Goal: Task Accomplishment & Management: Complete application form

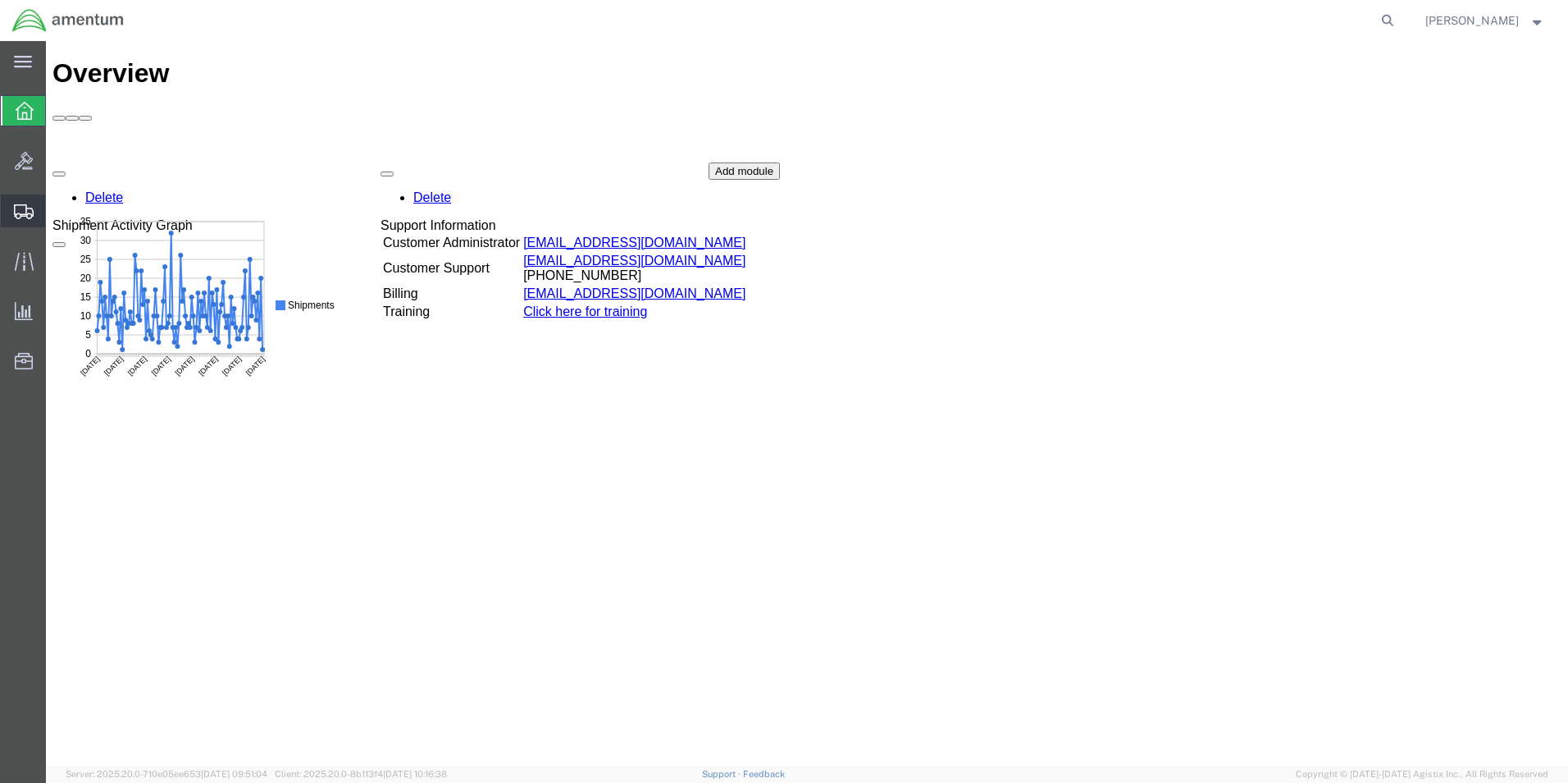
drag, startPoint x: 20, startPoint y: 206, endPoint x: 31, endPoint y: 207, distance: 11.0
click at [22, 206] on icon at bounding box center [24, 212] width 20 height 14
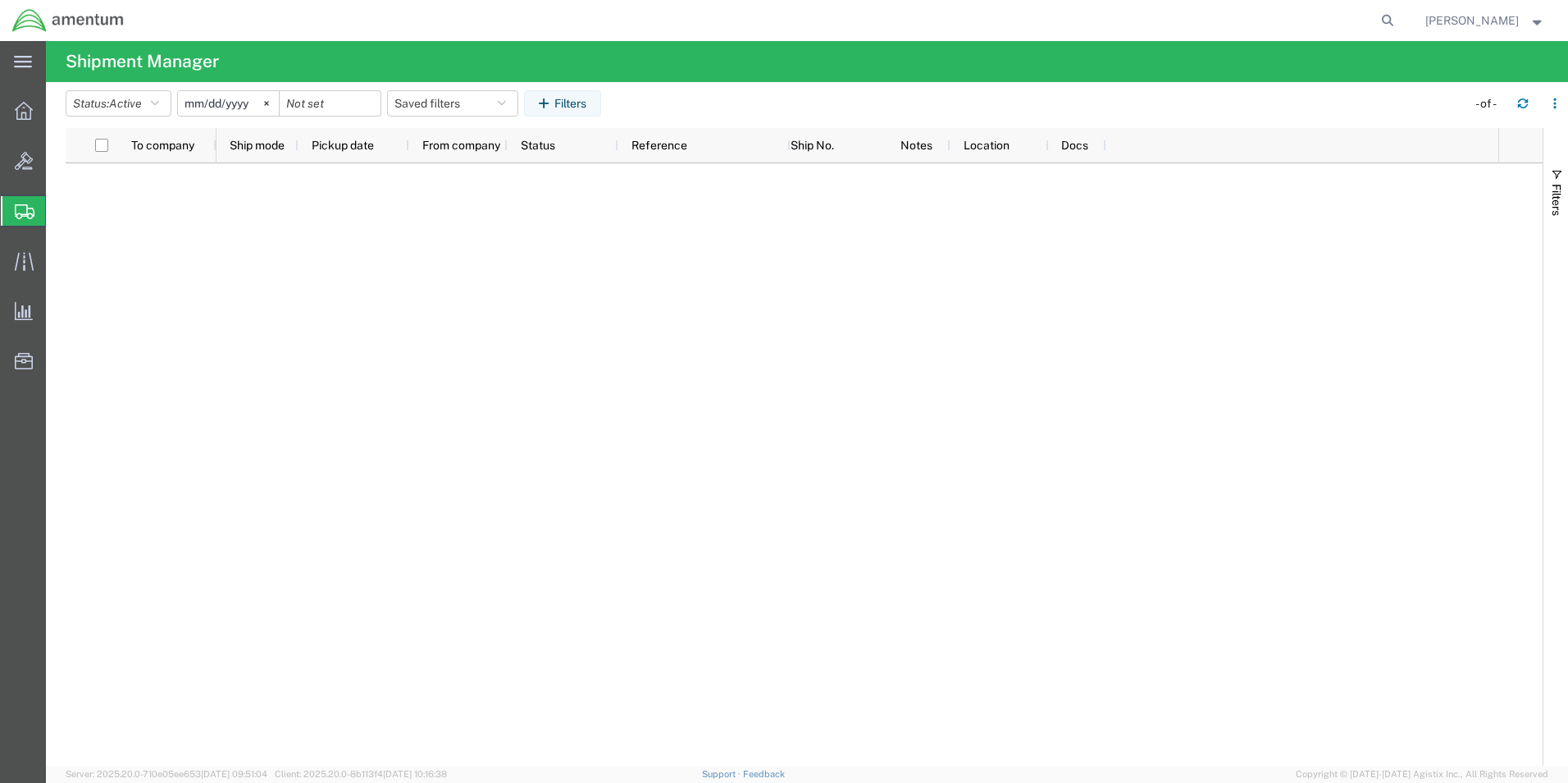
click at [0, 0] on span "Create Shipment" at bounding box center [0, 0] width 0 height 0
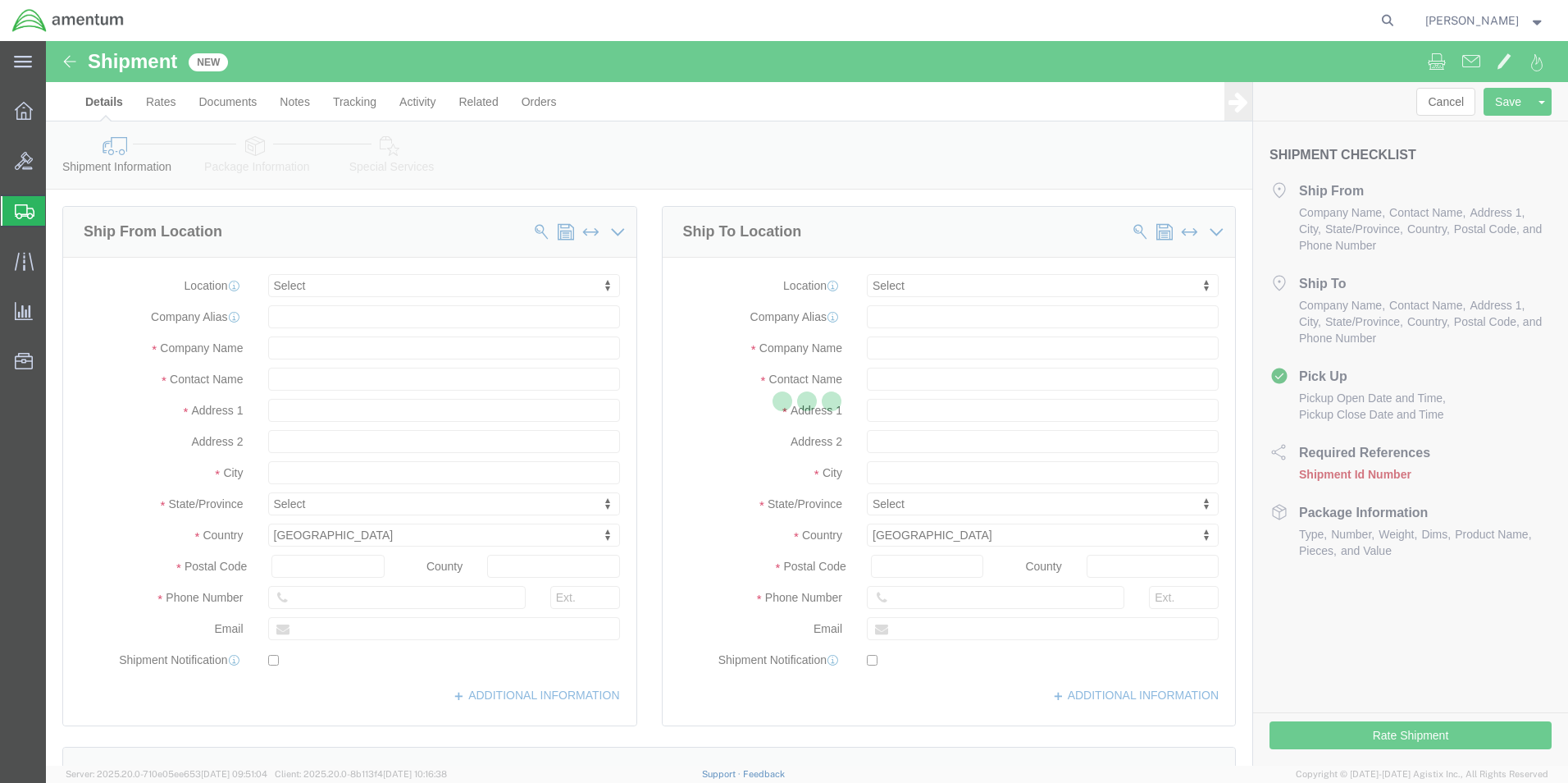
select select
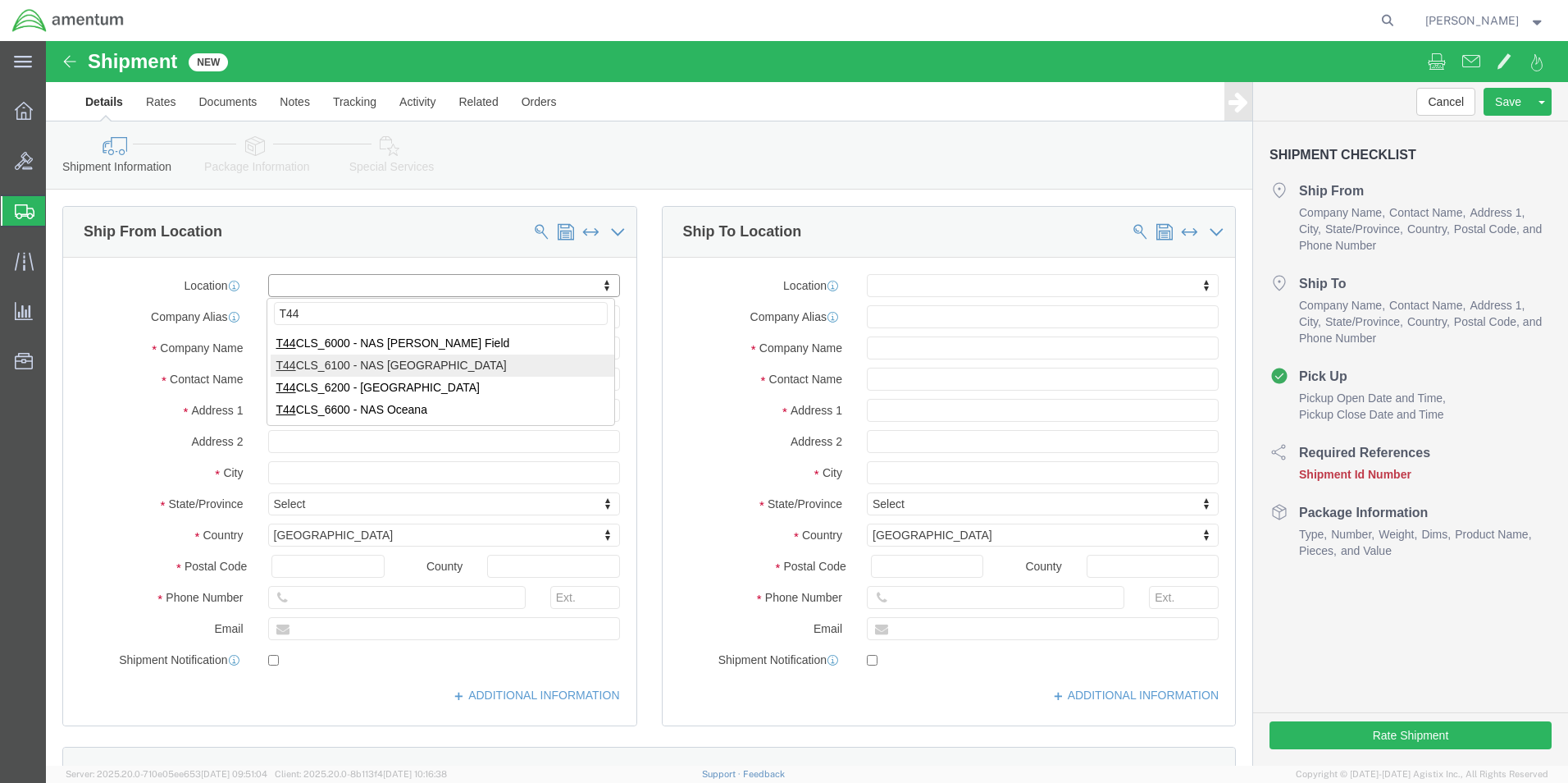
type input "T44"
select select "42673"
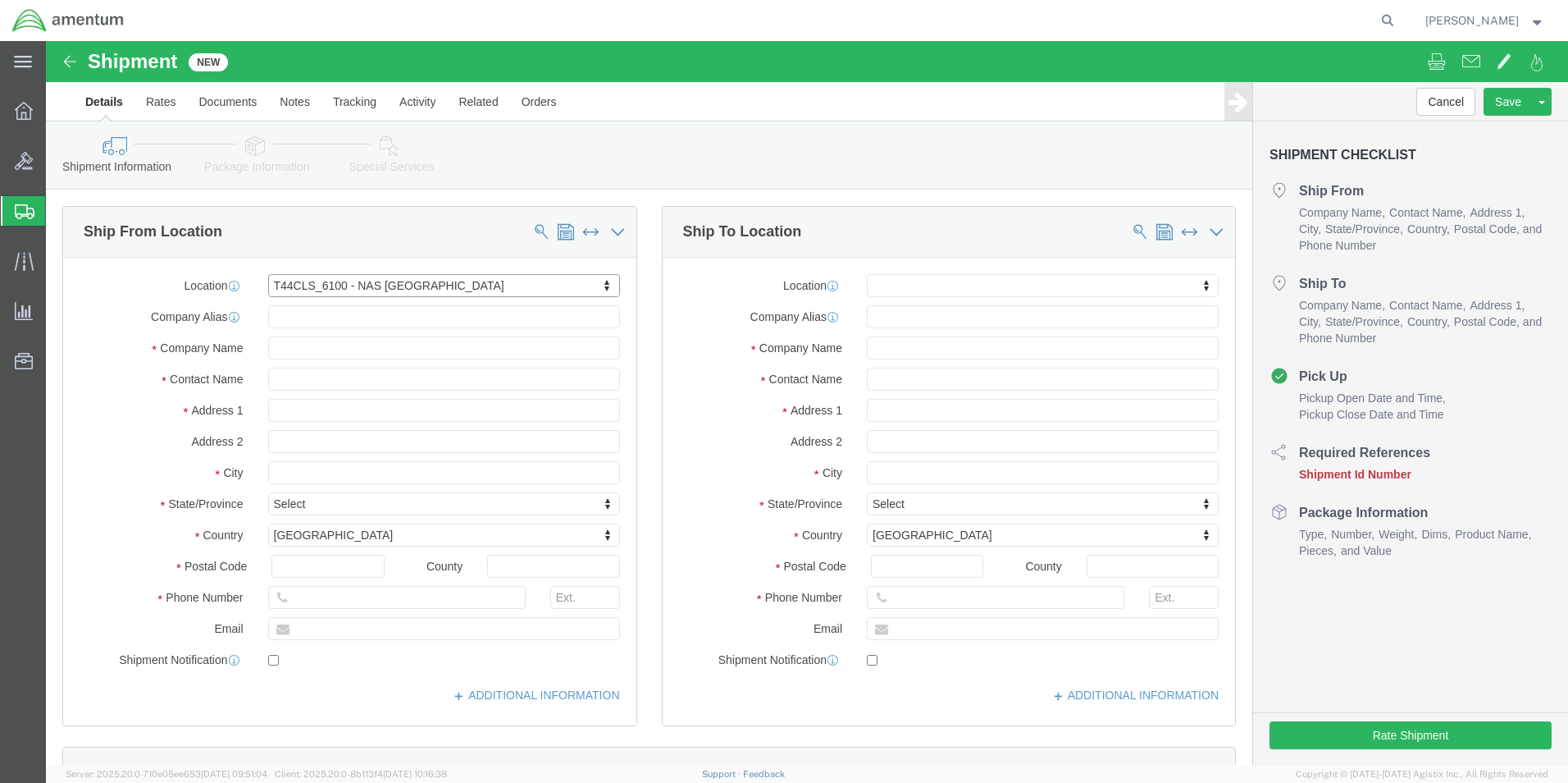
select select "[GEOGRAPHIC_DATA]"
click input "text"
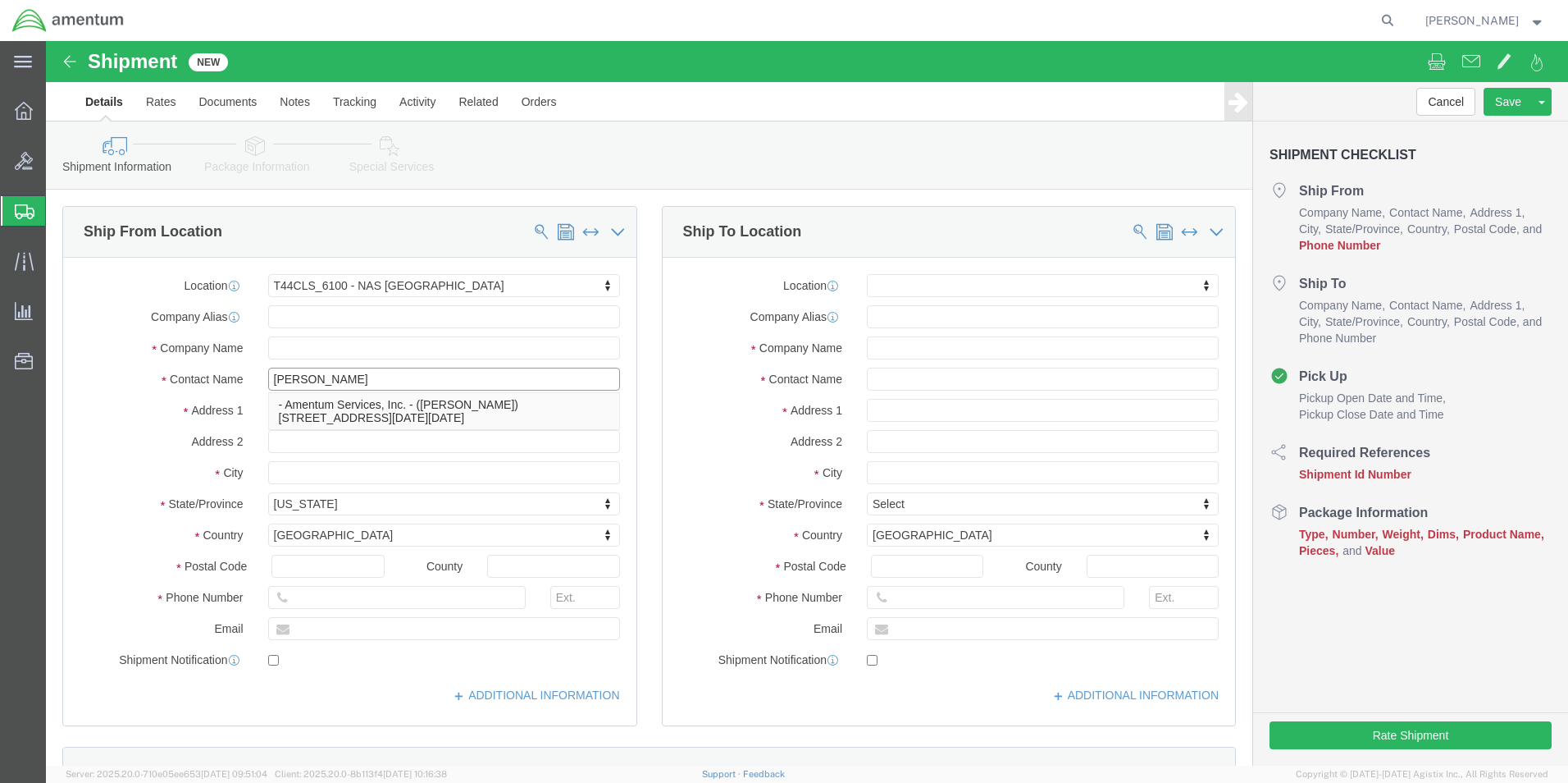
type input "[PERSON_NAME]"
click input "text"
type input "[PHONE_NUMBER]"
click input "text"
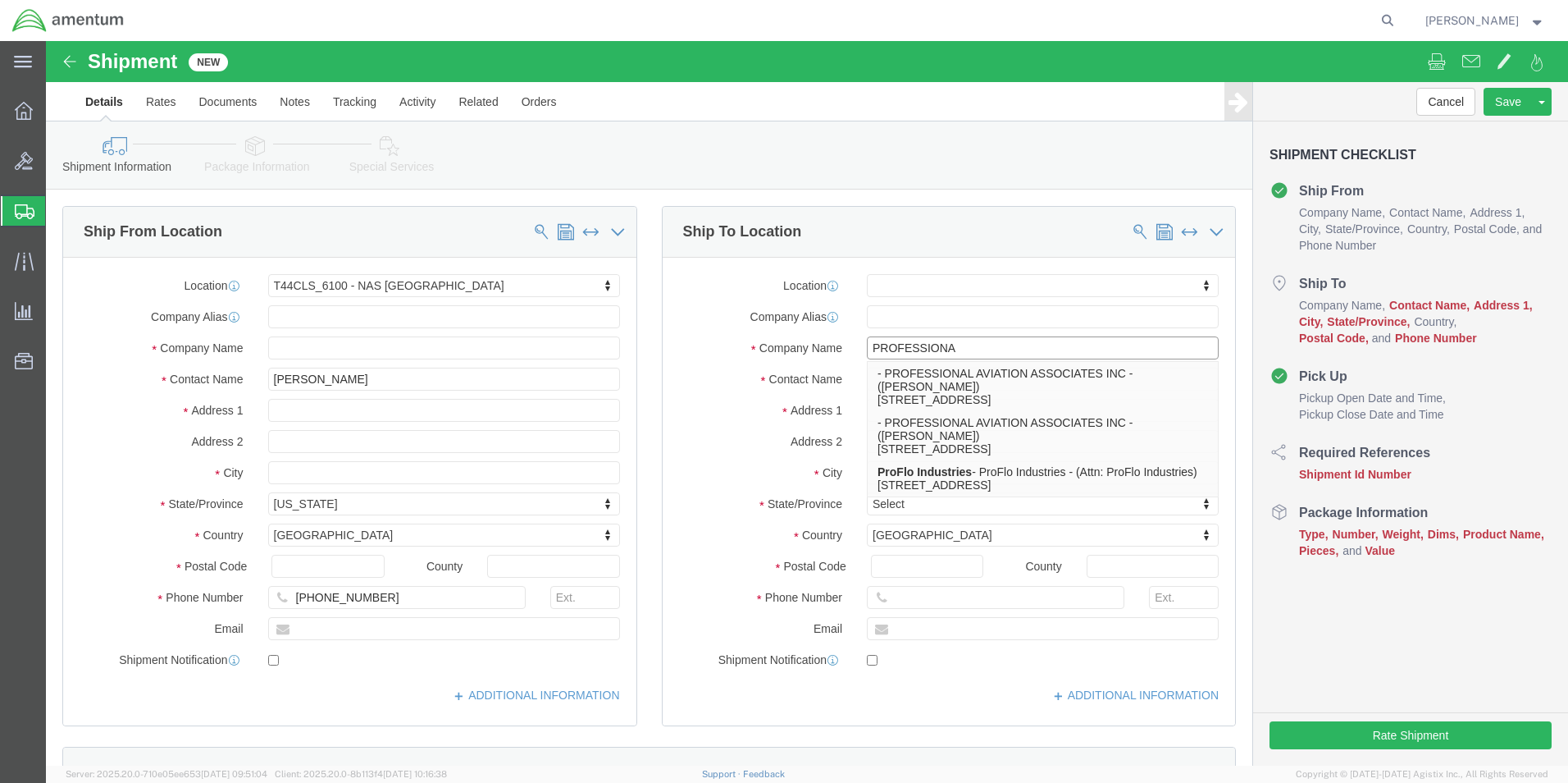
type input "PROFESSIONAL"
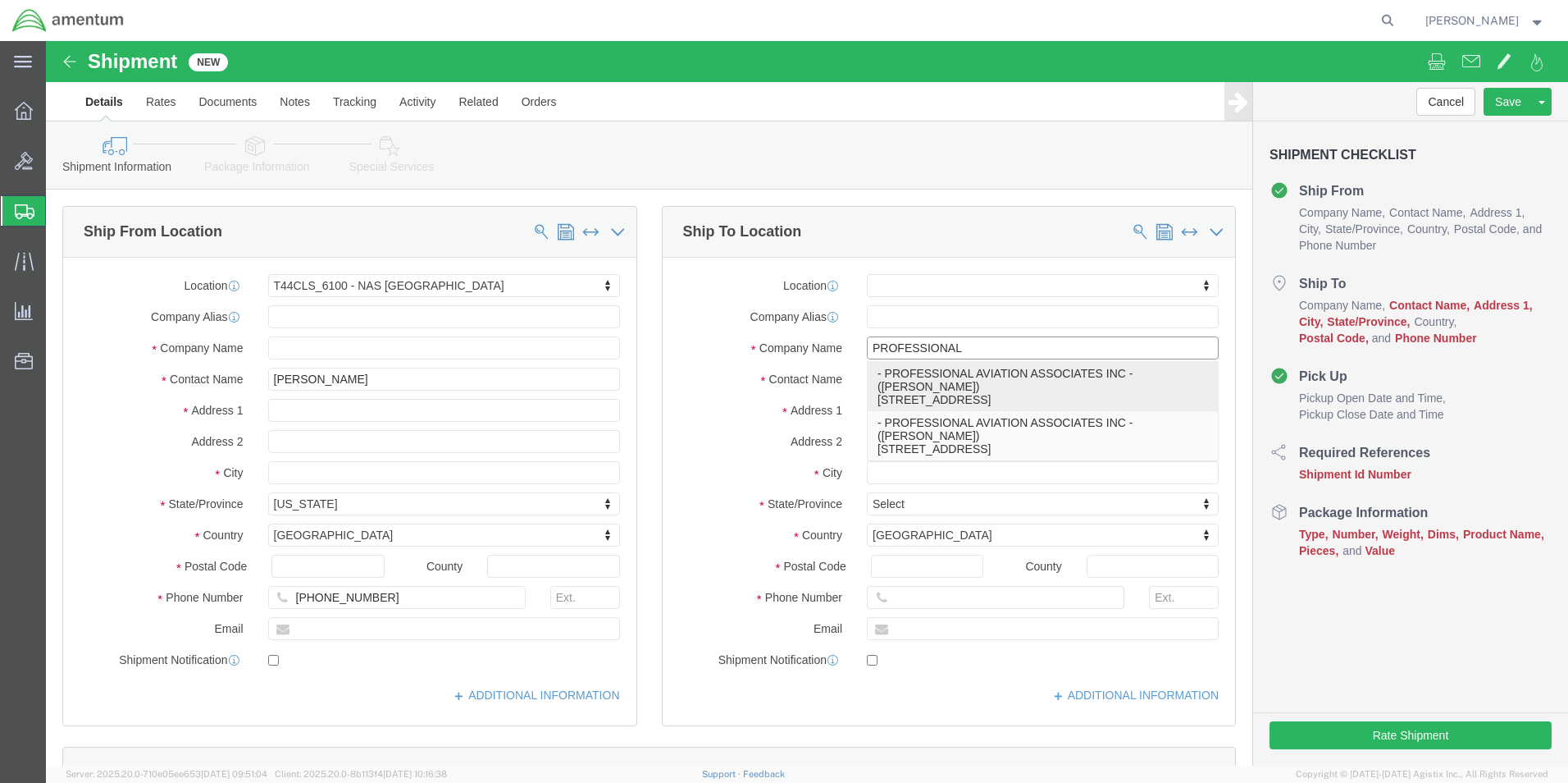
click p "- PROFESSIONAL AVIATION ASSOCIATES INC - ([PERSON_NAME]) [STREET_ADDRESS]"
select select "GA"
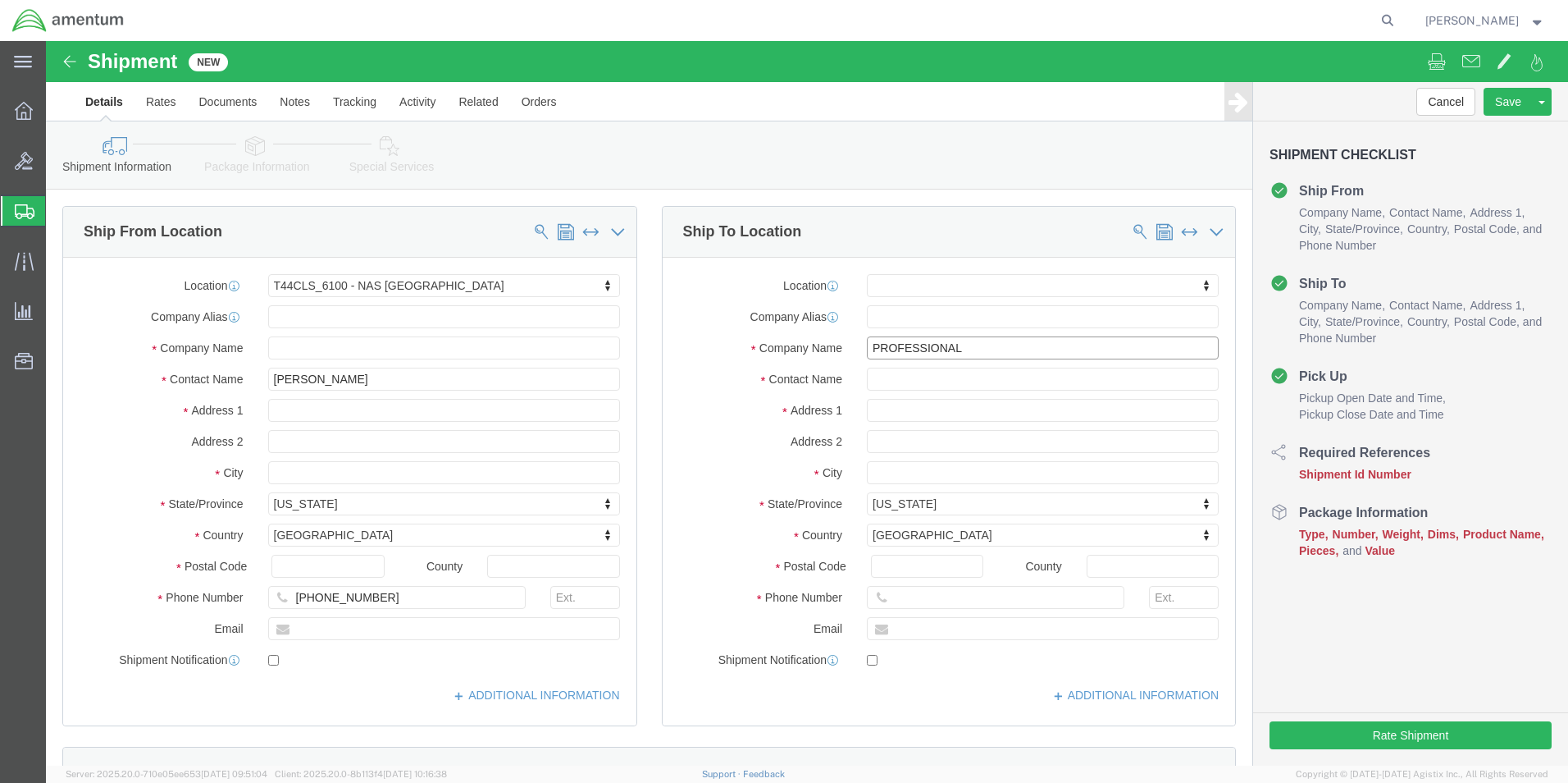
type input "PROFESSIONAL AVIATION ASSOCIATES INC"
click input "text"
type input "S"
type input "[PERSON_NAME]"
click div "Shipment Information Package Information Special Services"
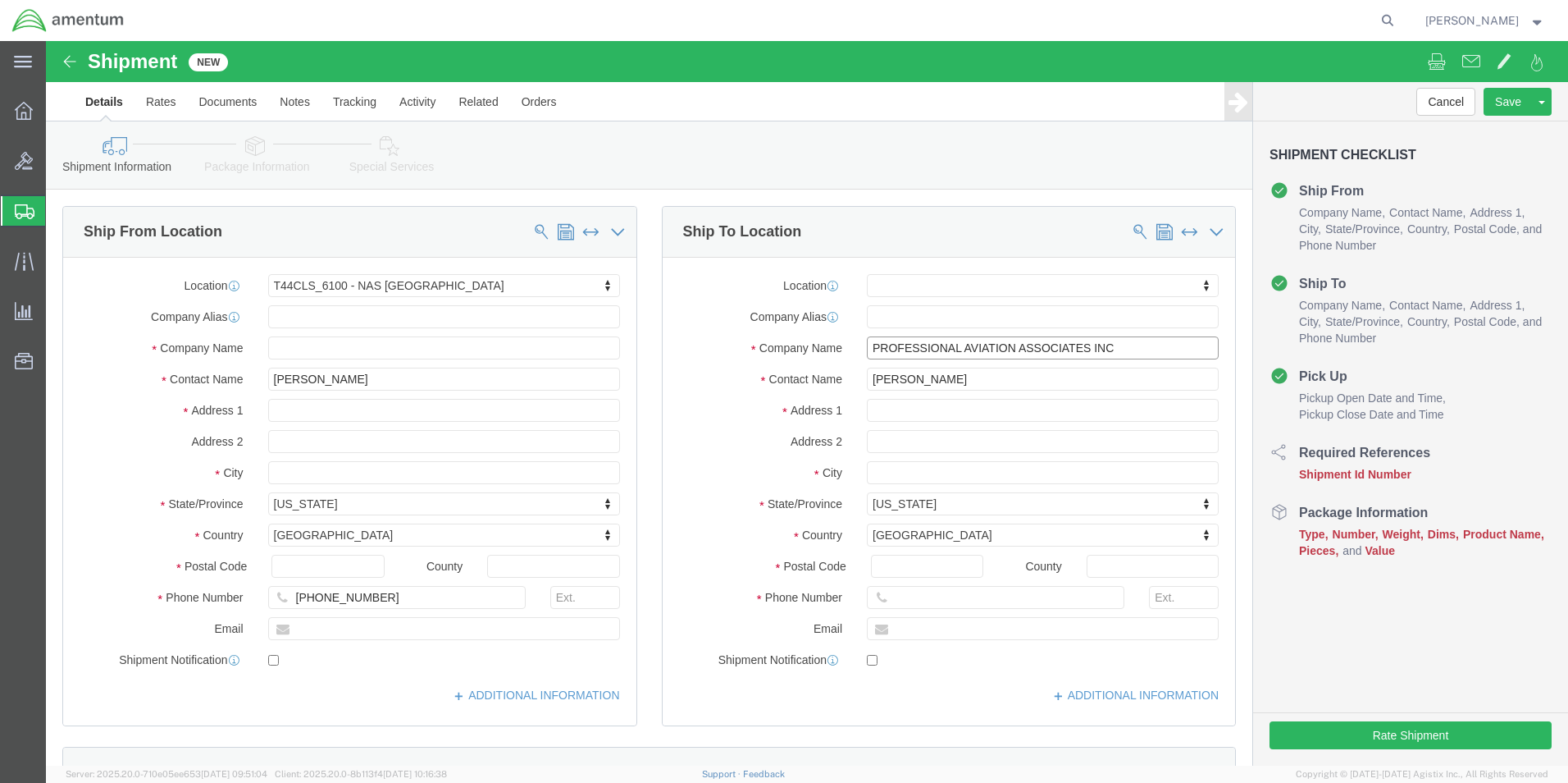
click input "PROFESSIONAL AVIATION ASSOCIATES INC"
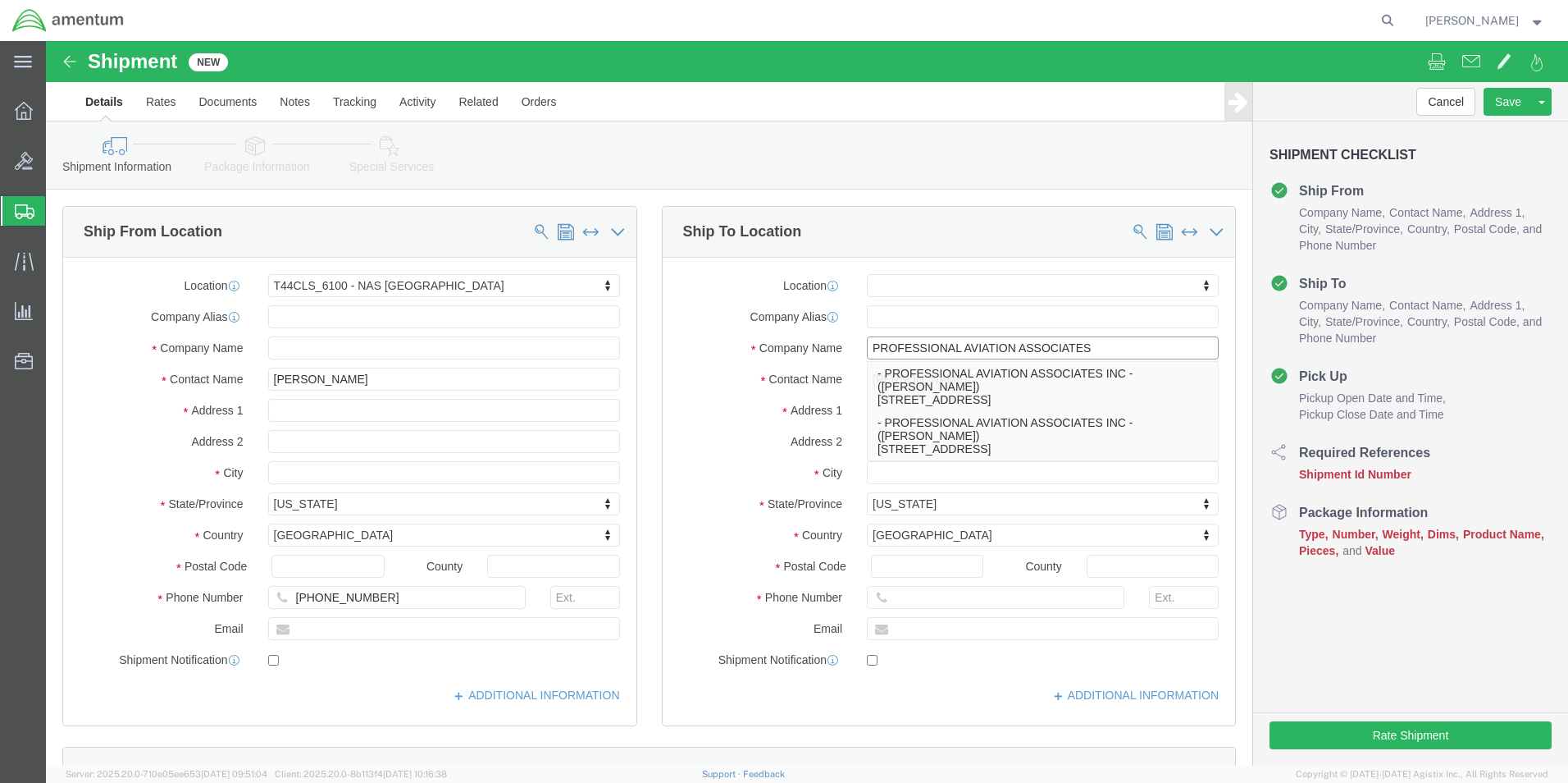
type input "PROFESSIONAL AVIATION ASSOCIATES"
click div "Ship To Location"
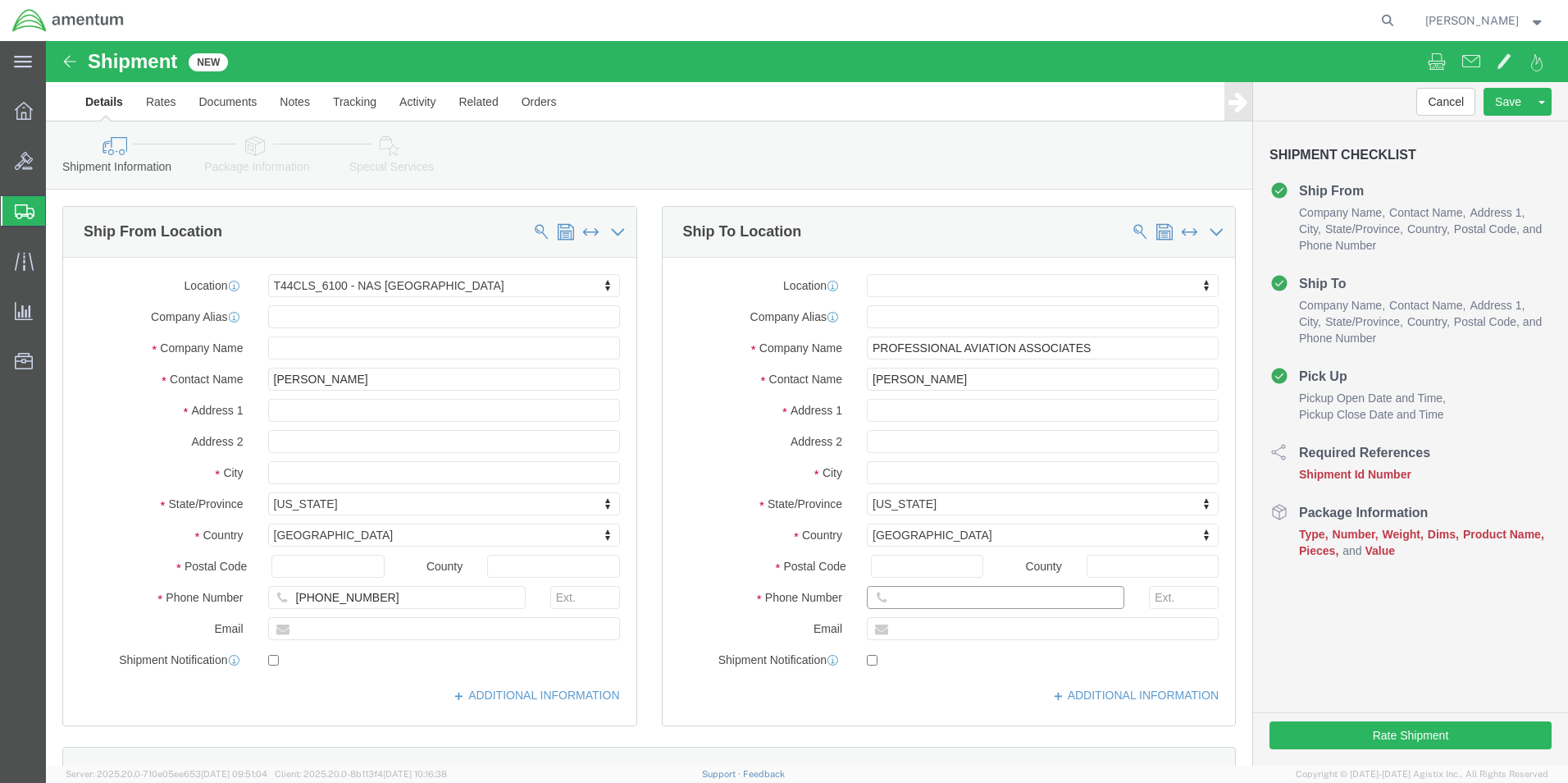
click input "text"
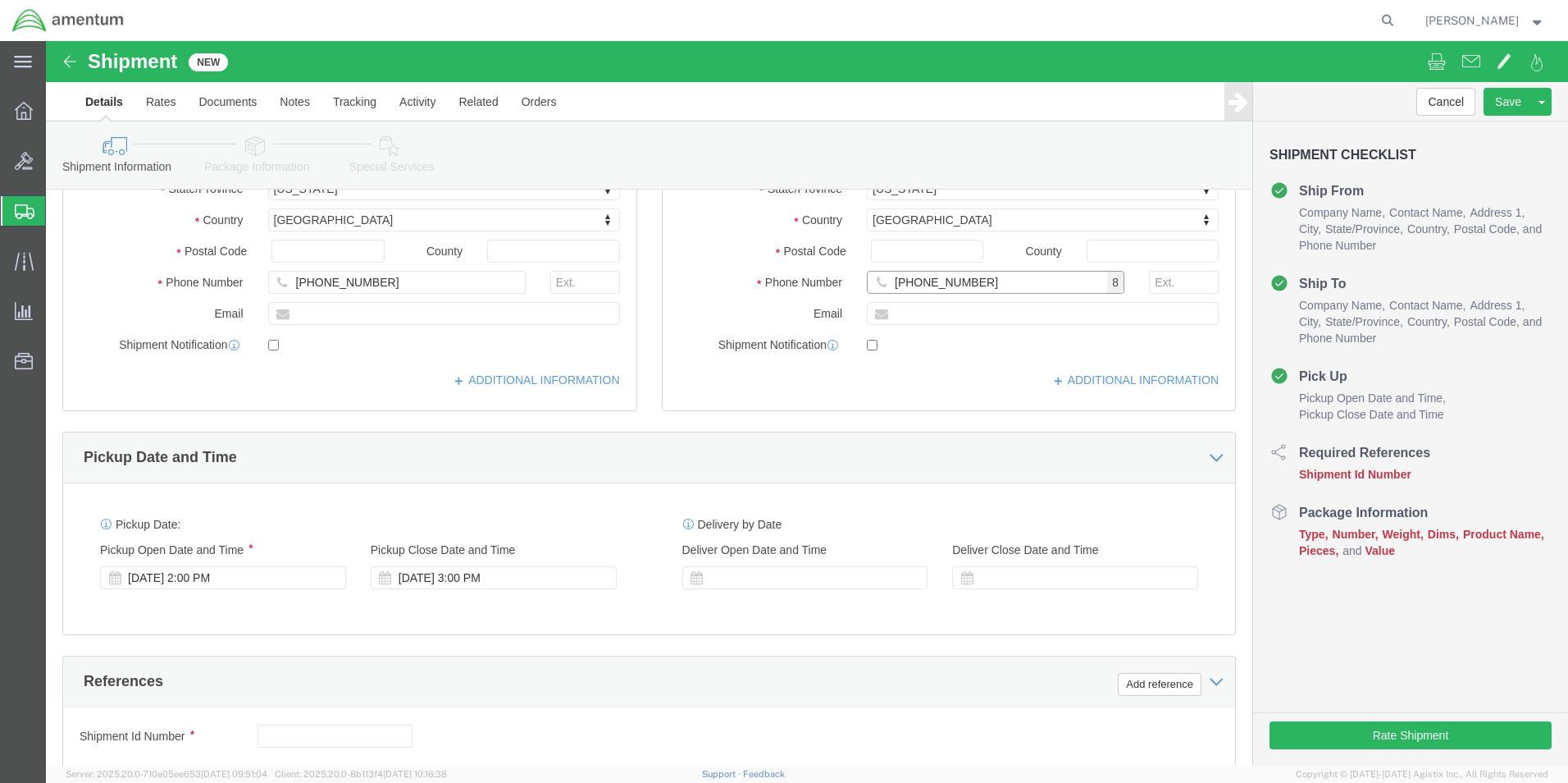
scroll to position [410, 0]
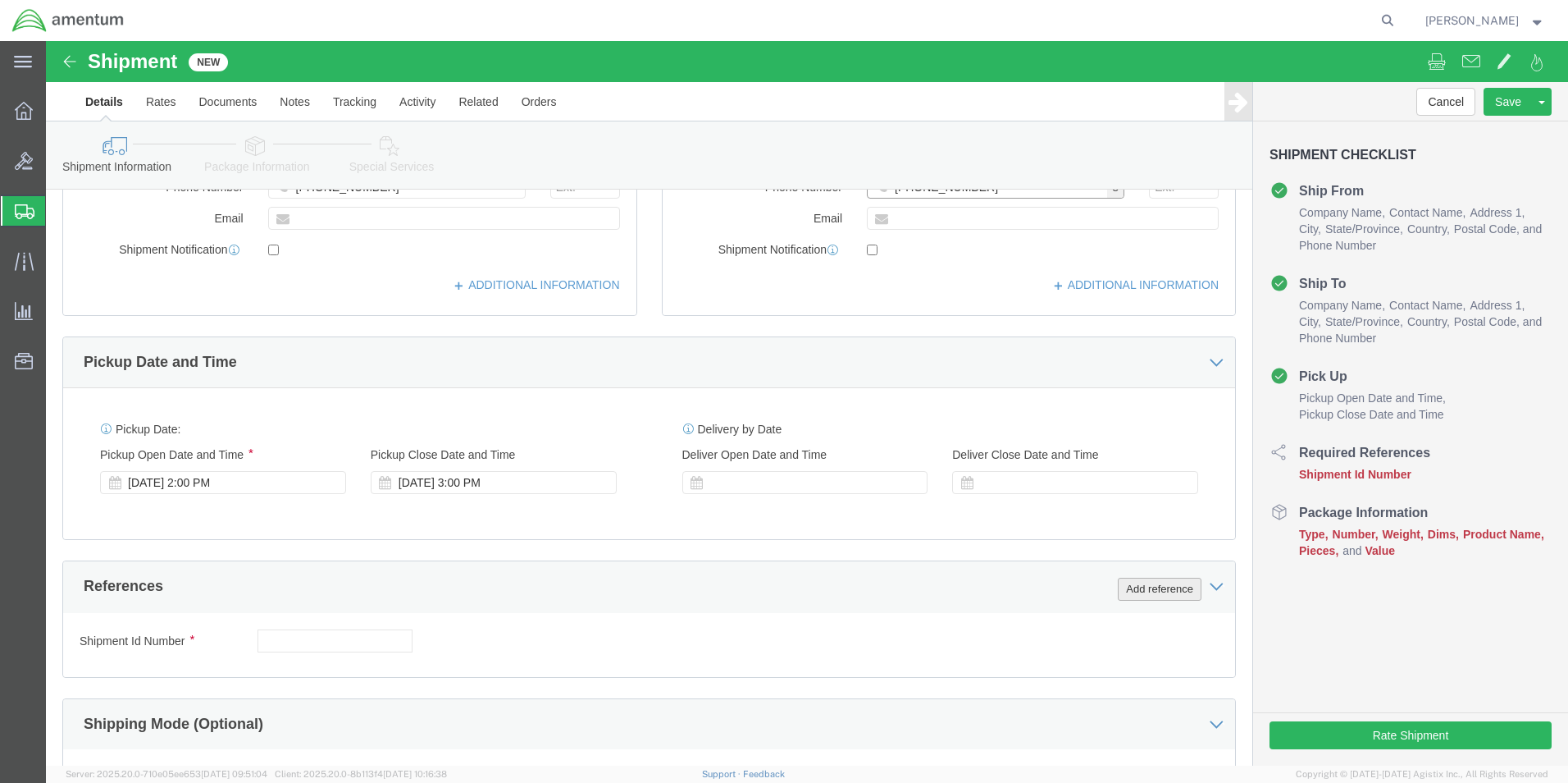
type input "[PHONE_NUMBER]"
click button "Add reference"
click select "Select Account Type Activity ID Airline Appointment Number ASN Batch Request # …"
select select "CUSTREF"
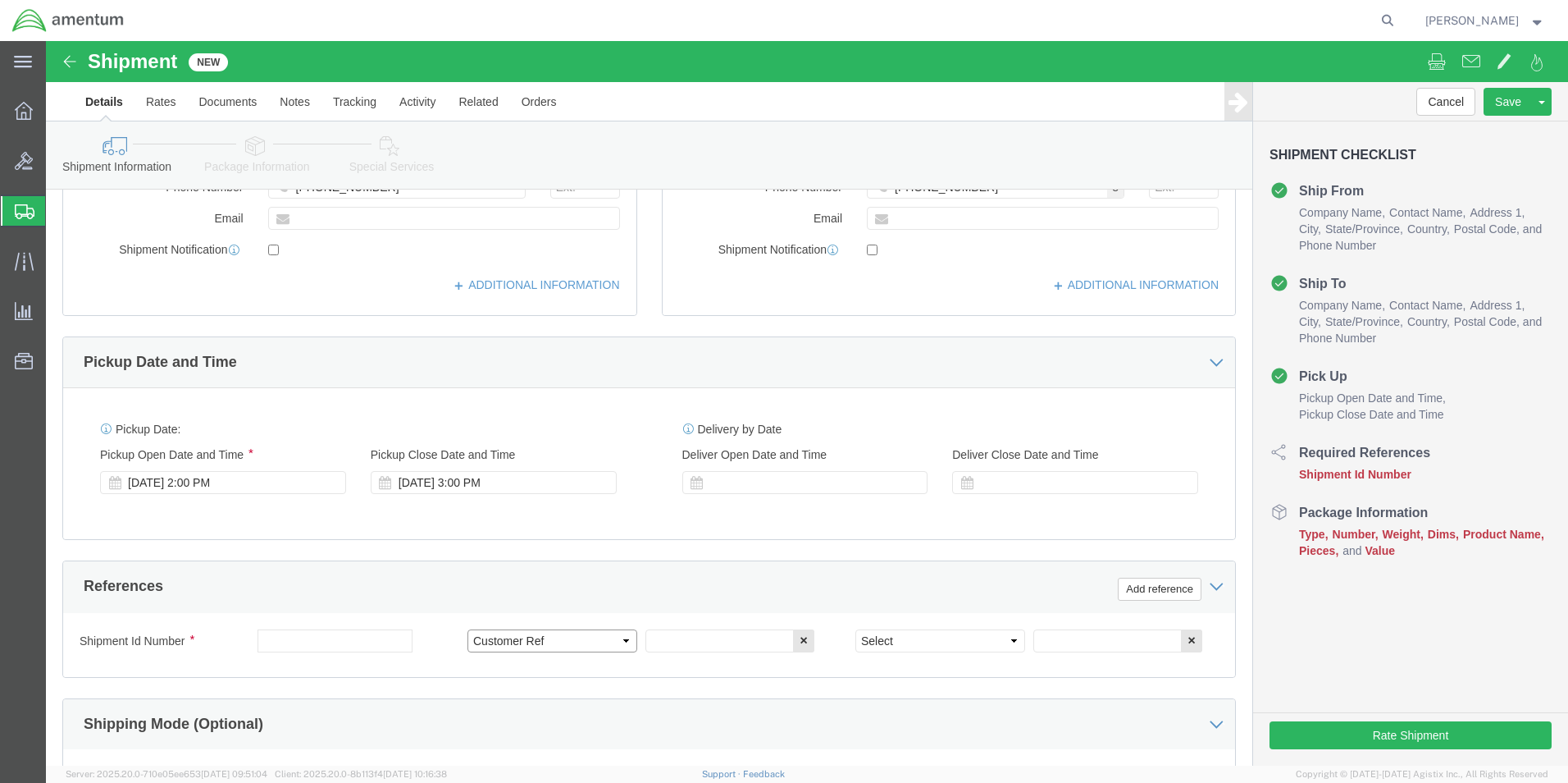
click select "Select Account Type Activity ID Airline Appointment Number ASN Batch Request # …"
click input "text"
type input "25-5561"
click select "Select Account Type Activity ID Airline Appointment Number ASN Batch Request # …"
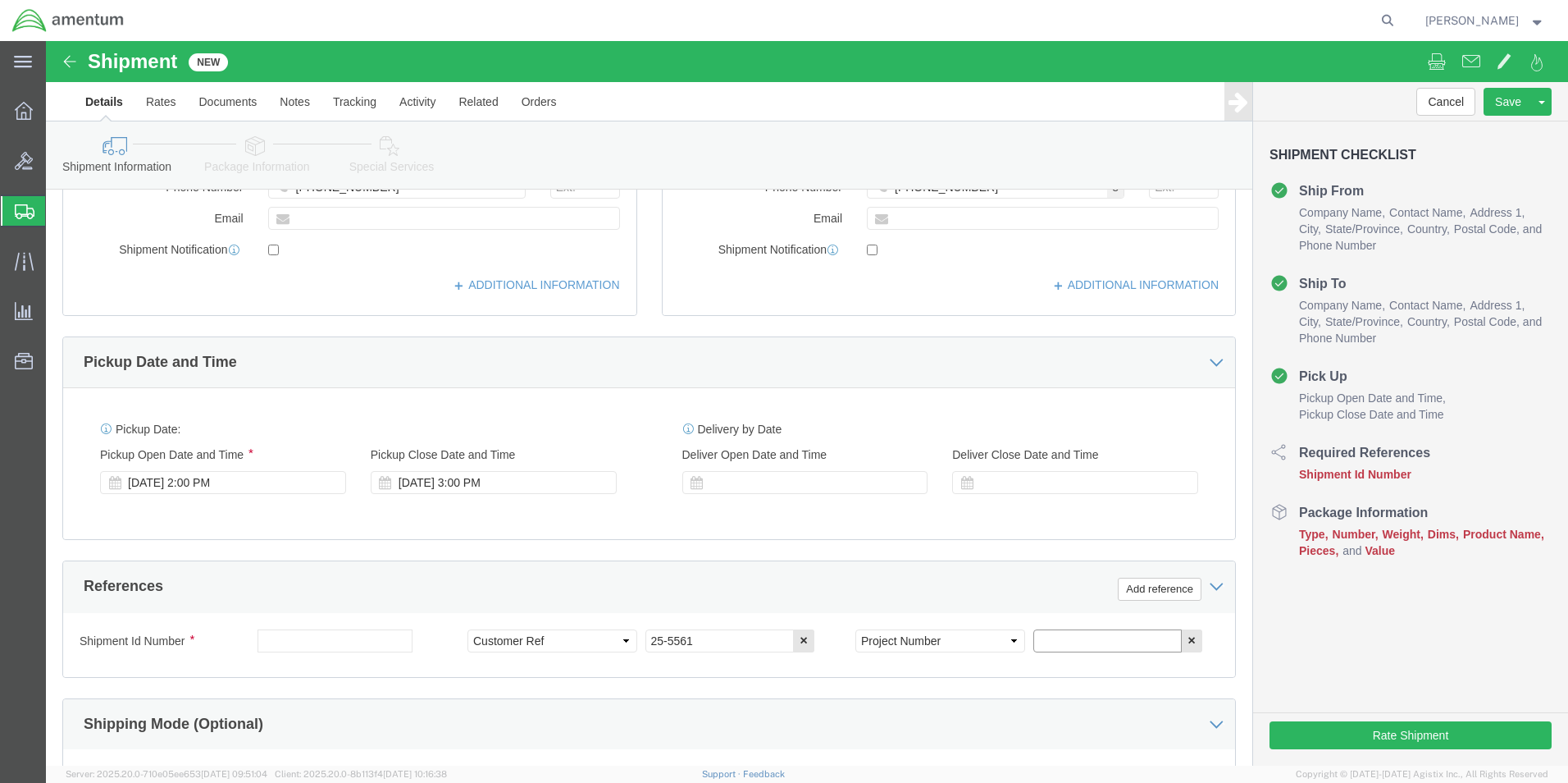
click input "text"
click select "Select Account Type Activity ID Airline Appointment Number ASN Batch Request # …"
select select "RMA"
click select "Select Account Type Activity ID Airline Appointment Number ASN Batch Request # …"
click input "text"
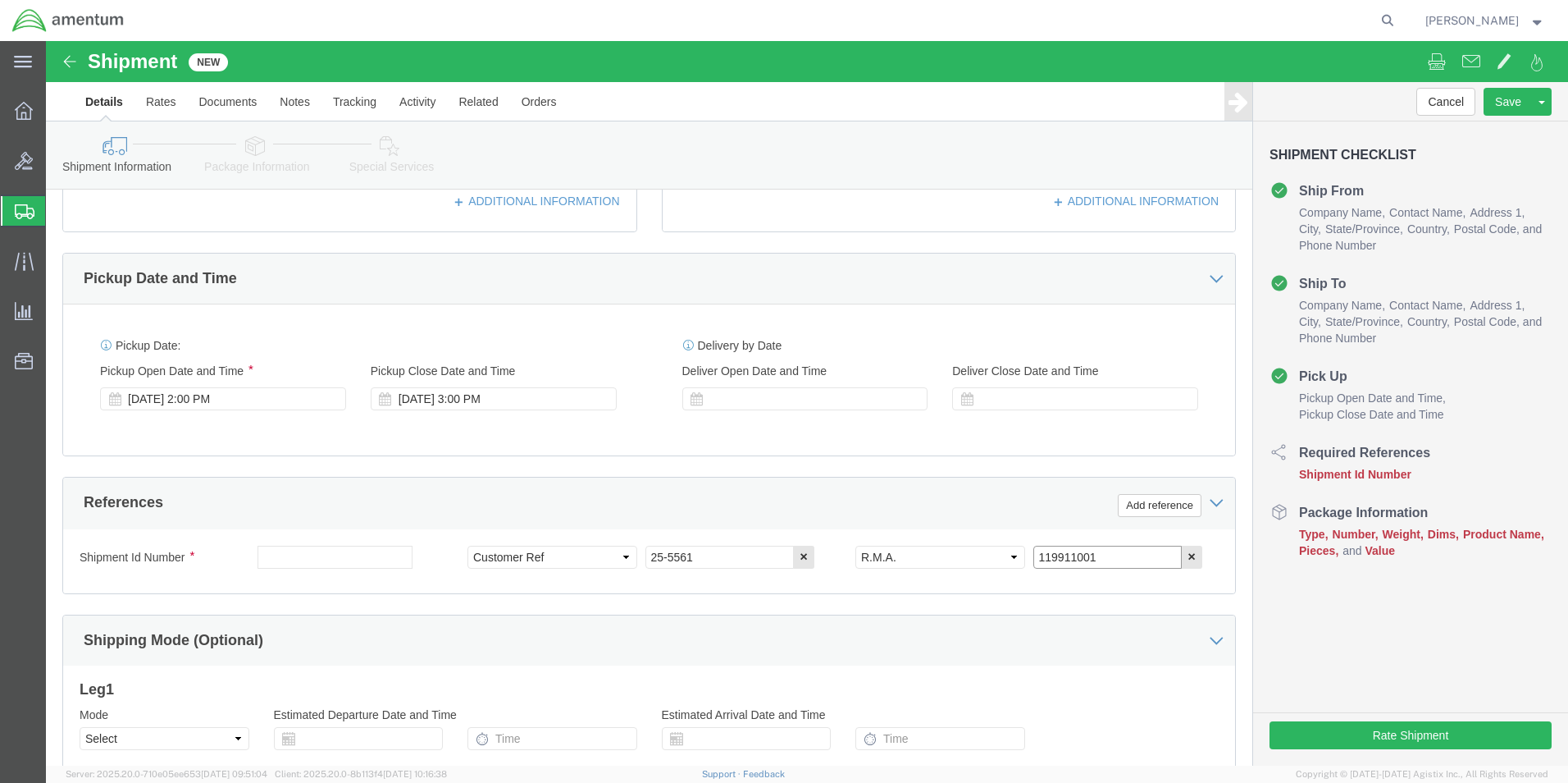
scroll to position [492, 0]
type input "119911001"
click input "25-5561"
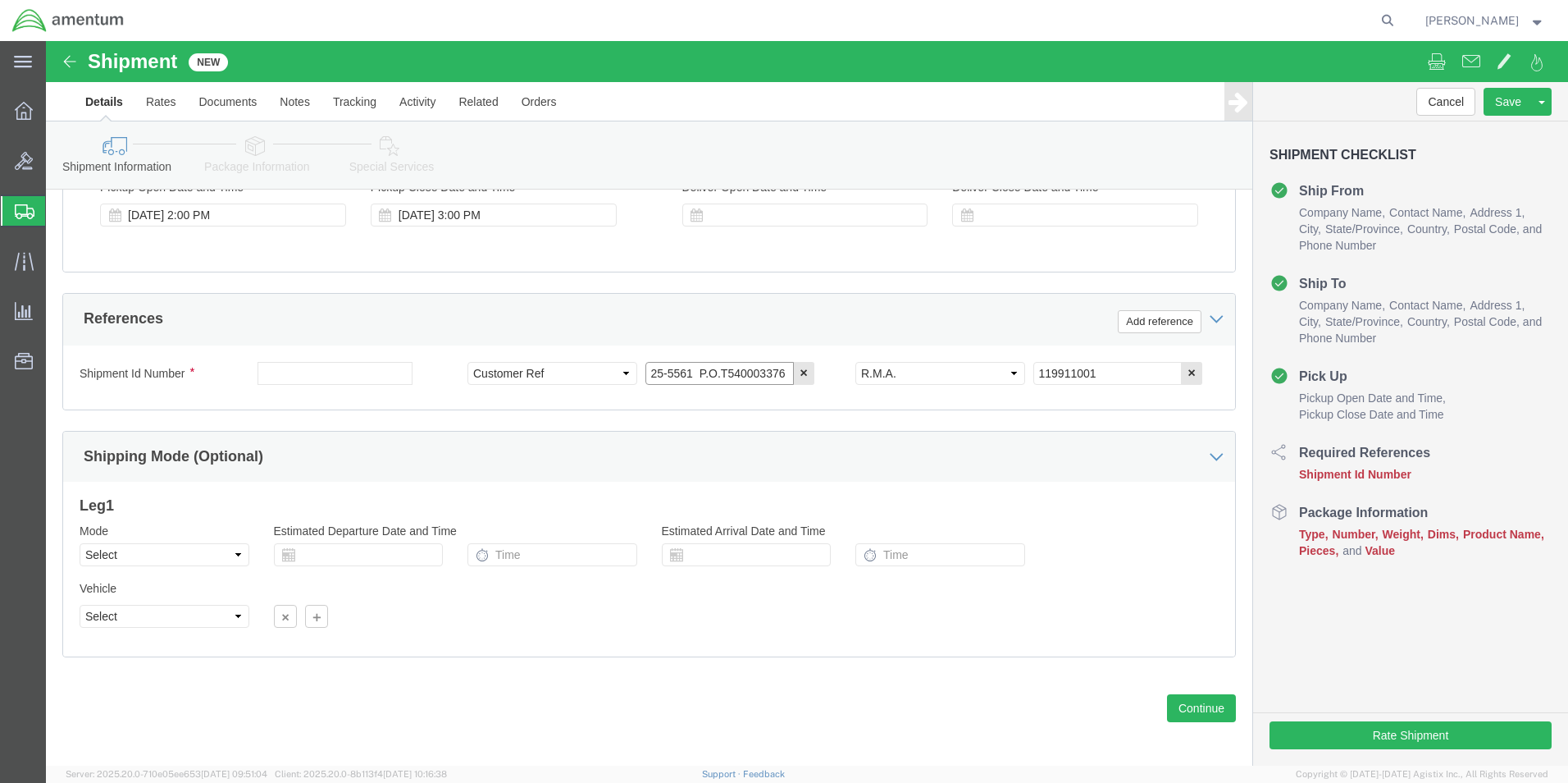
scroll to position [684, 0]
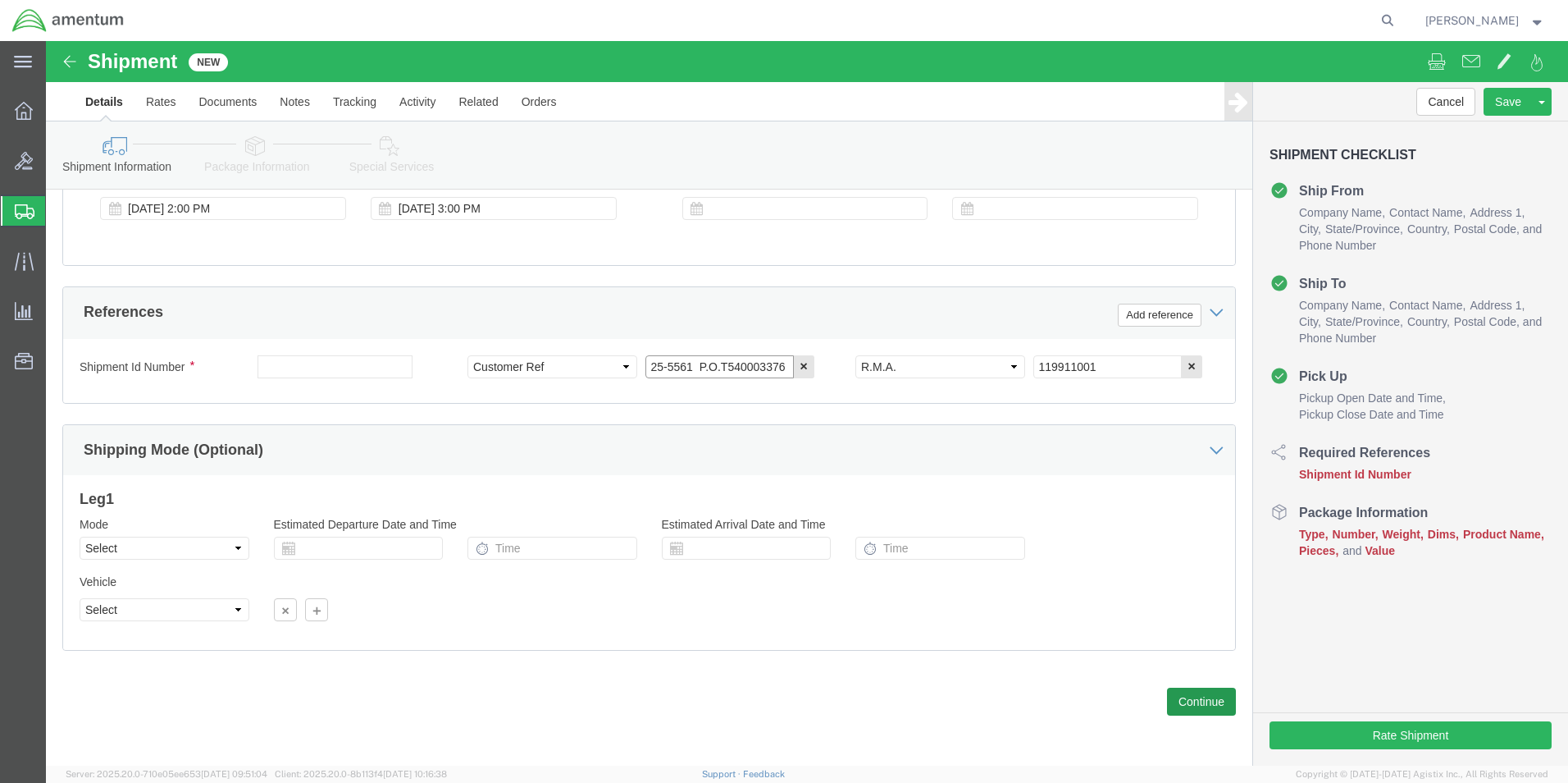
type input "25-5561 P.O.T540003376"
click button "Continue"
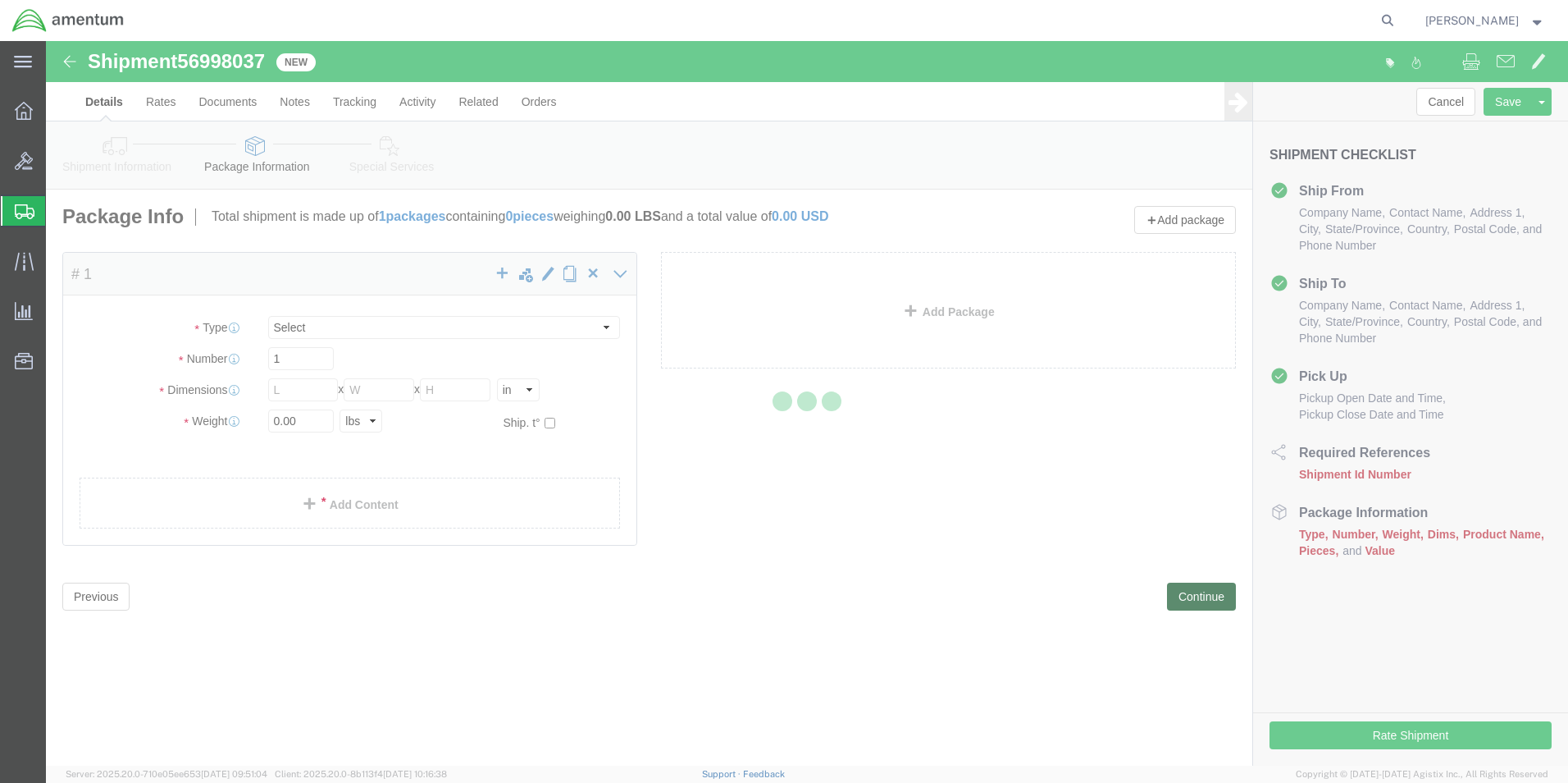
select select "CBOX"
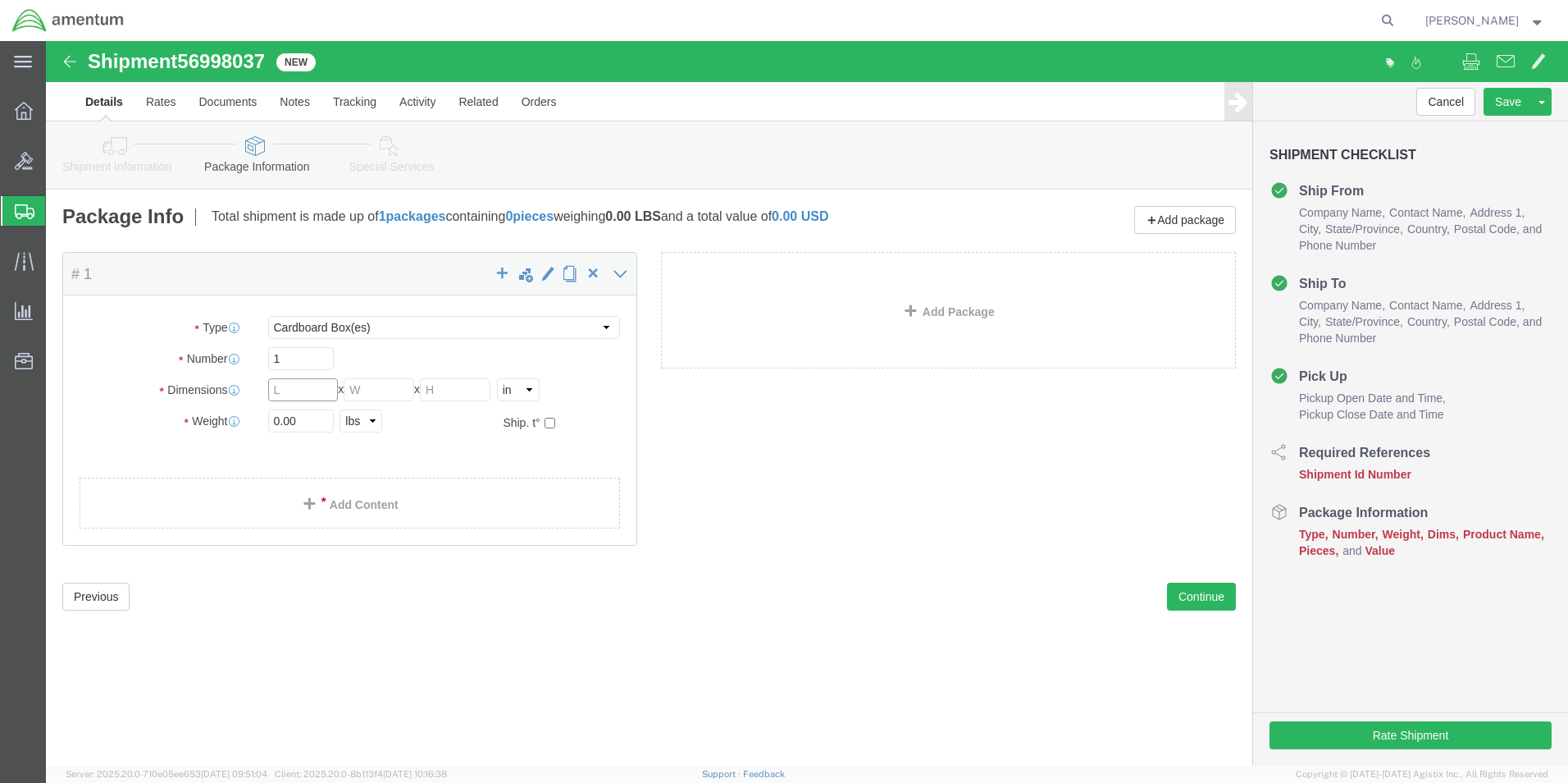
click input "text"
type input "11"
type input "5"
click input "0.00"
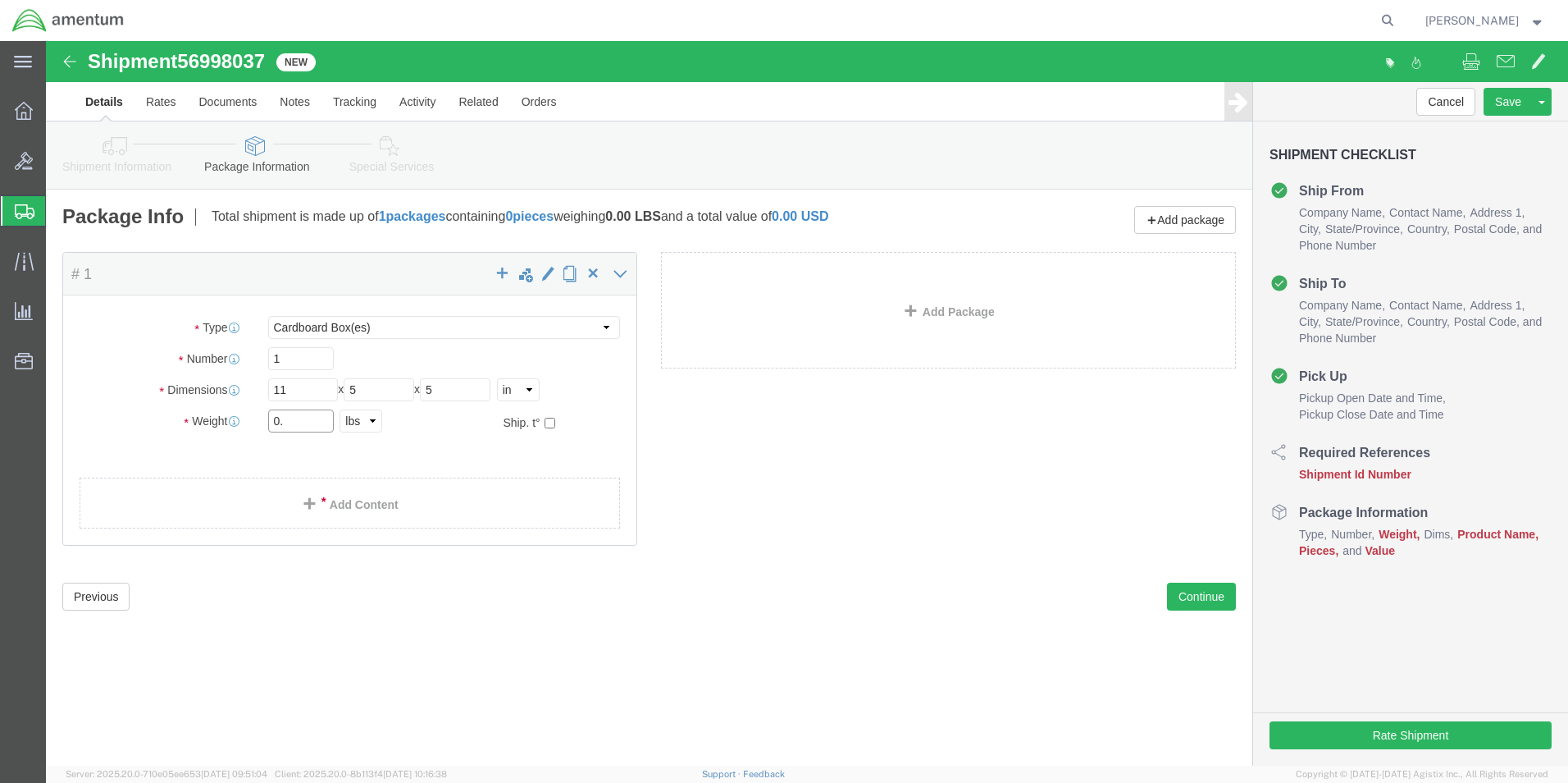
type input "0"
type input "1"
drag, startPoint x: 203, startPoint y: 595, endPoint x: 208, endPoint y: 584, distance: 12.1
click div "Please fix the following errors Ship From Location Location T44CLS_6100 - [GEOG…"
click link "Add Content"
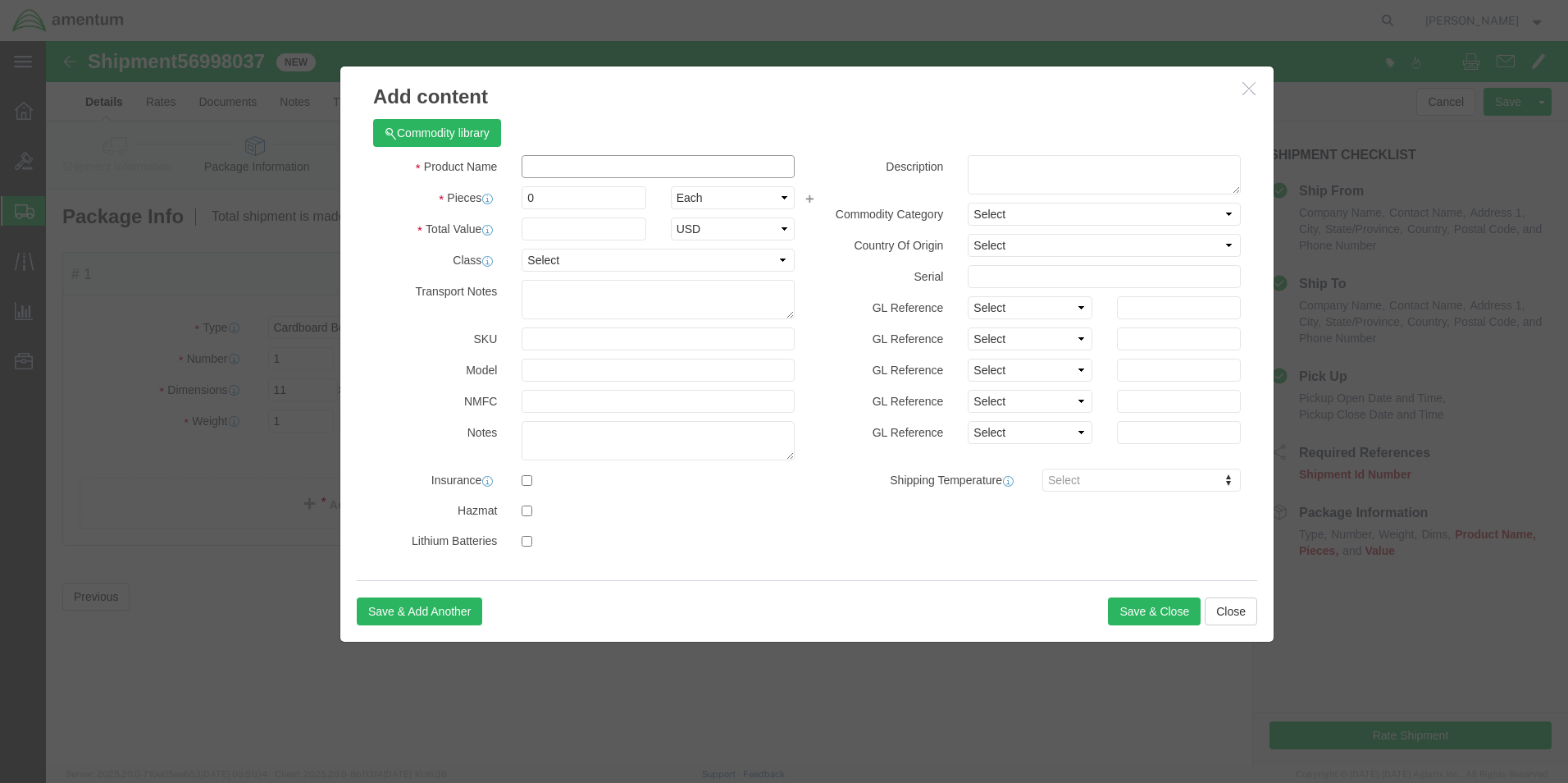
click input "text"
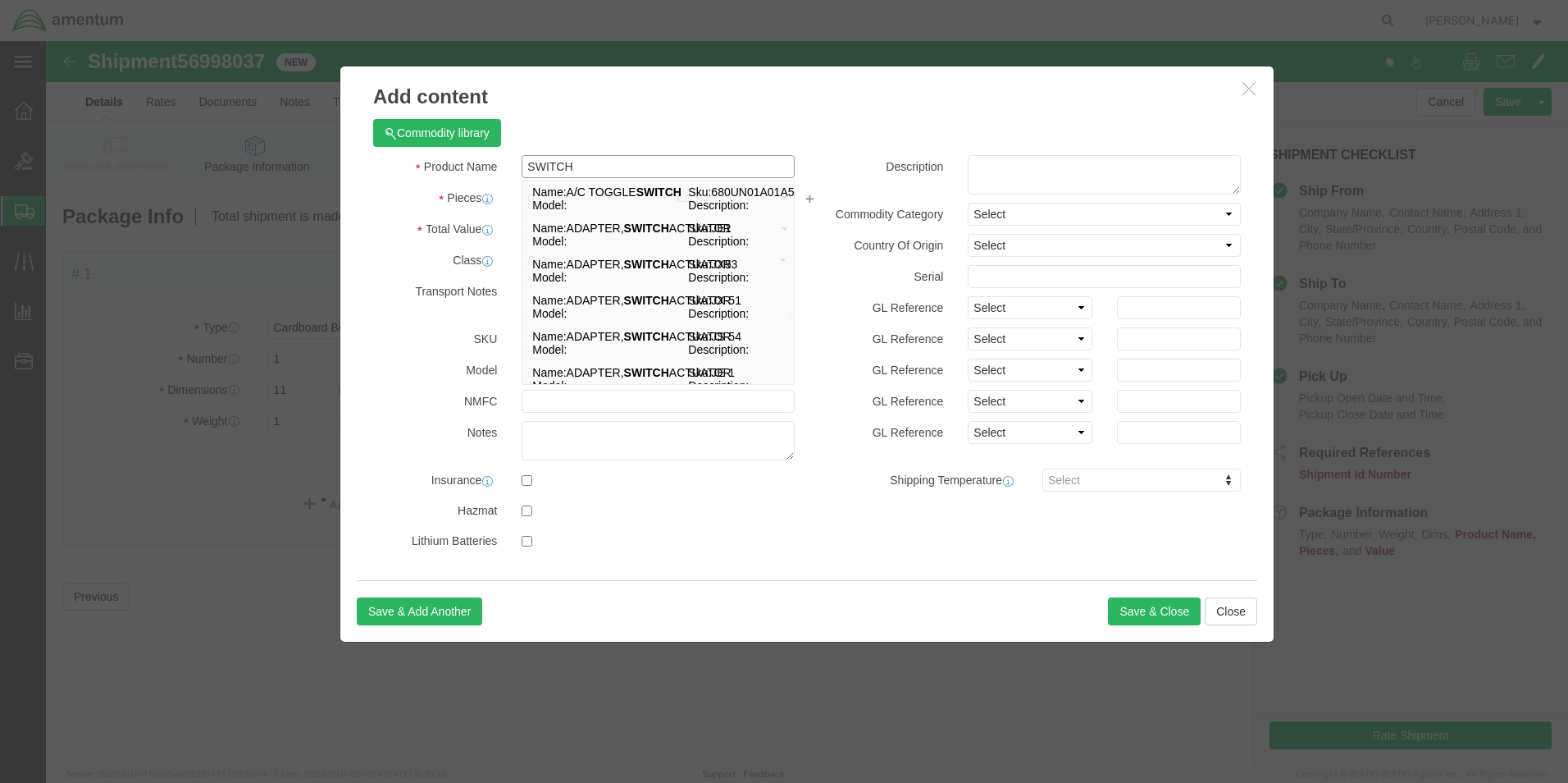
type input "SWITCH"
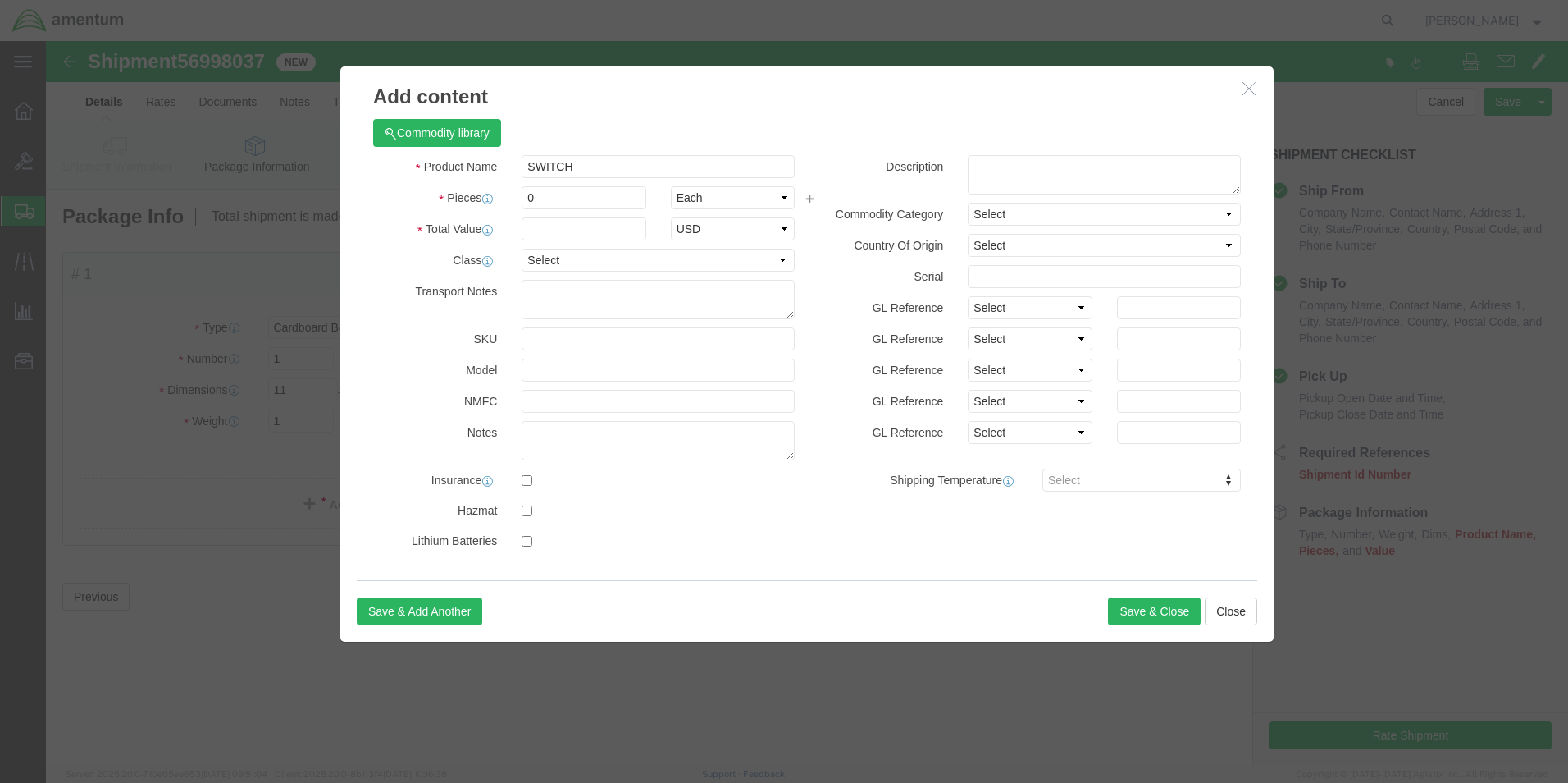
click label
click input "checkbox"
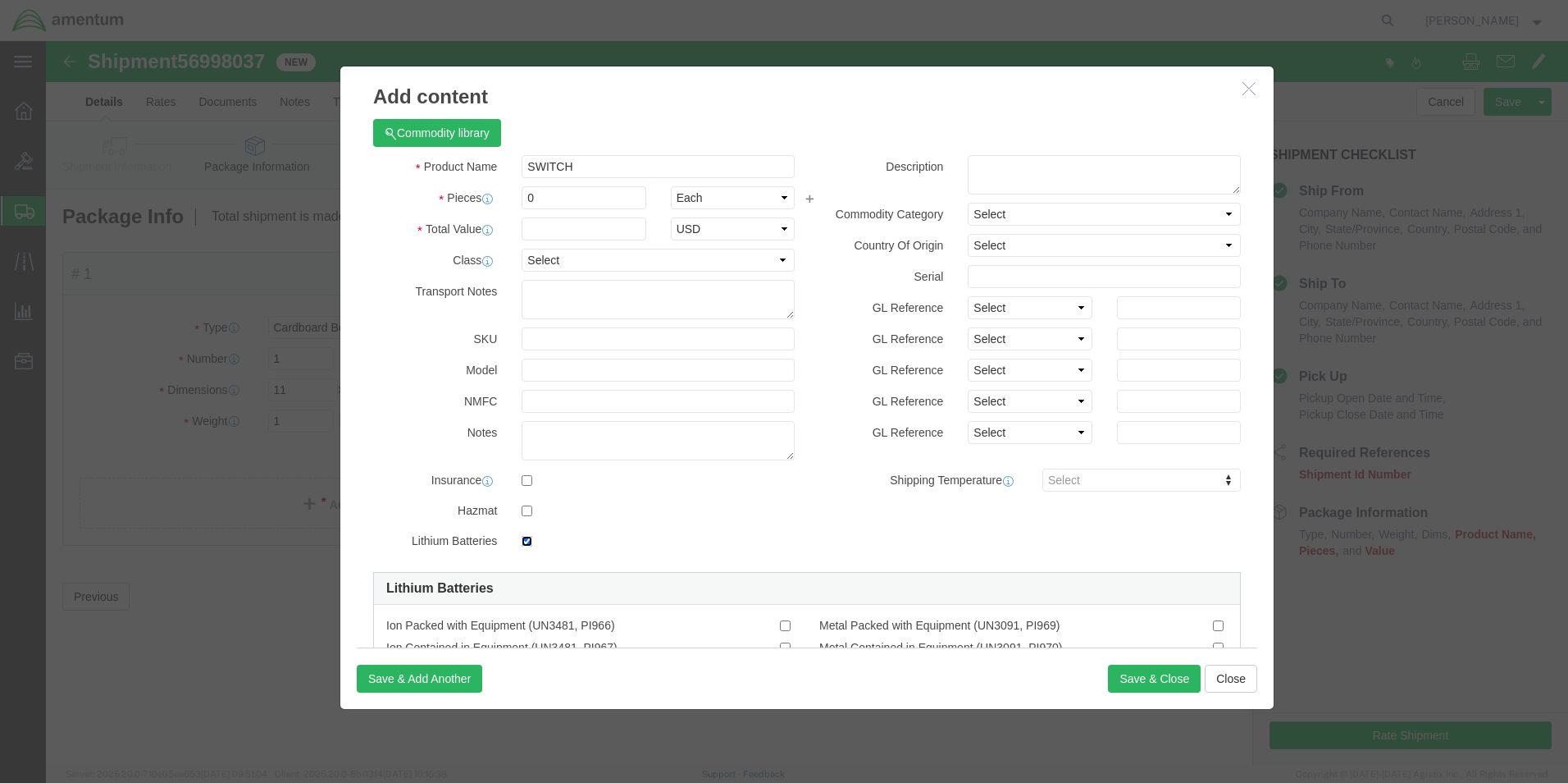
click input "checkbox"
checkbox input "false"
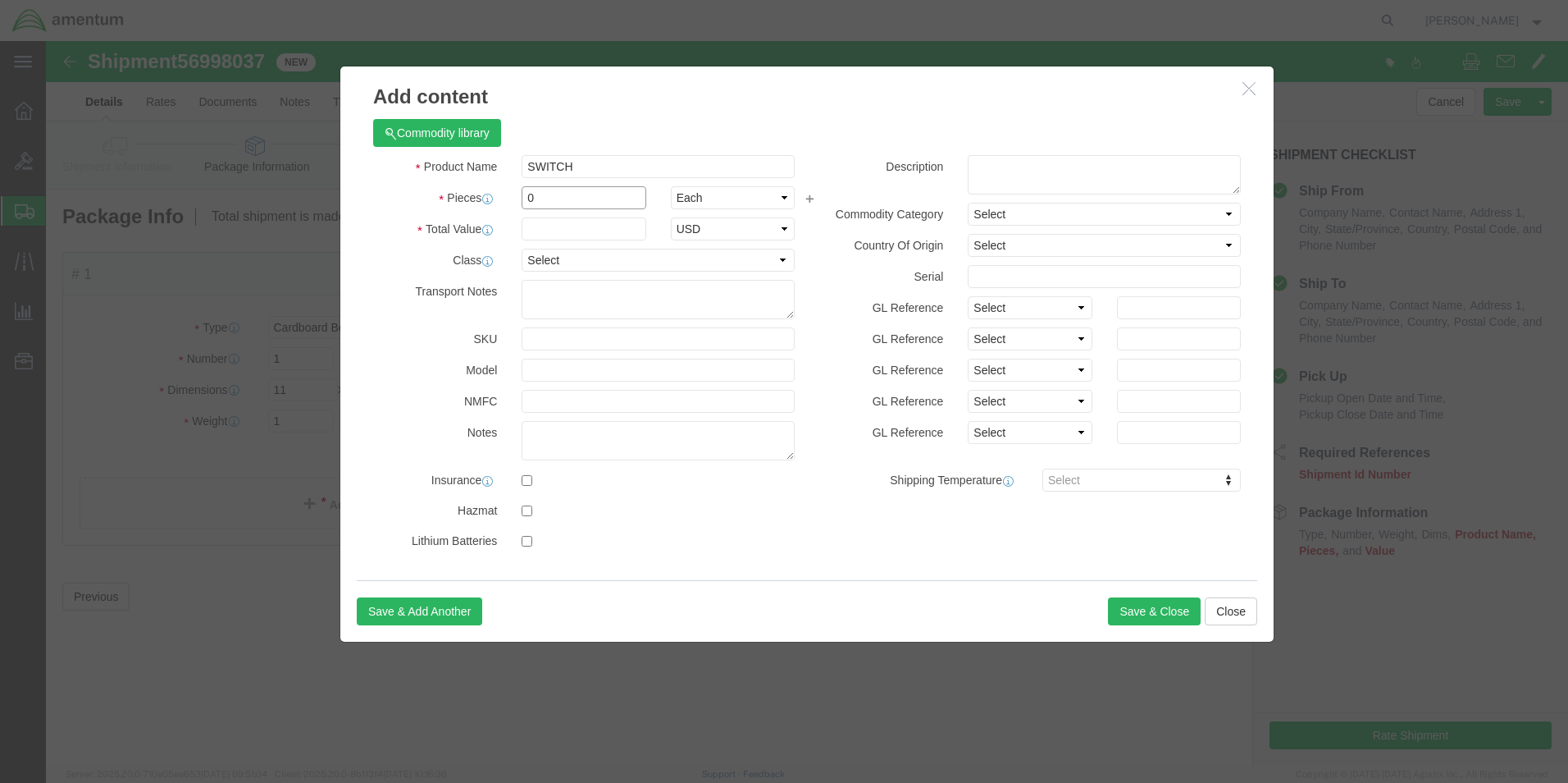
click input "0"
type input "1"
click input "text"
type input "1"
click button "Save & Close"
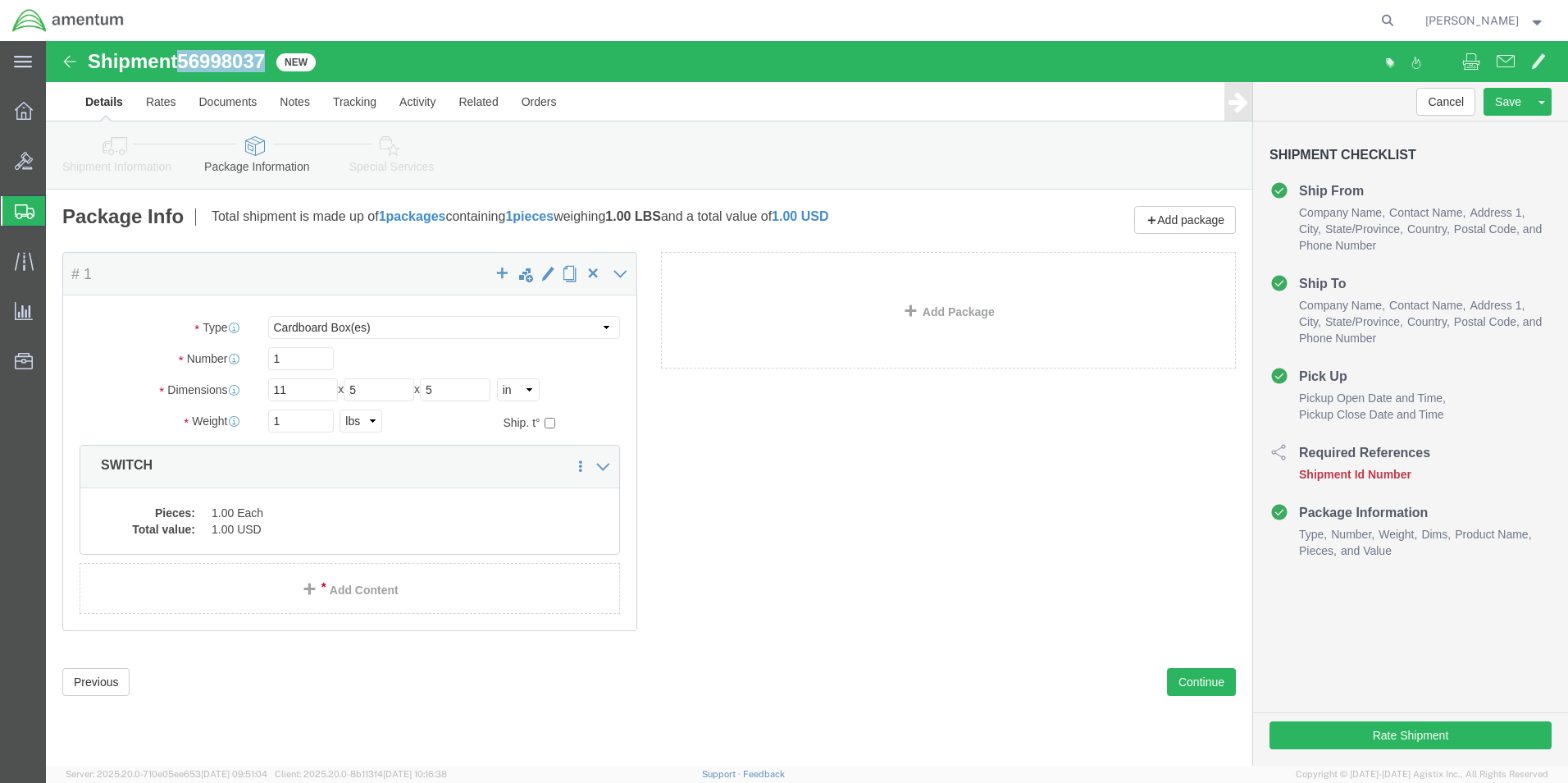
drag, startPoint x: 138, startPoint y: 17, endPoint x: 225, endPoint y: 20, distance: 87.1
click div "Shipment 56998037 New"
drag, startPoint x: 225, startPoint y: 20, endPoint x: 190, endPoint y: 17, distance: 35.1
copy span "56998037"
click button "Continue"
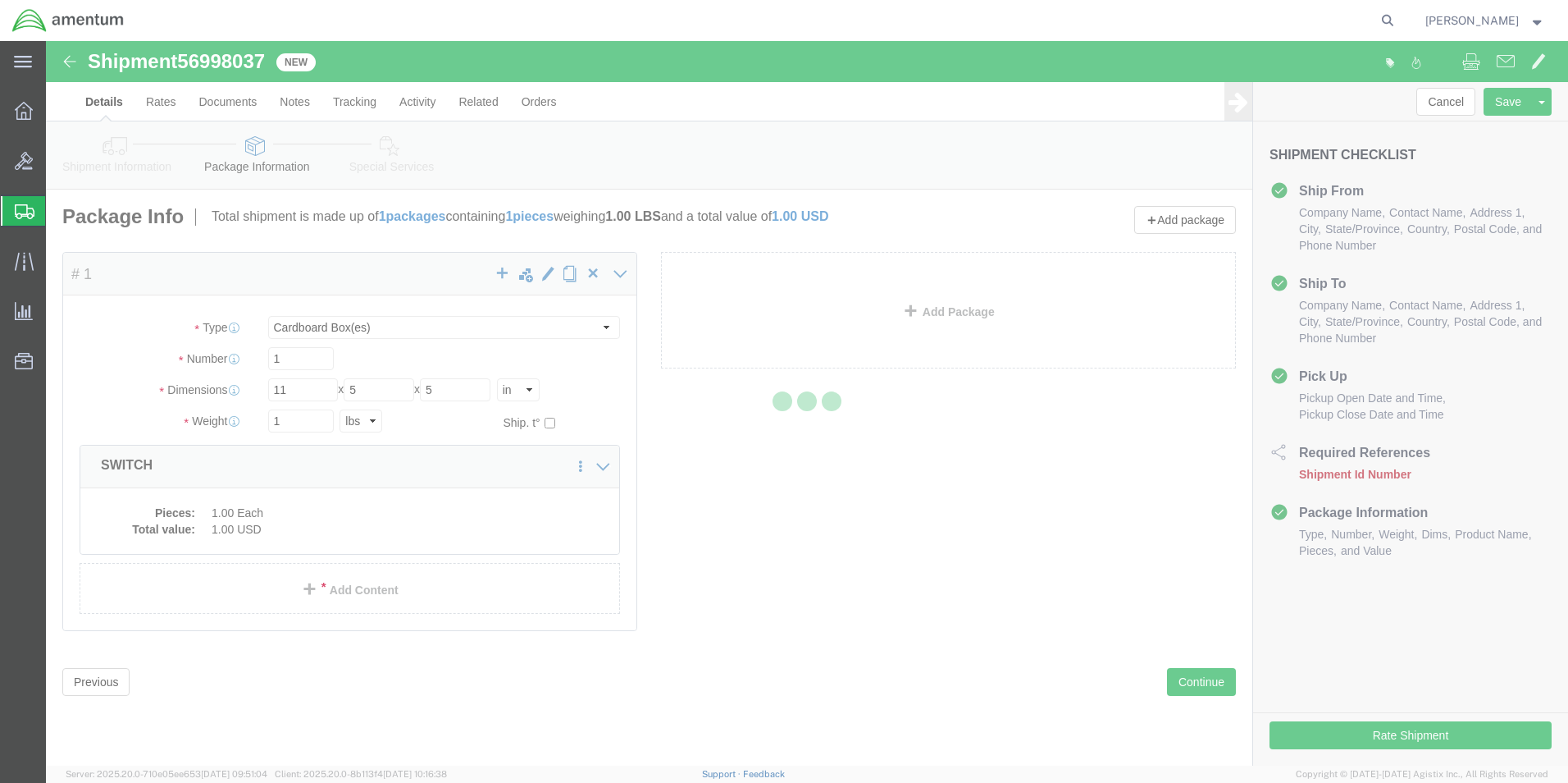
select select
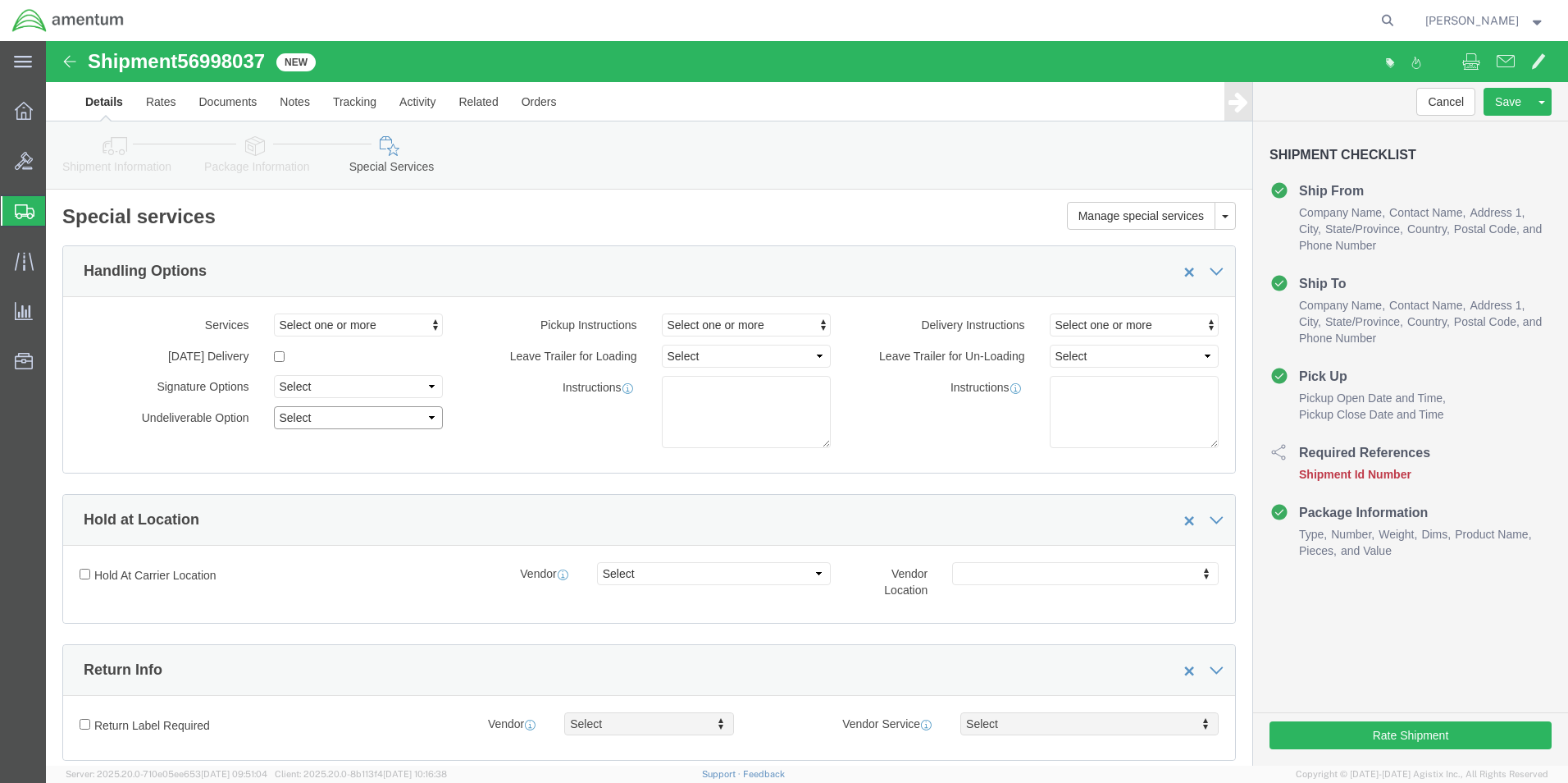
click select "Select Address Service Requested Carrier Leave If No Response Change Service Re…"
click div "Pickup Instructions Select one or more Crane Required Driver Assisted Loading F…"
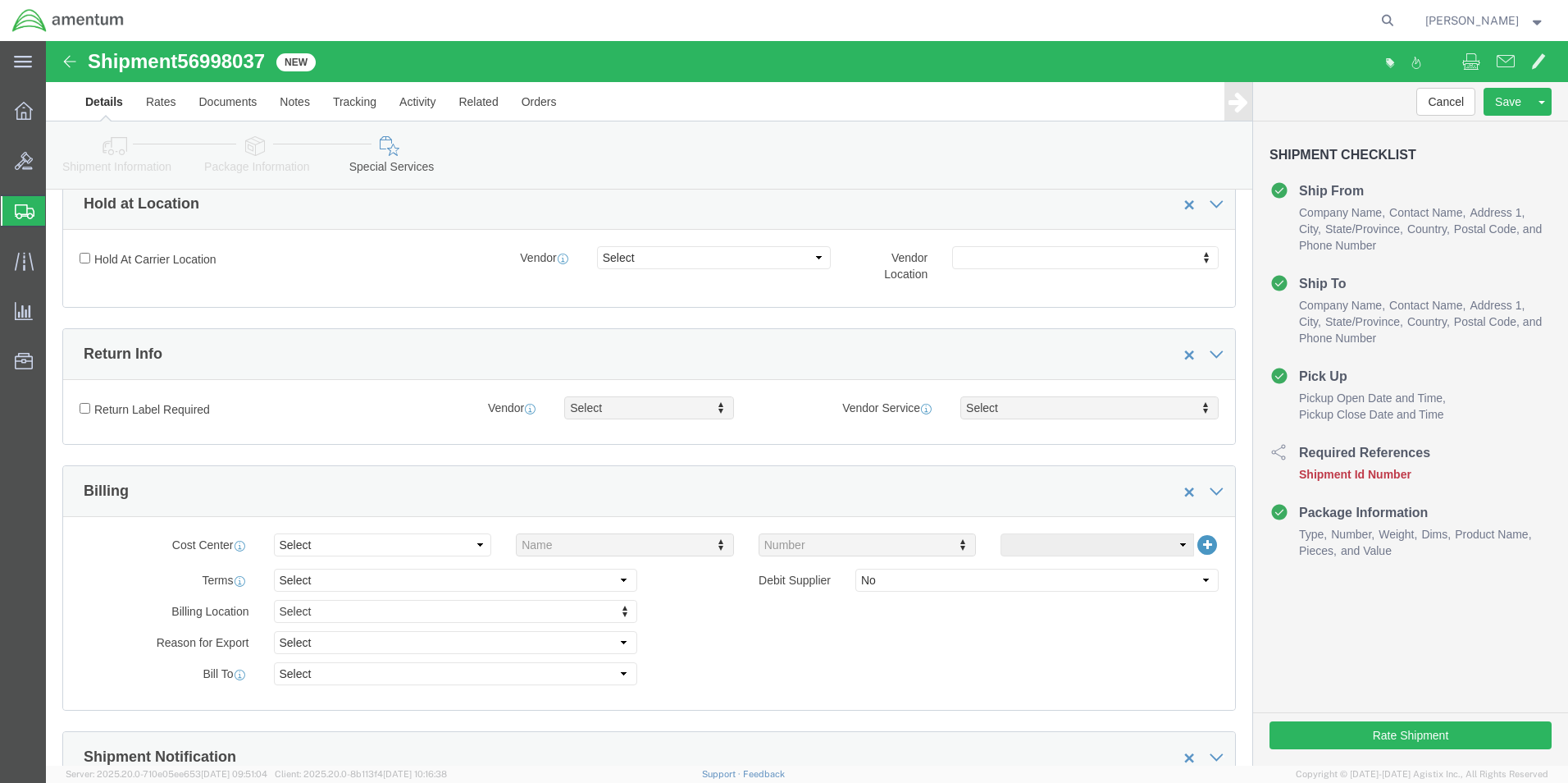
scroll to position [328, 0]
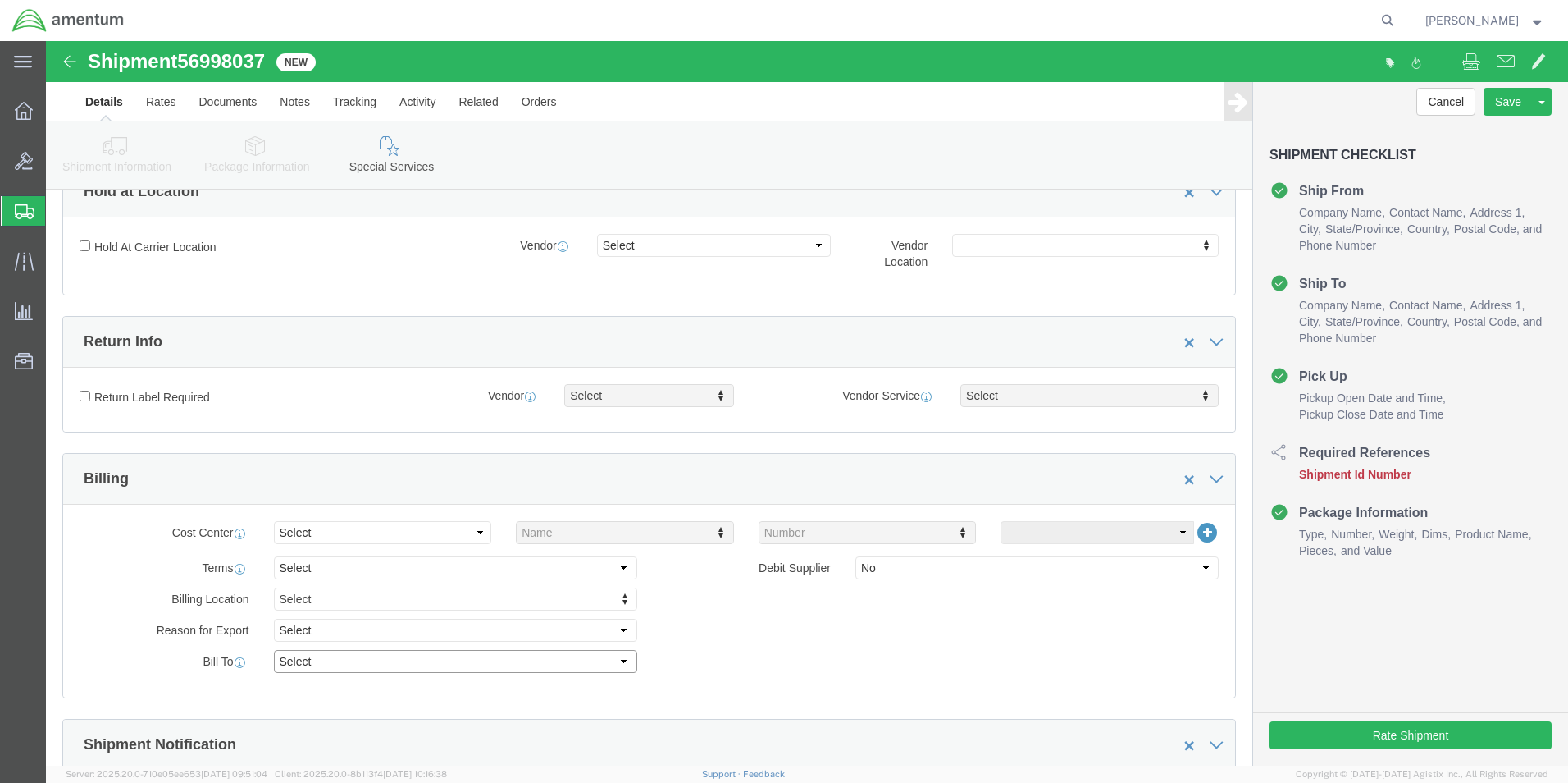
click select "Select Recipient Account Sender/Shipper Third Party Account"
select select "RCPN"
click select "Select Recipient Account Sender/Shipper Third Party Account"
type input "PROFESSIONAL AVIATION ASSOCIATES"
type input "[STREET_ADDRESS]"
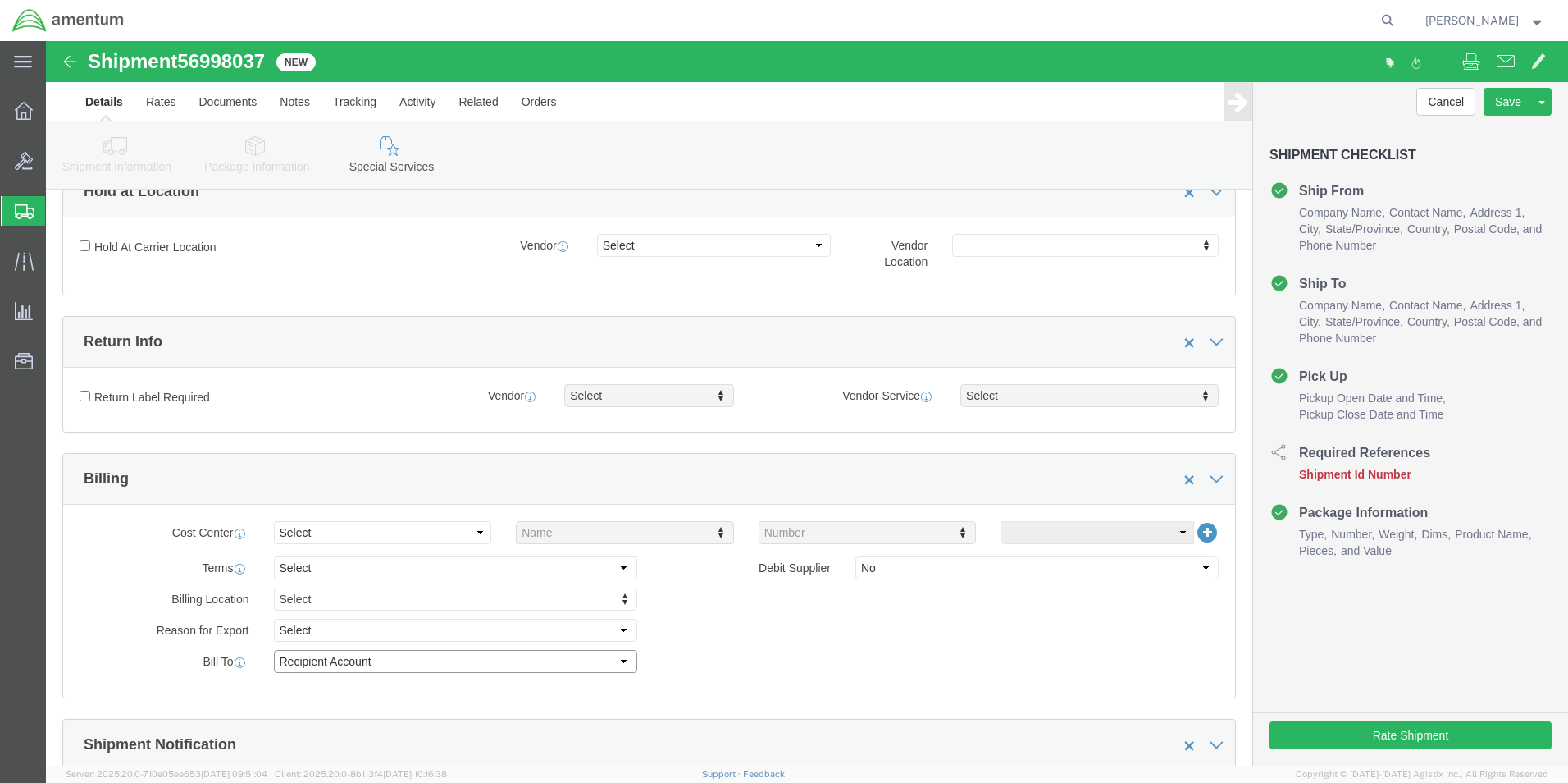
select select "US"
select select "GA"
type input "[PHONE_NUMBER]"
type input "[PERSON_NAME]"
type input "SUITE 300"
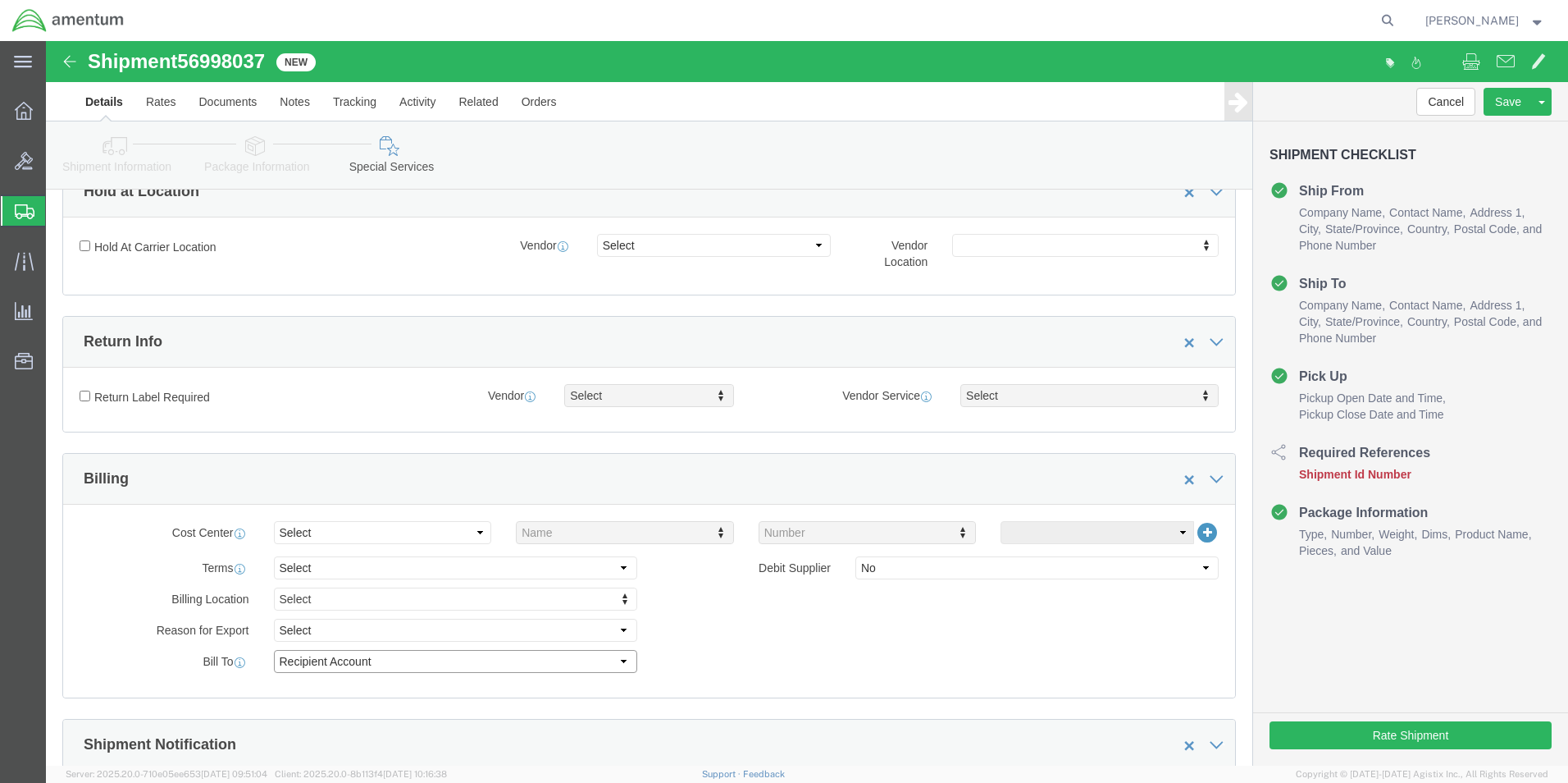
type input "[GEOGRAPHIC_DATA]"
type input "30297"
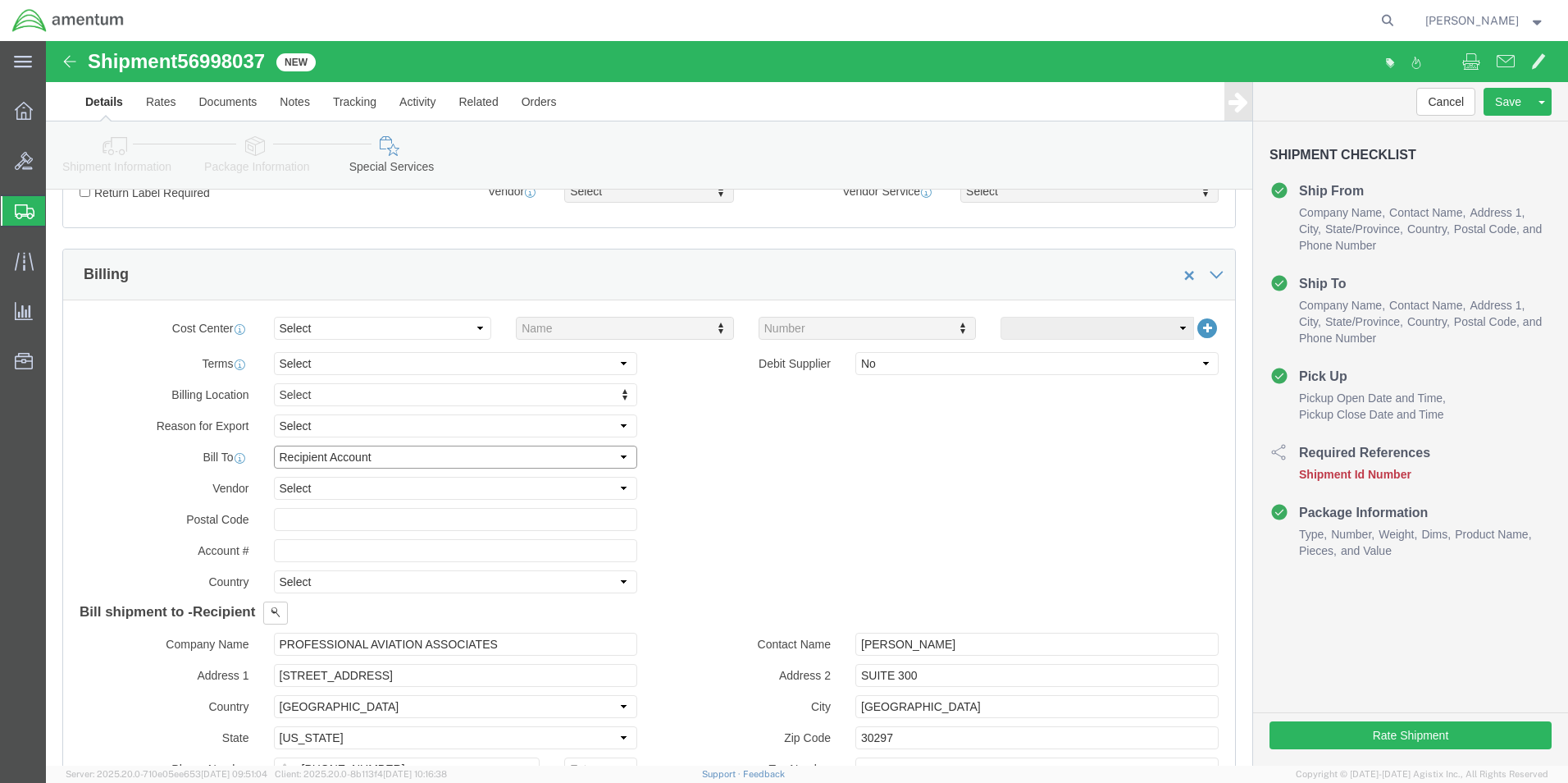
scroll to position [574, 0]
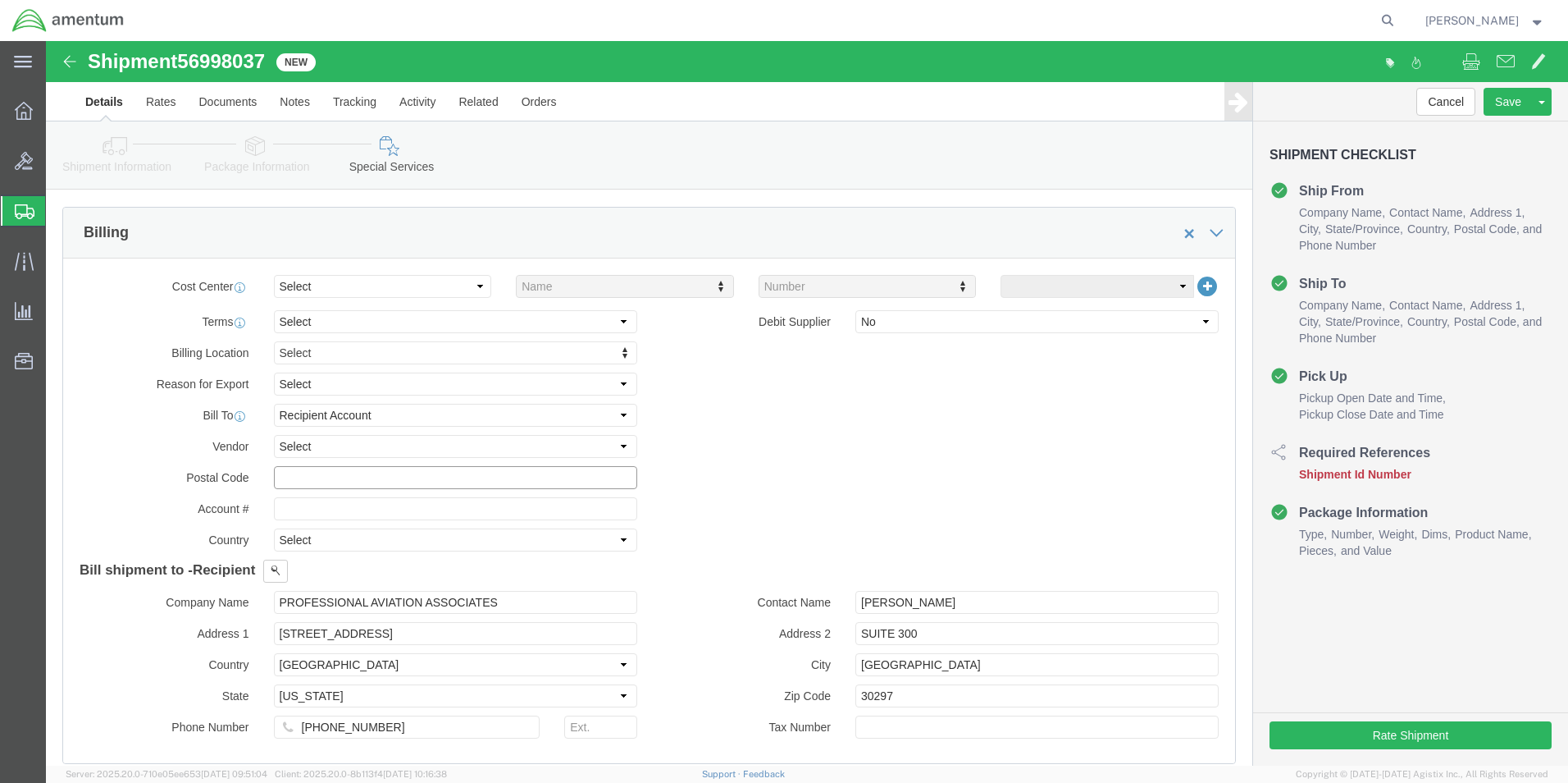
click input "text"
type input "30297"
click input "text"
type input "119911001"
click div "Billing Location Select Select My Profile Location [PHONE_NUMBER] [PHONE_NUMBER…"
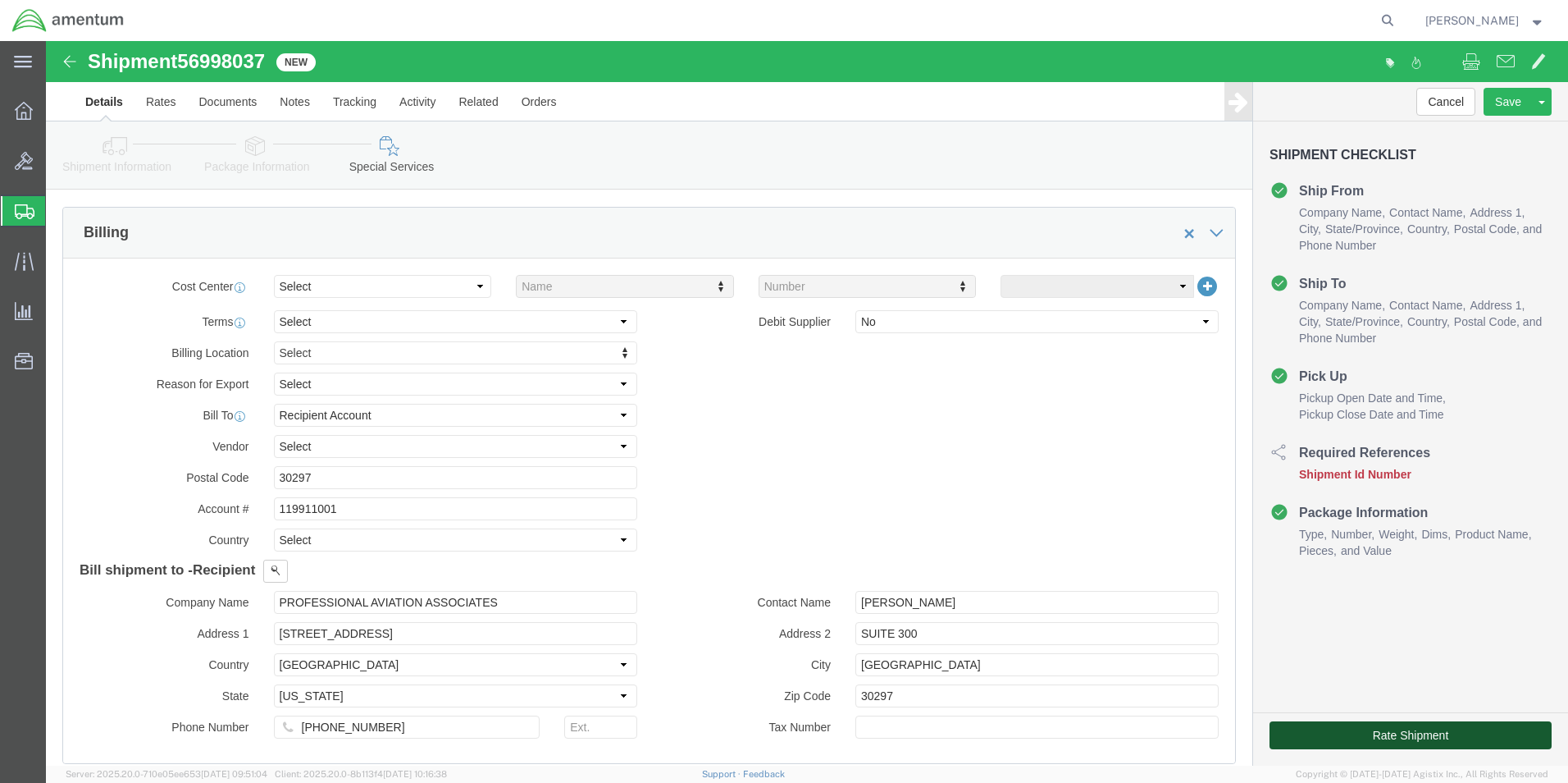
click button "Rate Shipment"
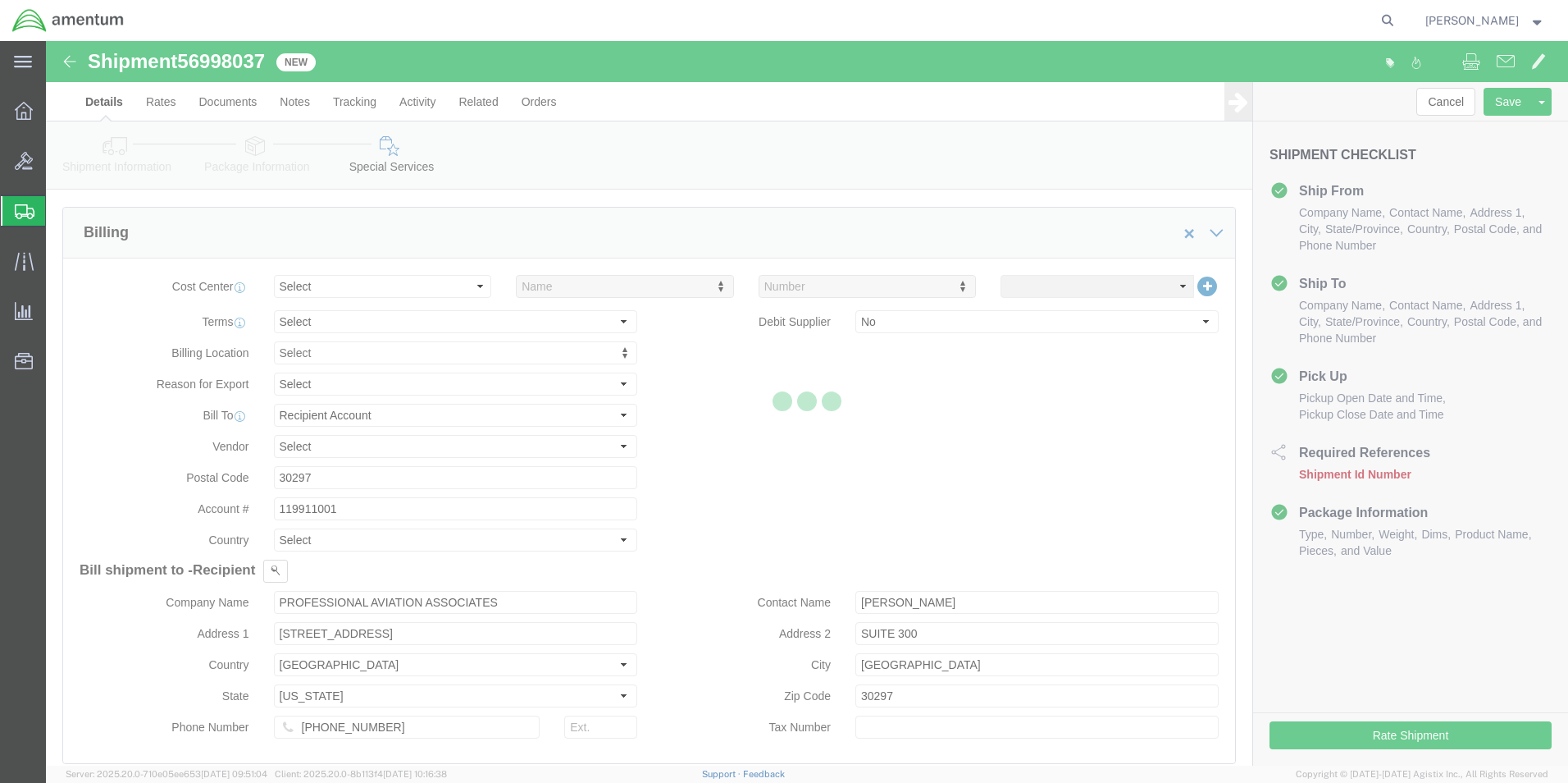
select select "42673"
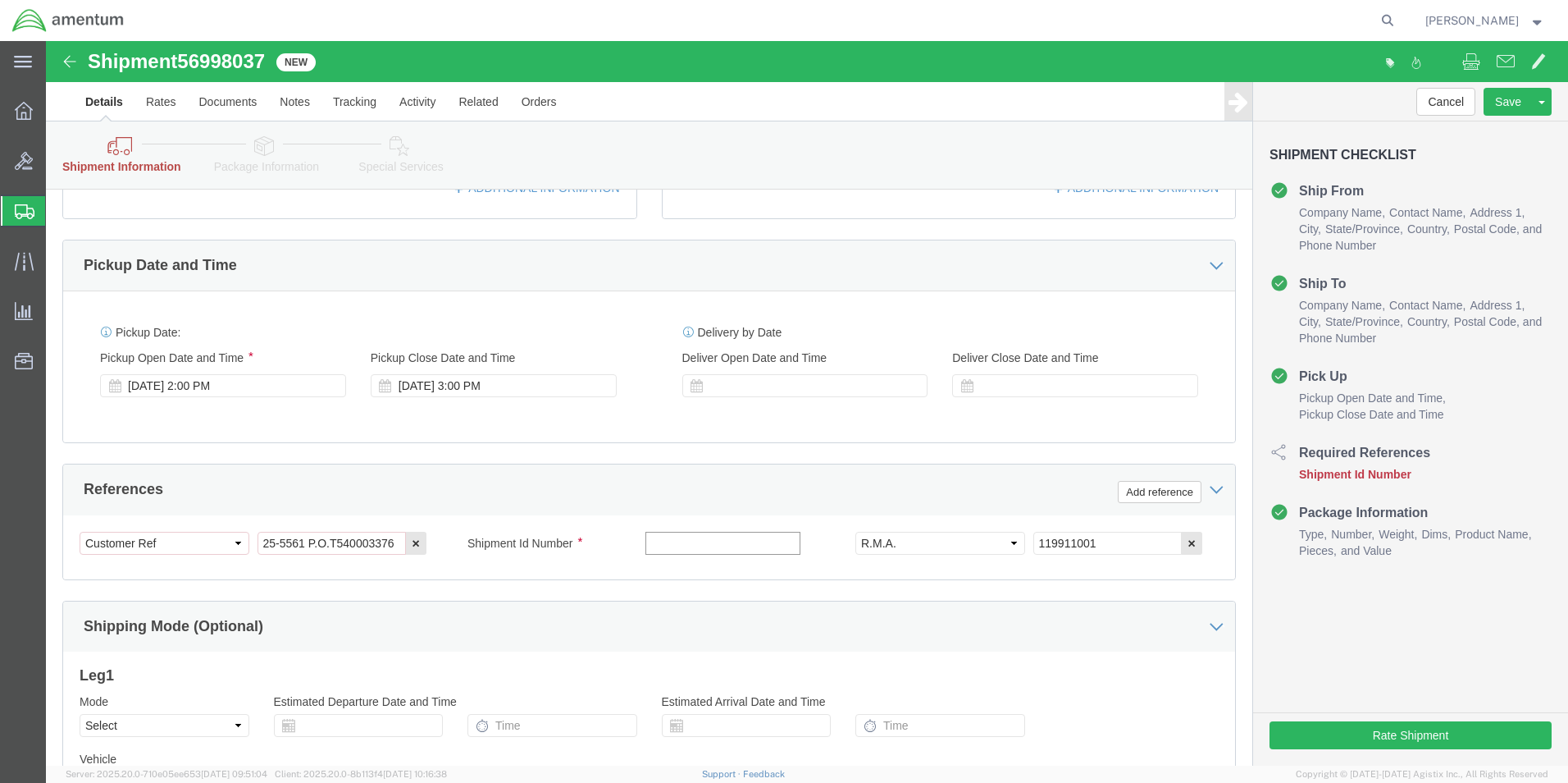
click input "text"
paste input "56998037"
type input "56998037"
click button "Rate Shipment"
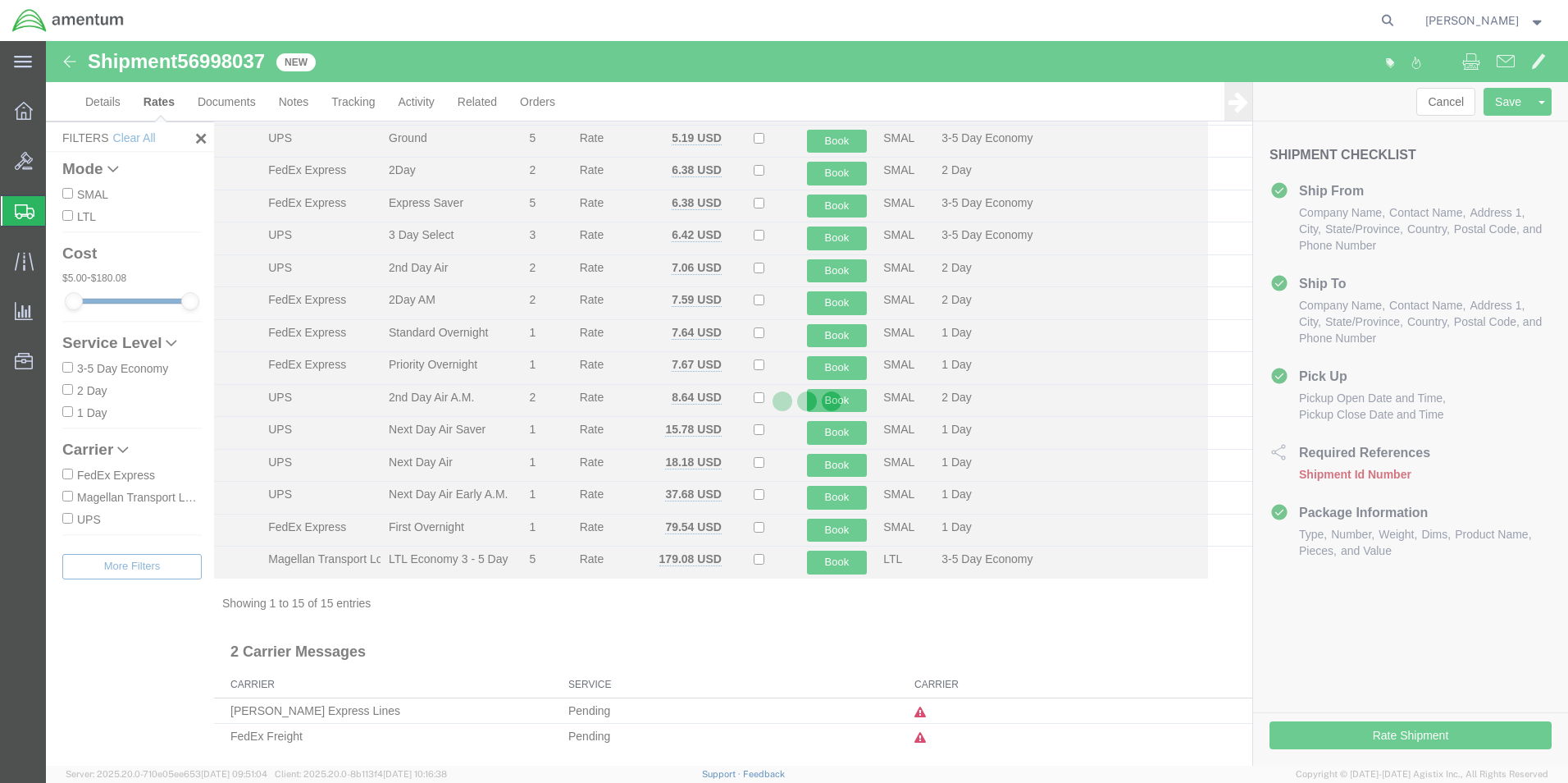
scroll to position [93, 0]
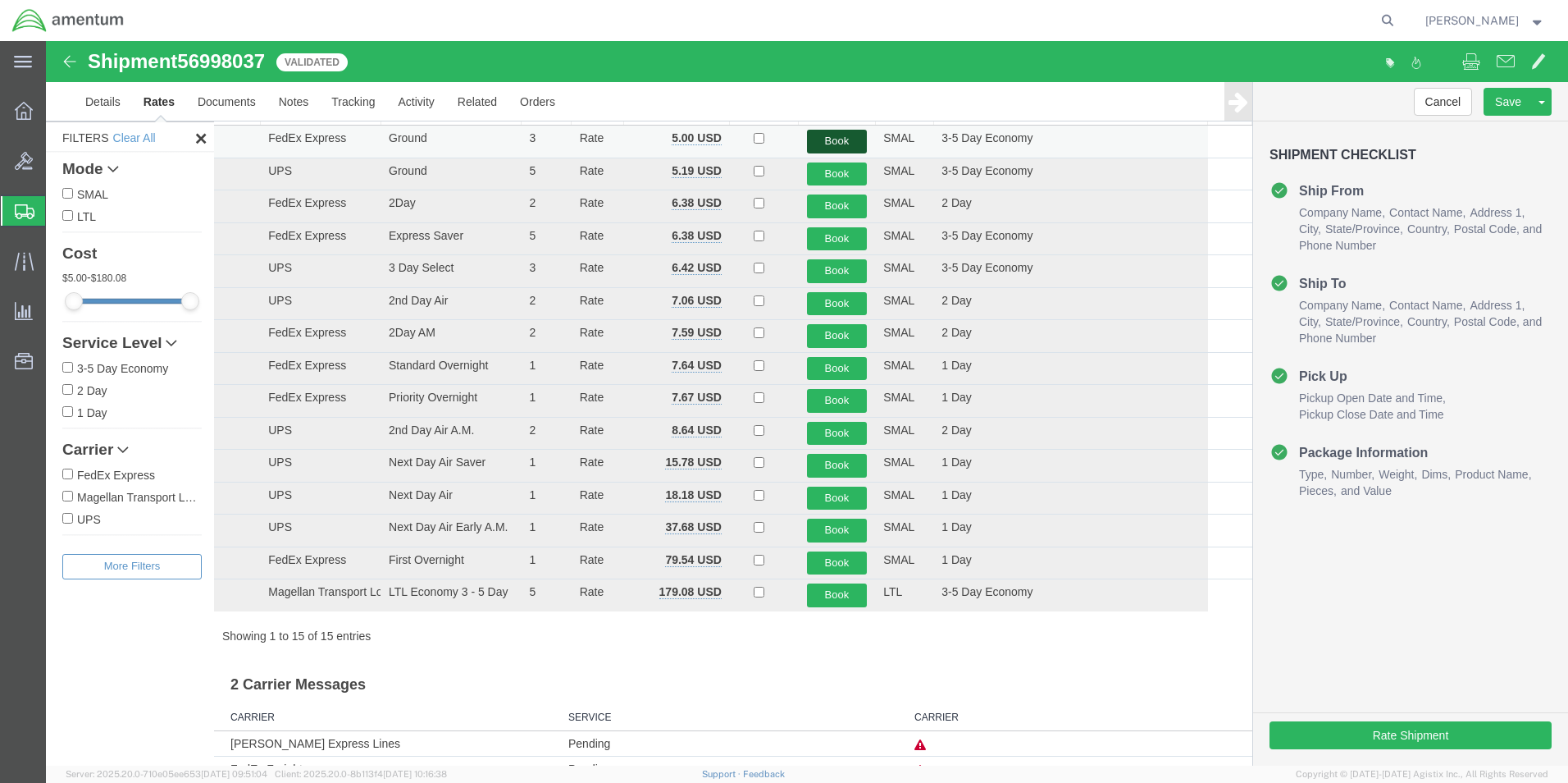
click at [826, 144] on button "Book" at bounding box center [837, 141] width 60 height 23
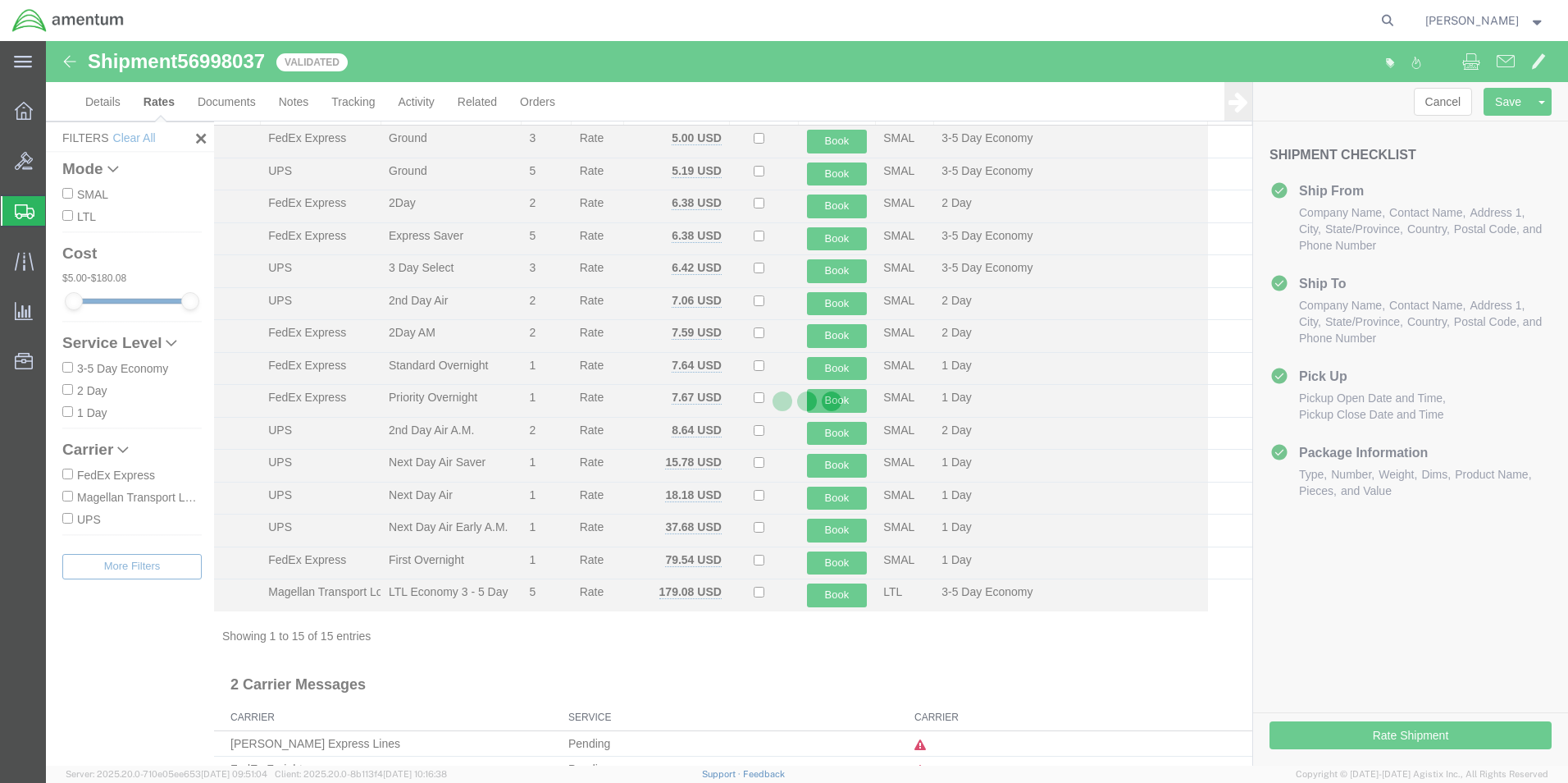
scroll to position [0, 0]
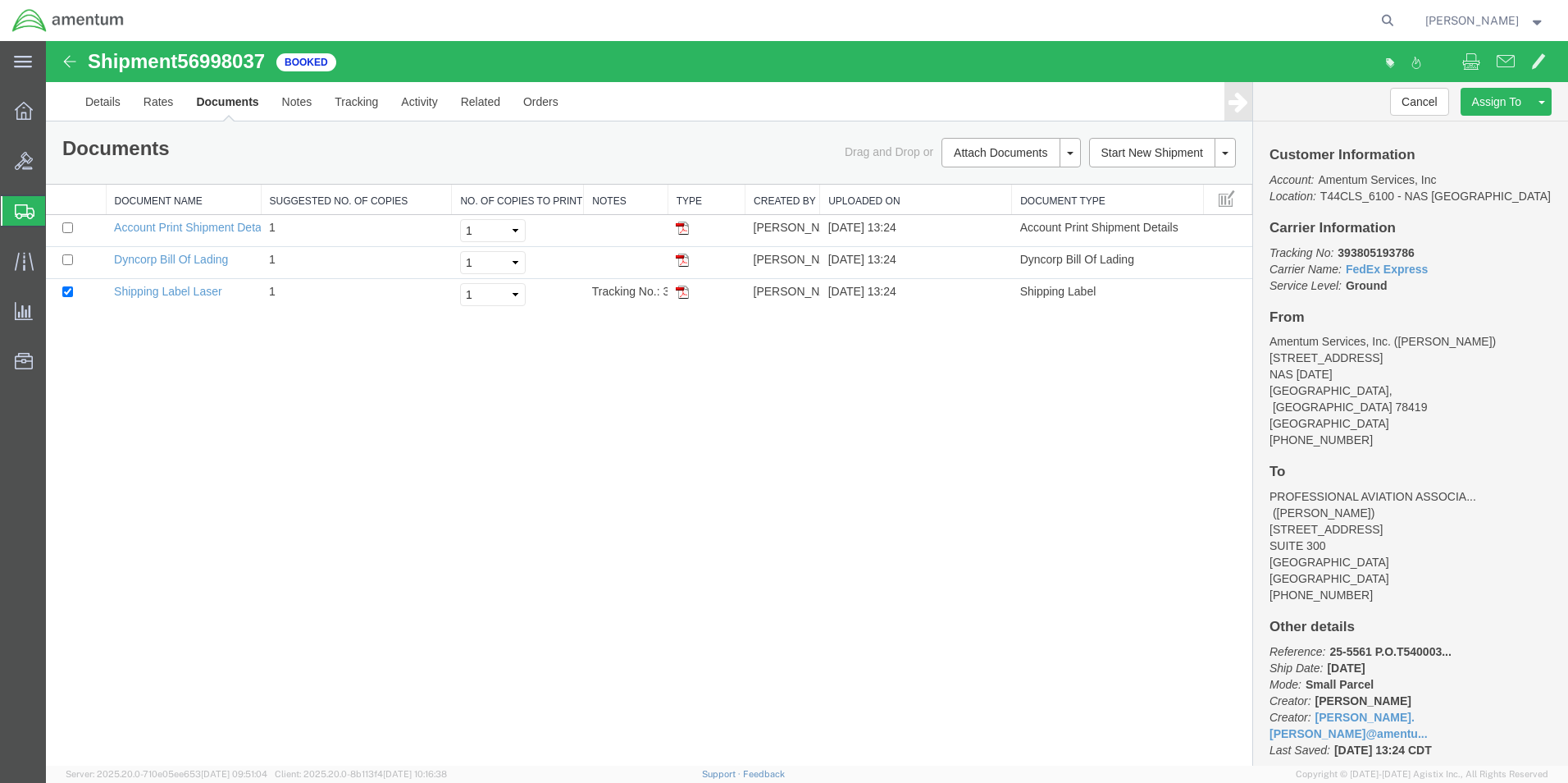
drag, startPoint x: 682, startPoint y: 295, endPoint x: 721, endPoint y: 338, distance: 58.1
click at [682, 295] on img at bounding box center [682, 292] width 13 height 14
click at [22, 210] on icon at bounding box center [24, 212] width 20 height 14
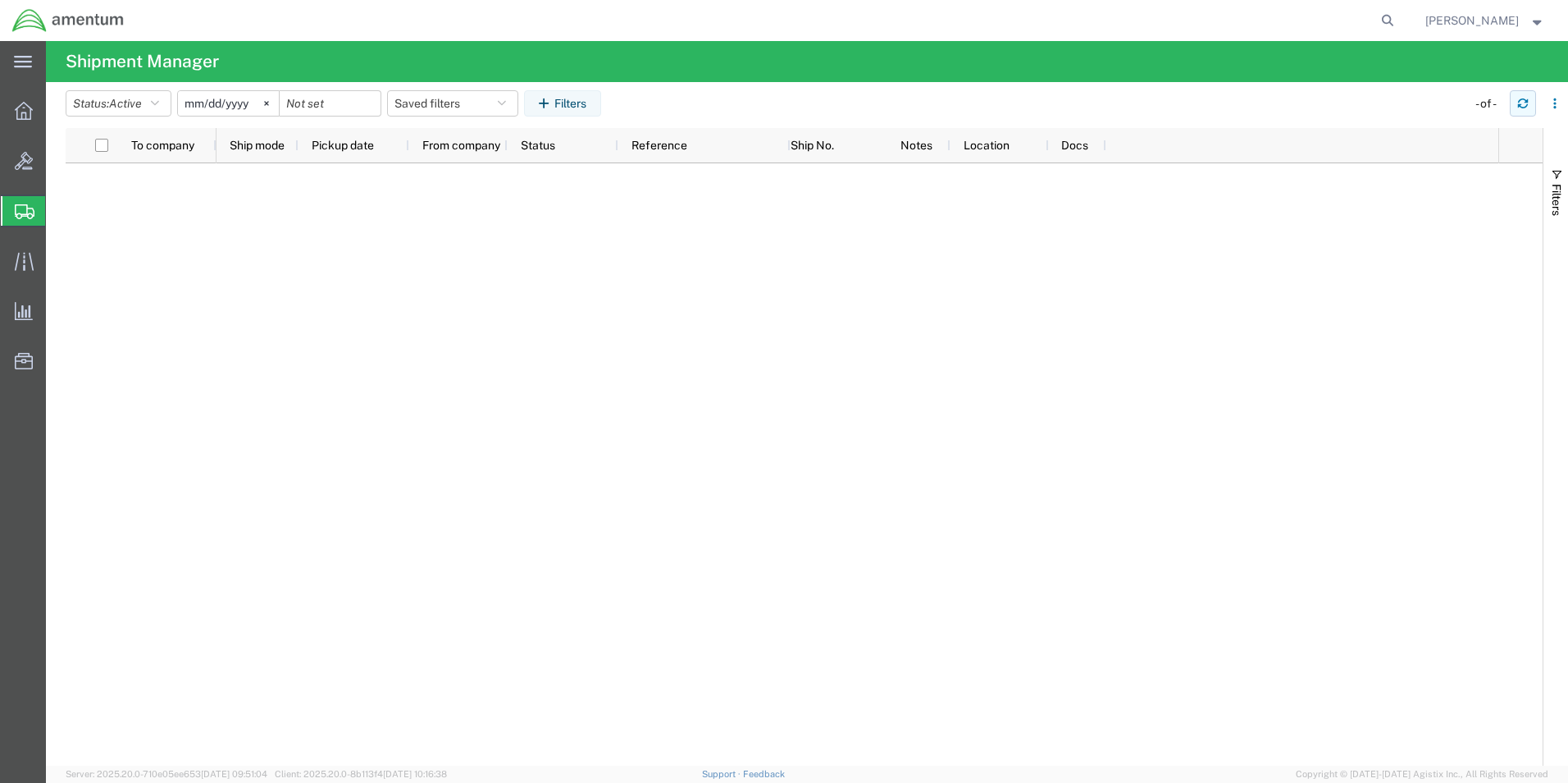
click at [1521, 103] on icon "button" at bounding box center [1523, 104] width 12 height 12
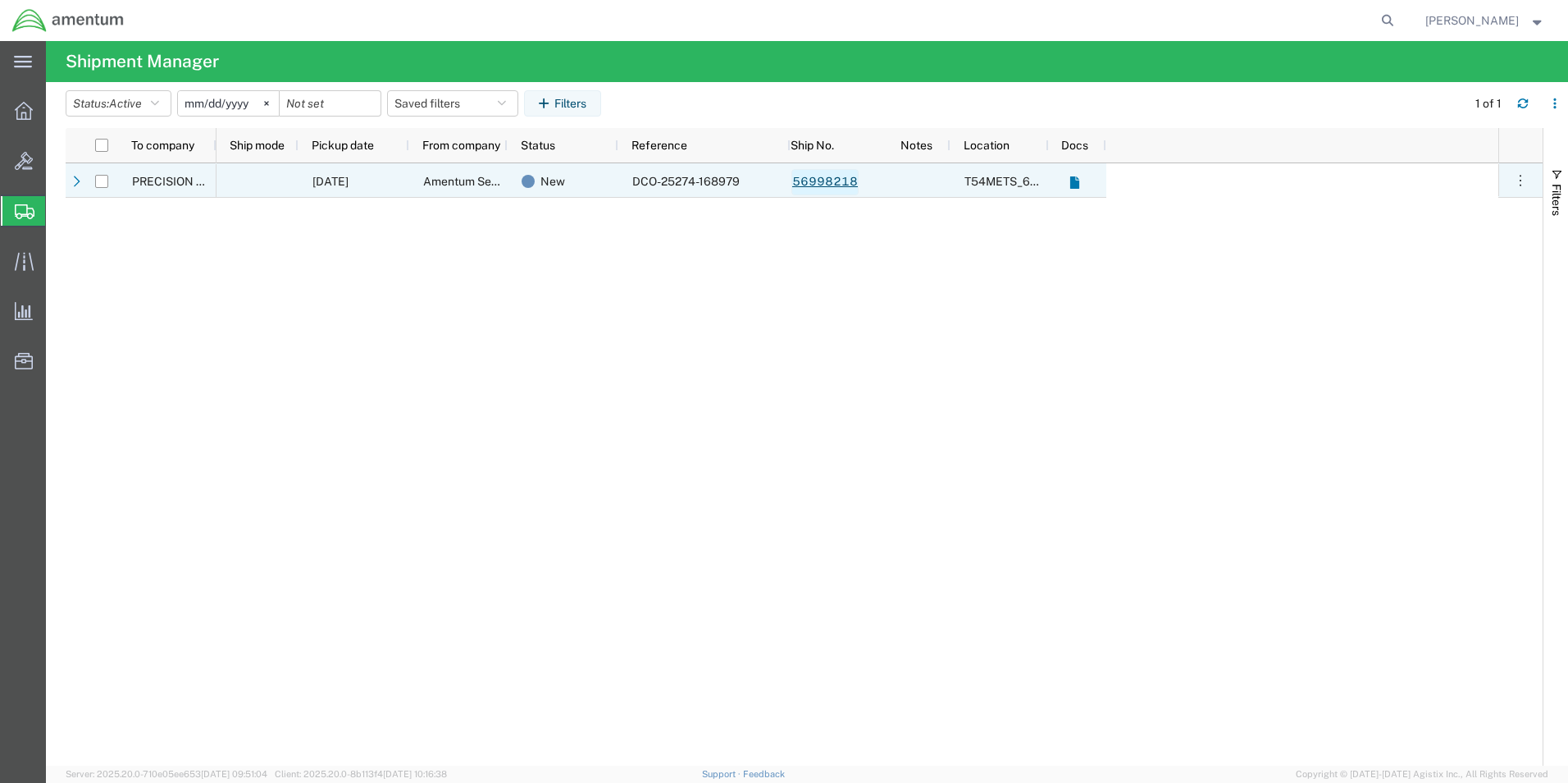
click at [836, 189] on link "56998218" at bounding box center [825, 182] width 67 height 26
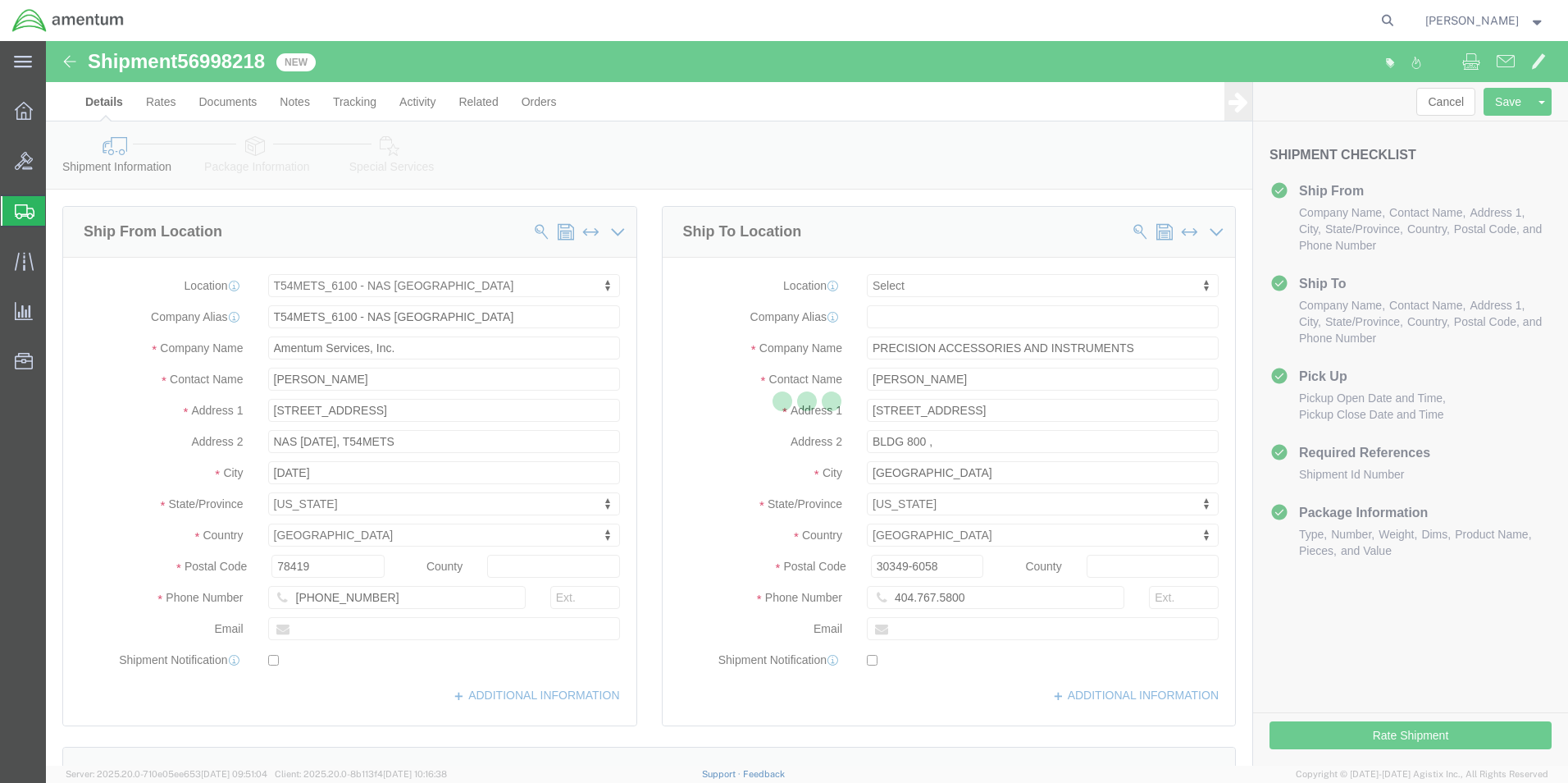
select select "67191"
select select
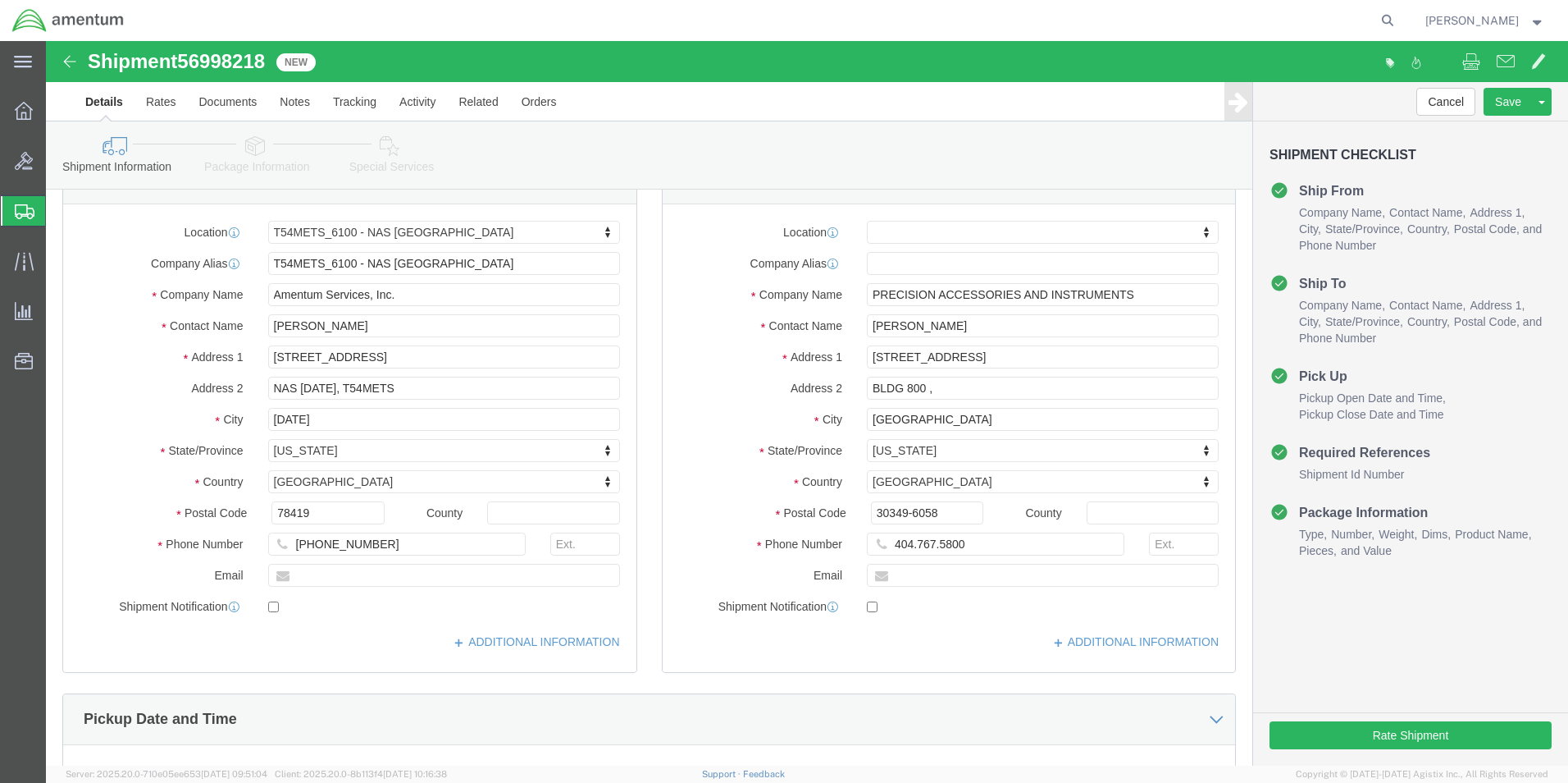
scroll to position [82, 0]
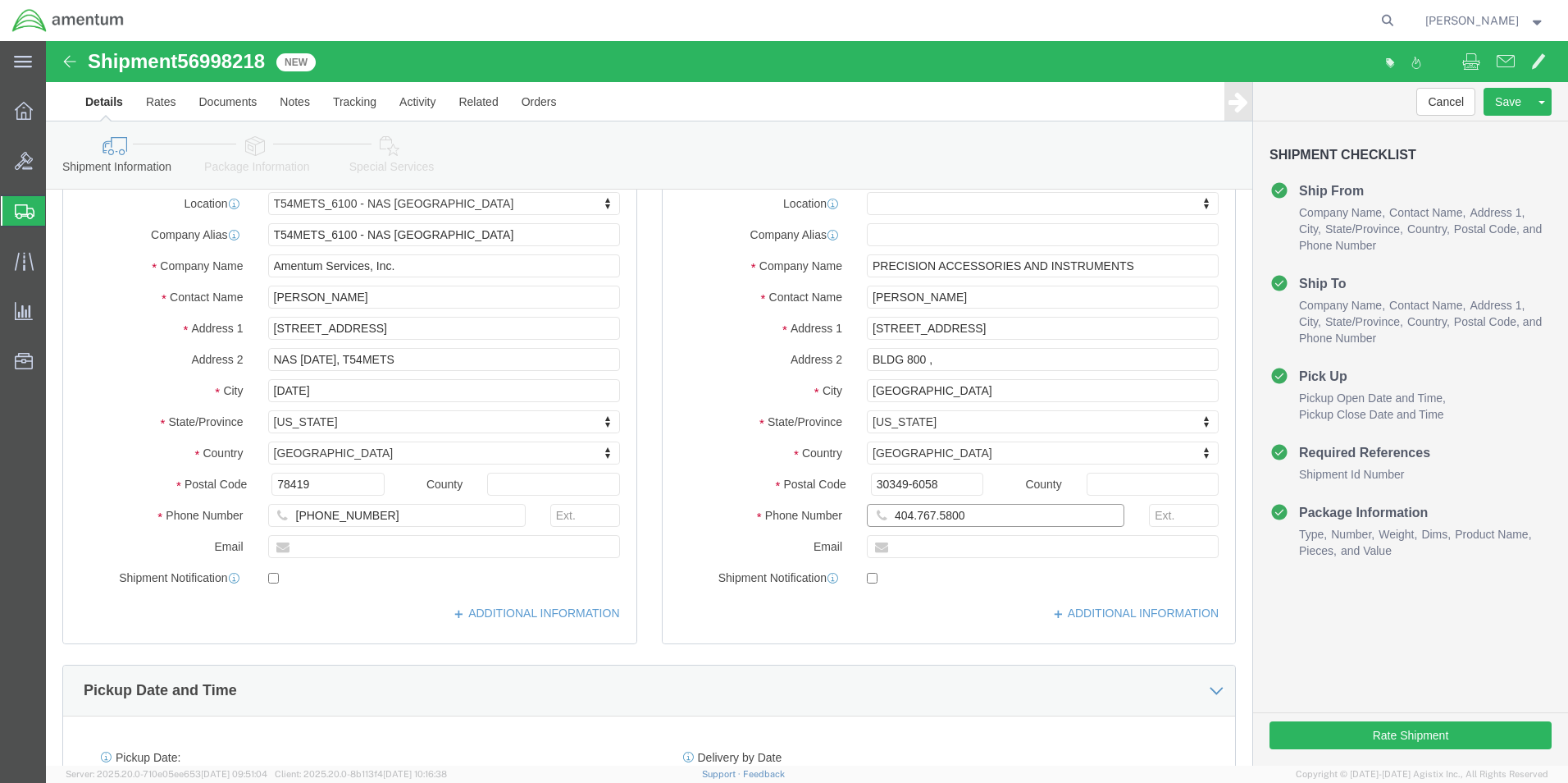
click input "404.767.5800"
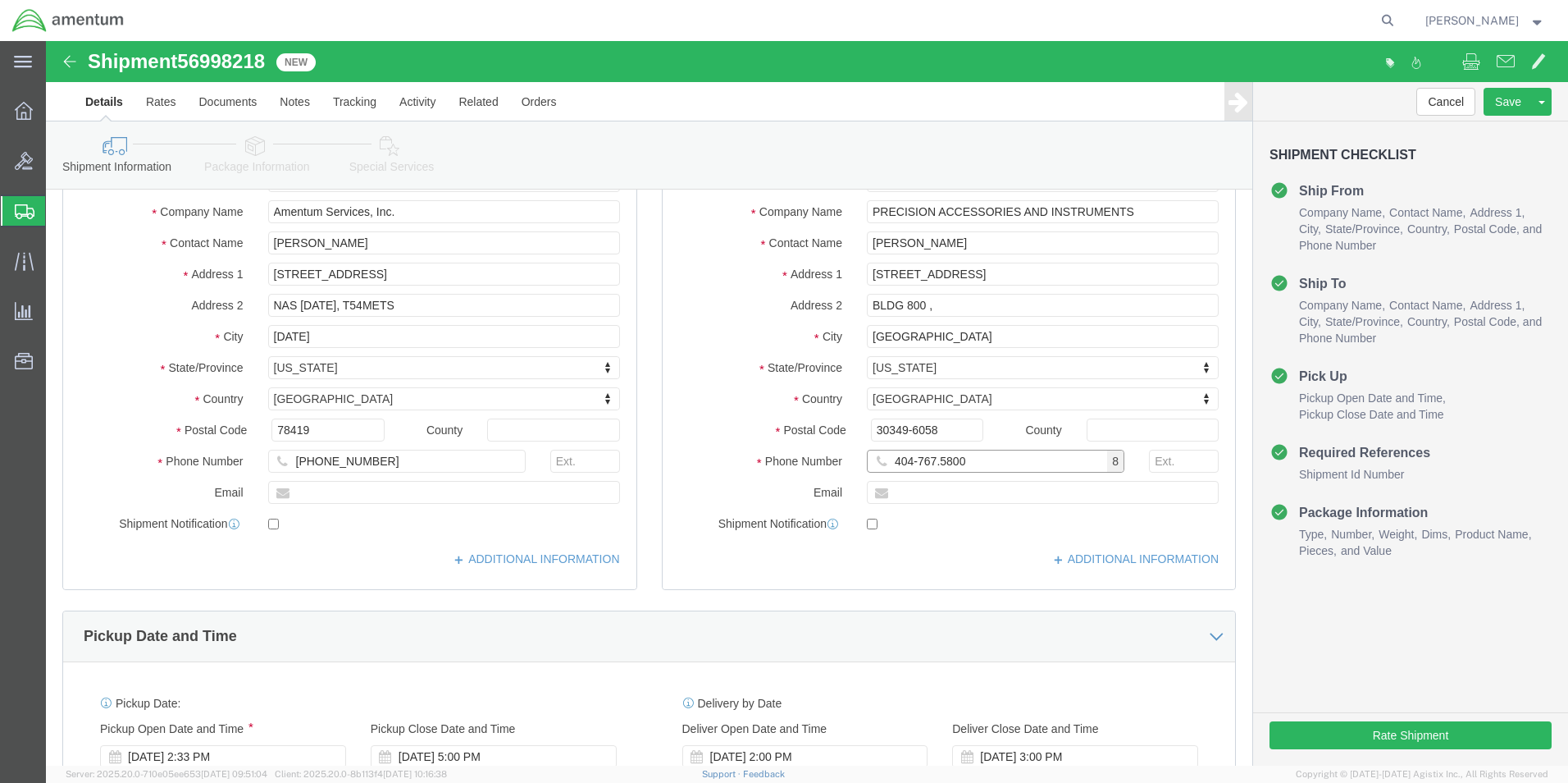
scroll to position [164, 0]
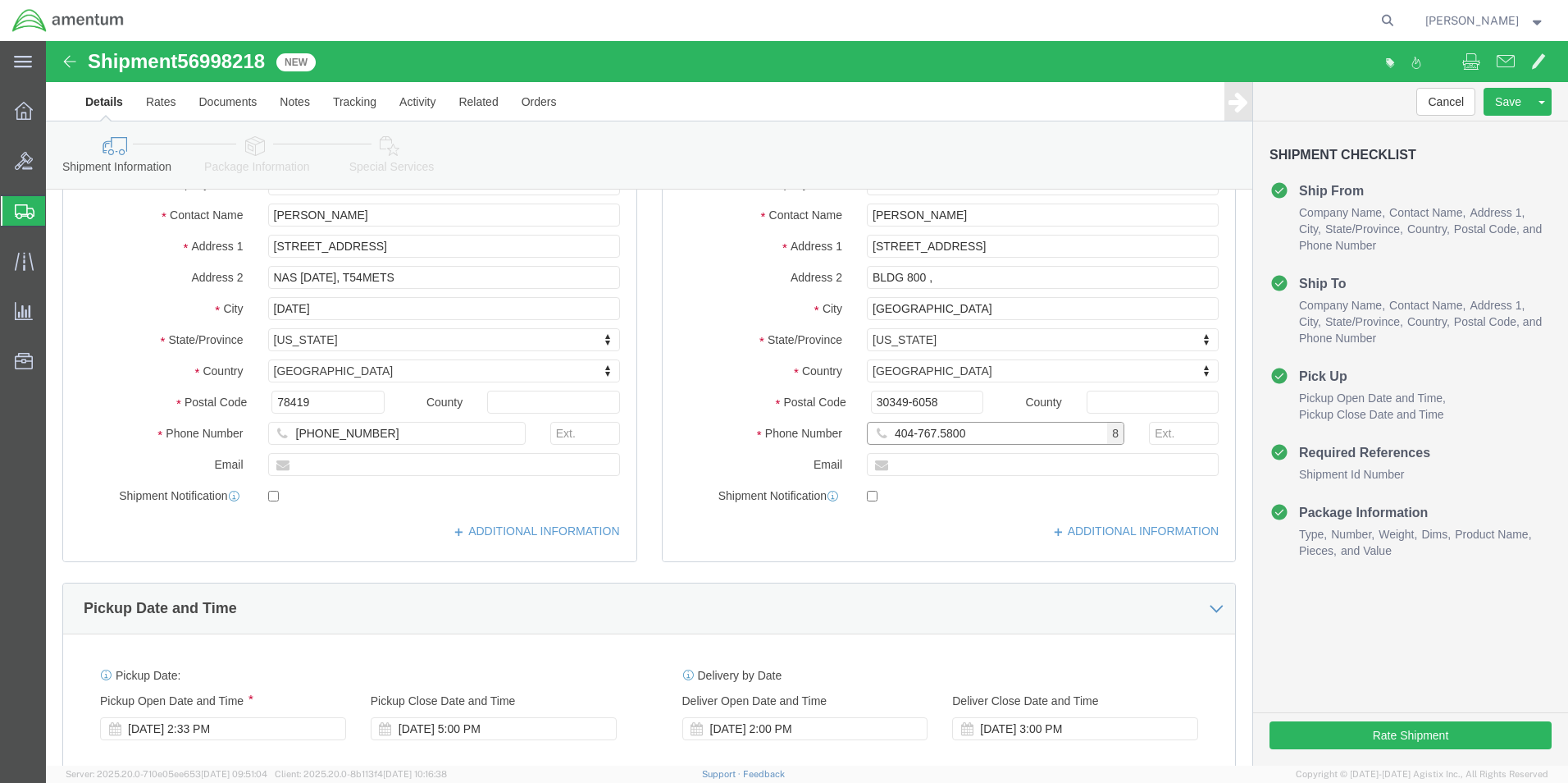
click input "404-767.5800"
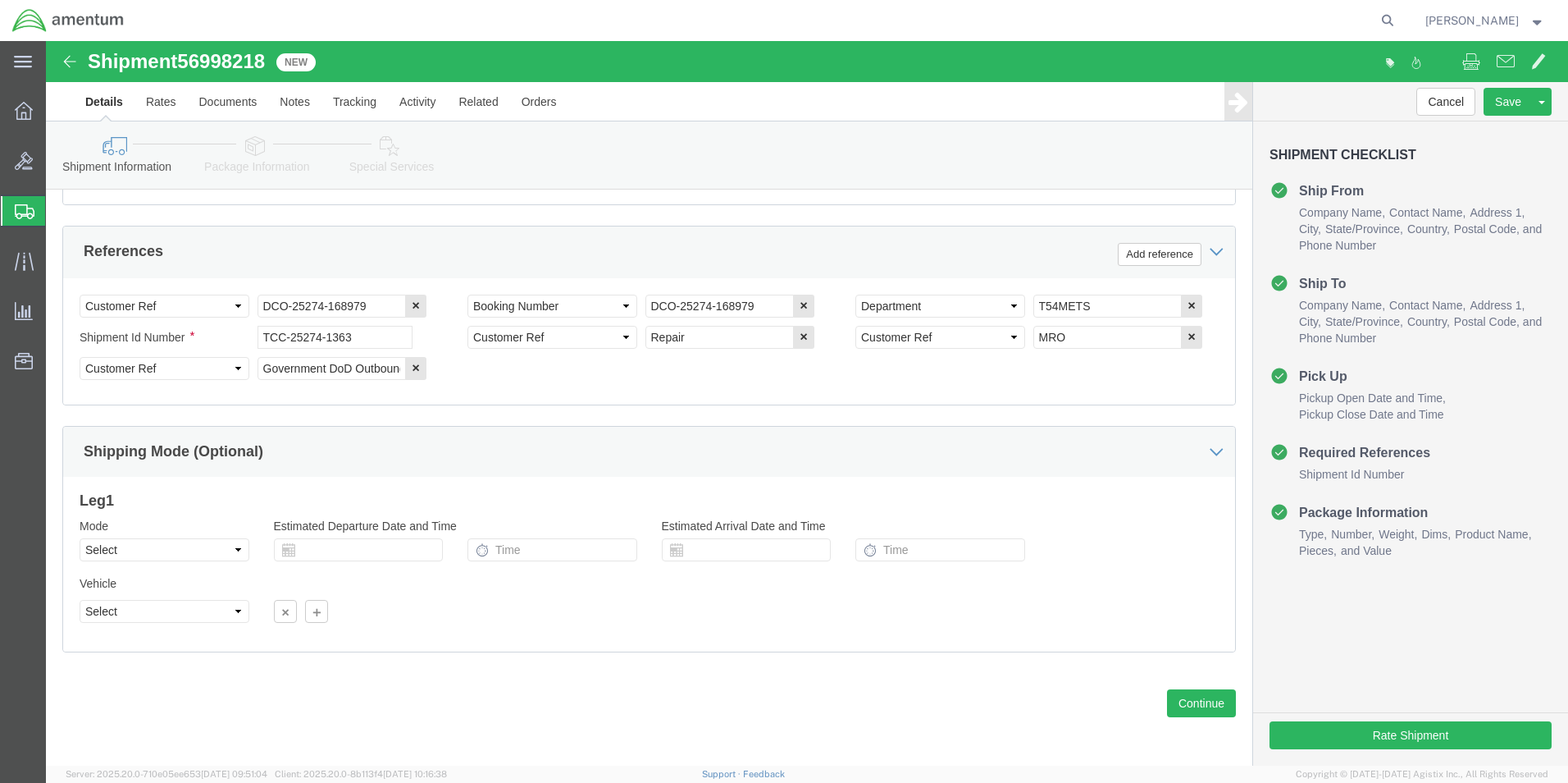
scroll to position [747, 0]
type input "[PHONE_NUMBER]"
click button "Continue"
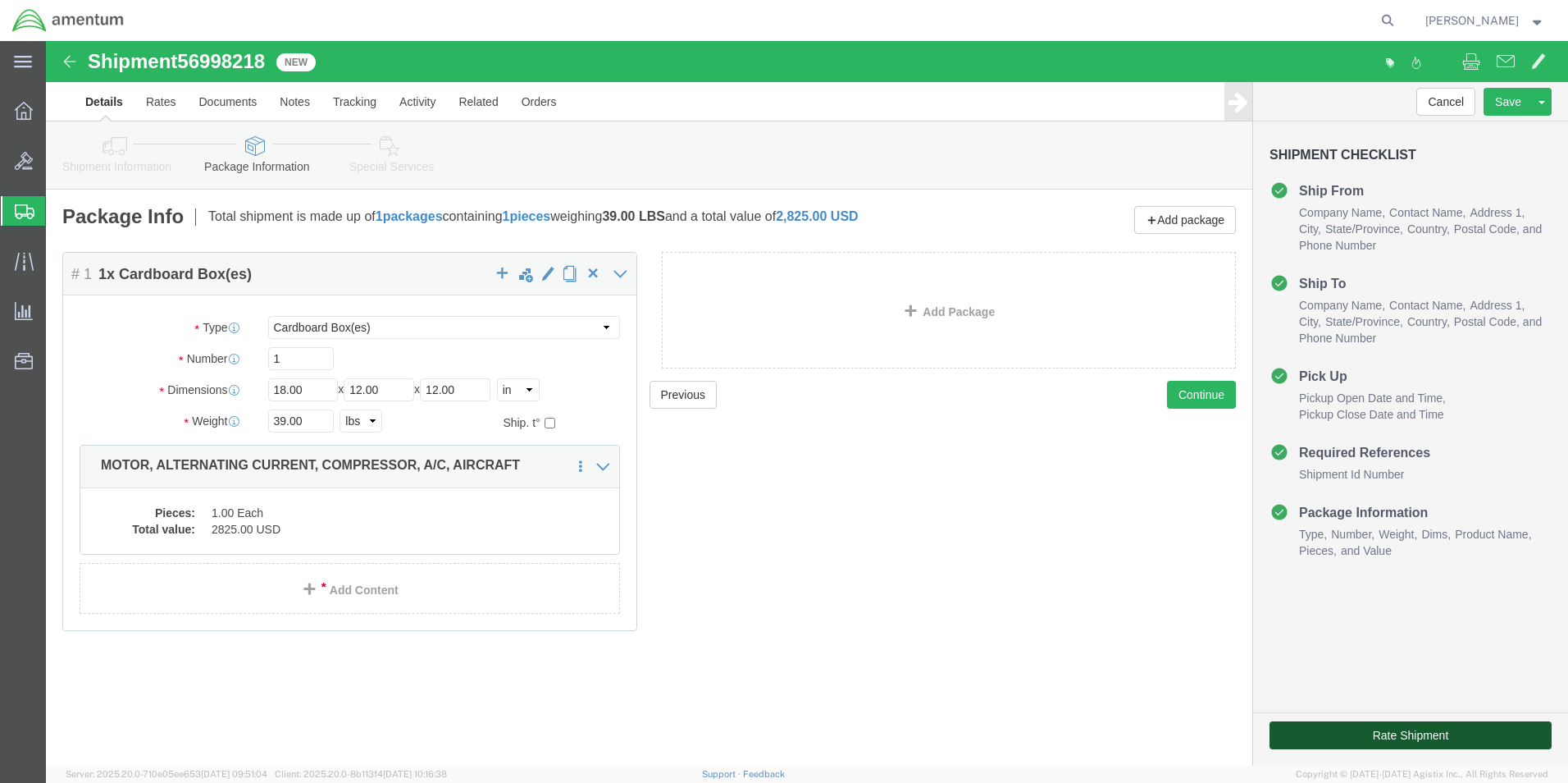
click button "Rate Shipment"
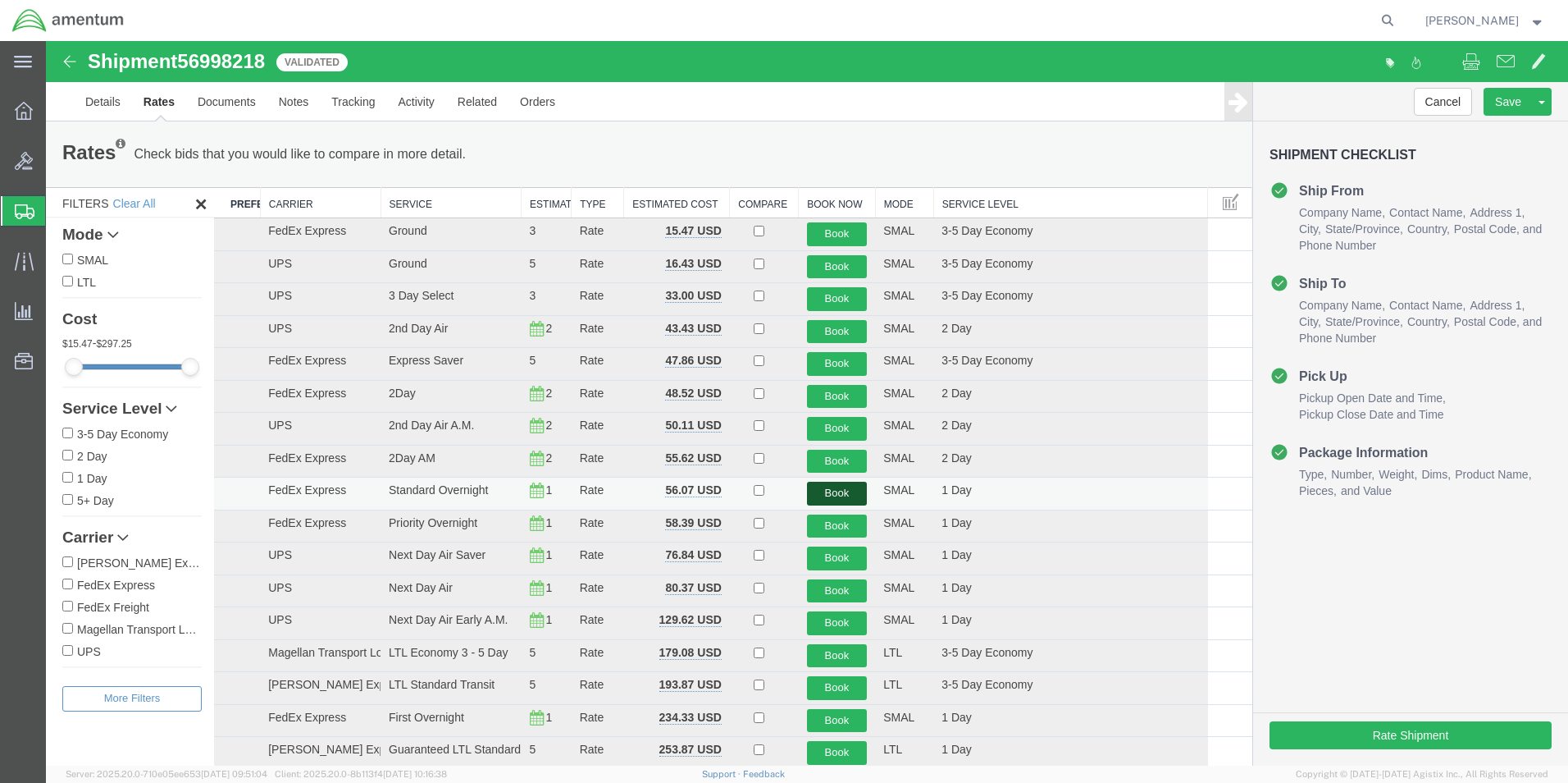
click at [824, 498] on button "Book" at bounding box center [837, 493] width 60 height 23
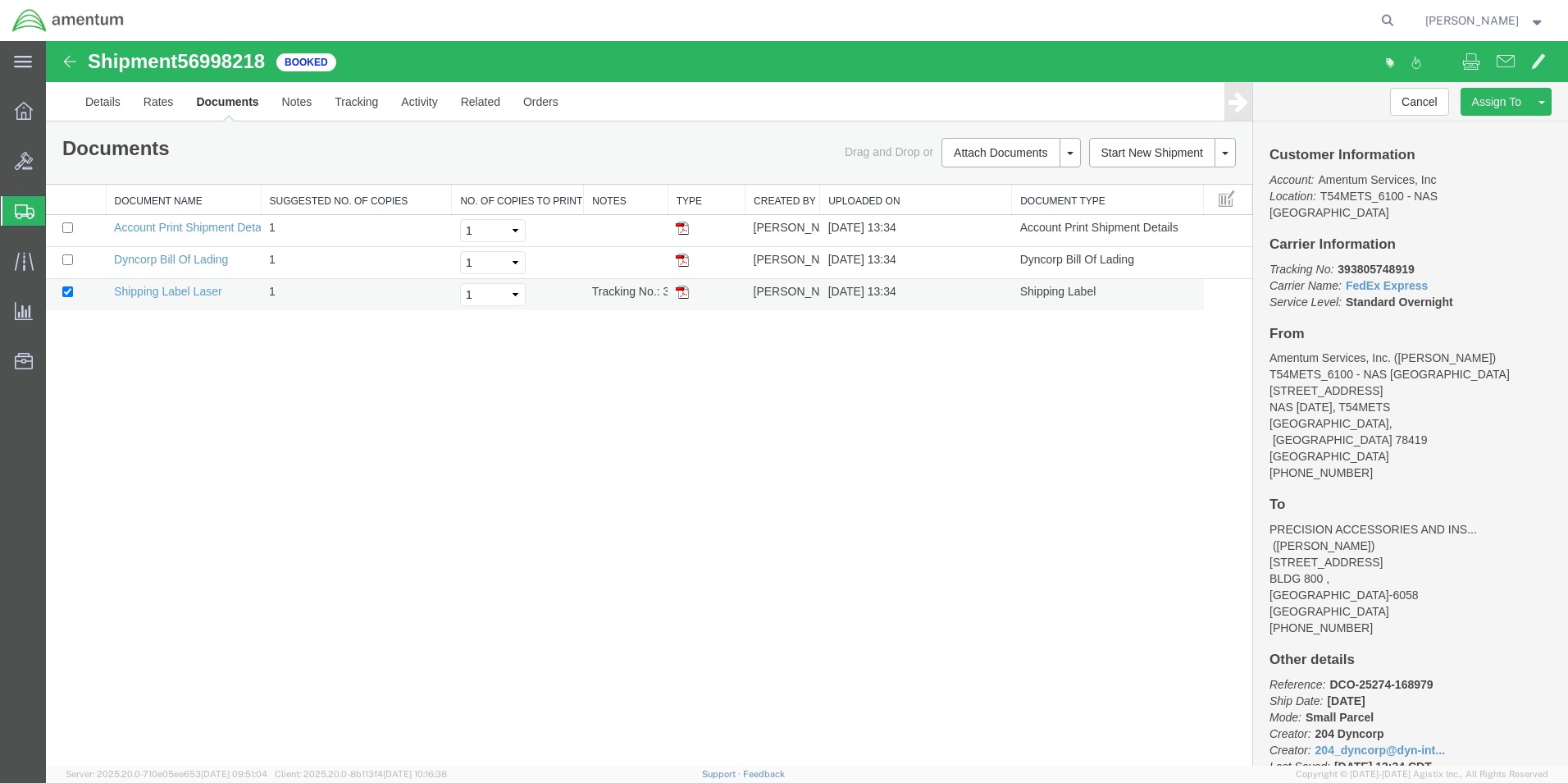
click at [678, 293] on img at bounding box center [682, 292] width 13 height 14
drag, startPoint x: 26, startPoint y: 206, endPoint x: 271, endPoint y: 4, distance: 317.5
click at [26, 206] on icon at bounding box center [24, 212] width 20 height 14
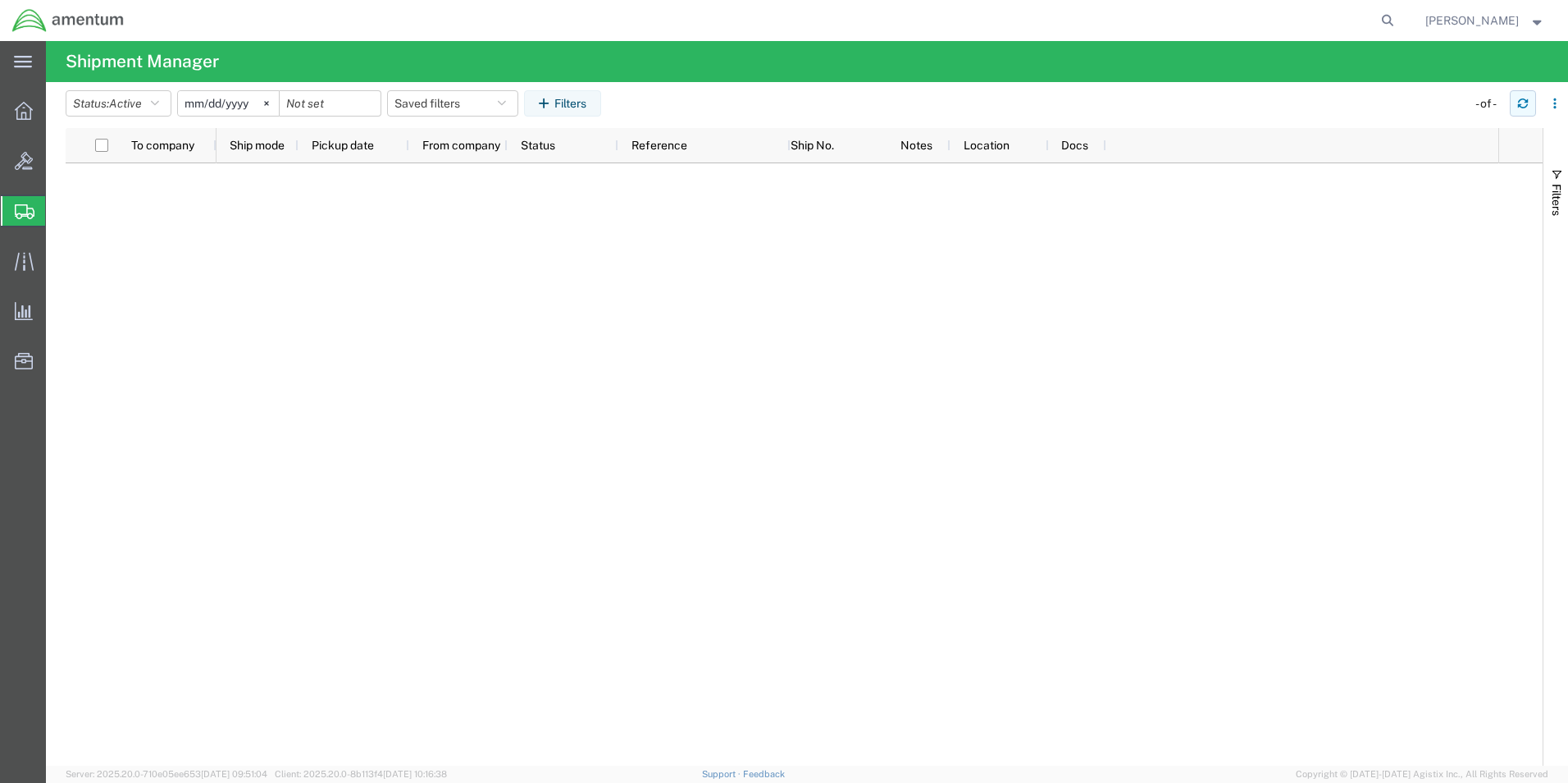
click at [1520, 102] on icon "button" at bounding box center [1523, 104] width 12 height 12
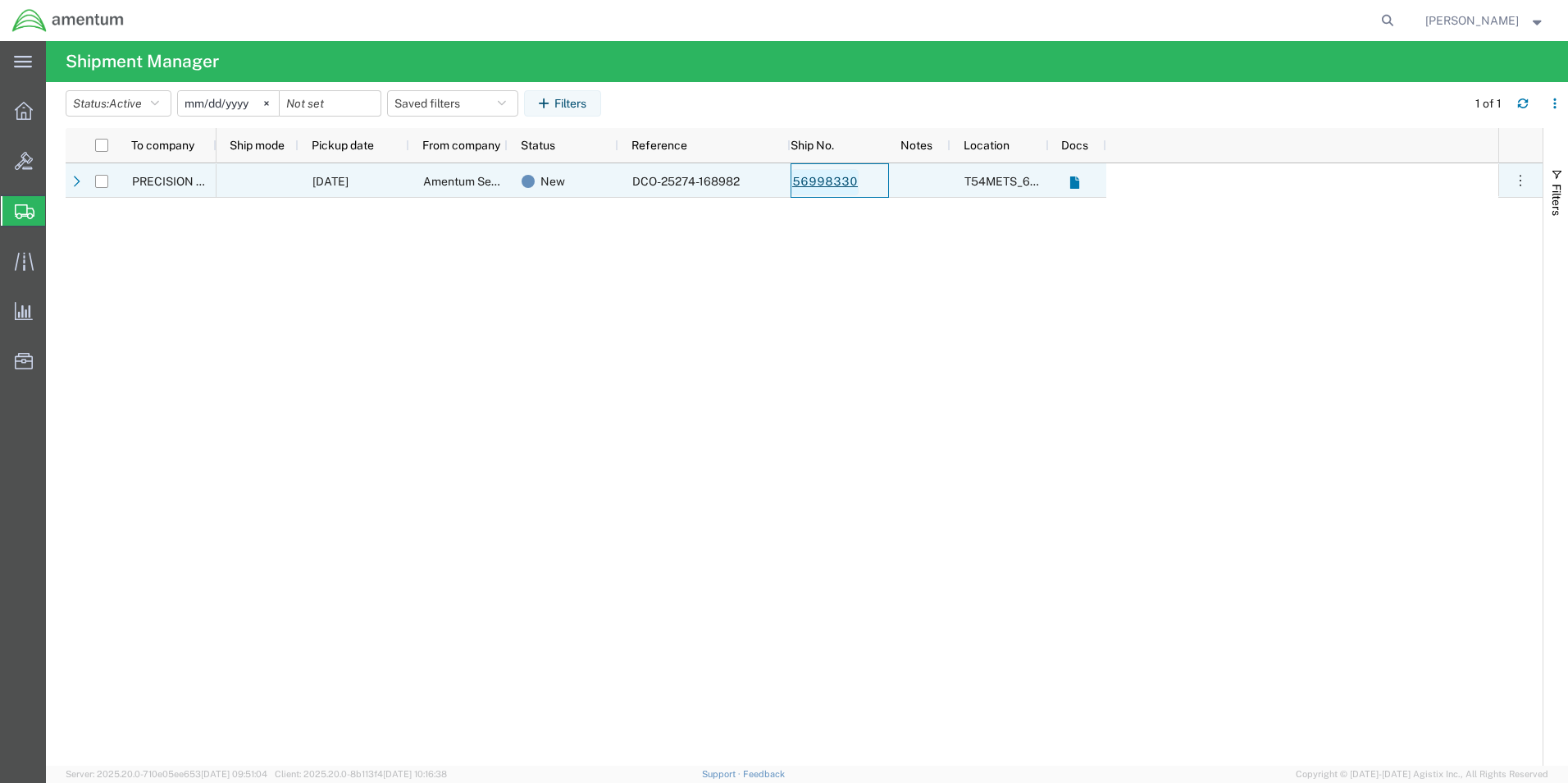
click at [837, 181] on link "56998330" at bounding box center [825, 182] width 67 height 26
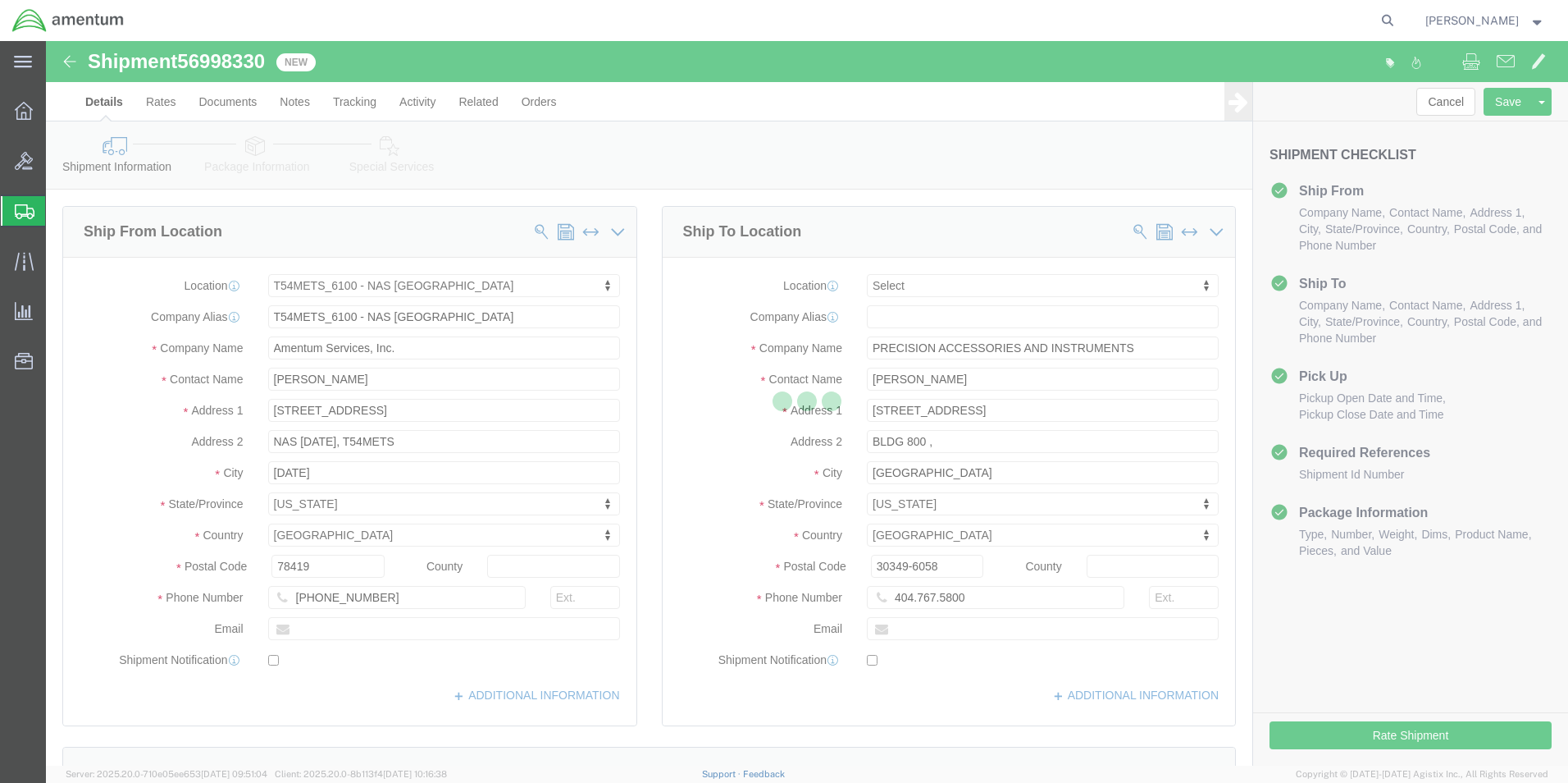
select select "67191"
select select
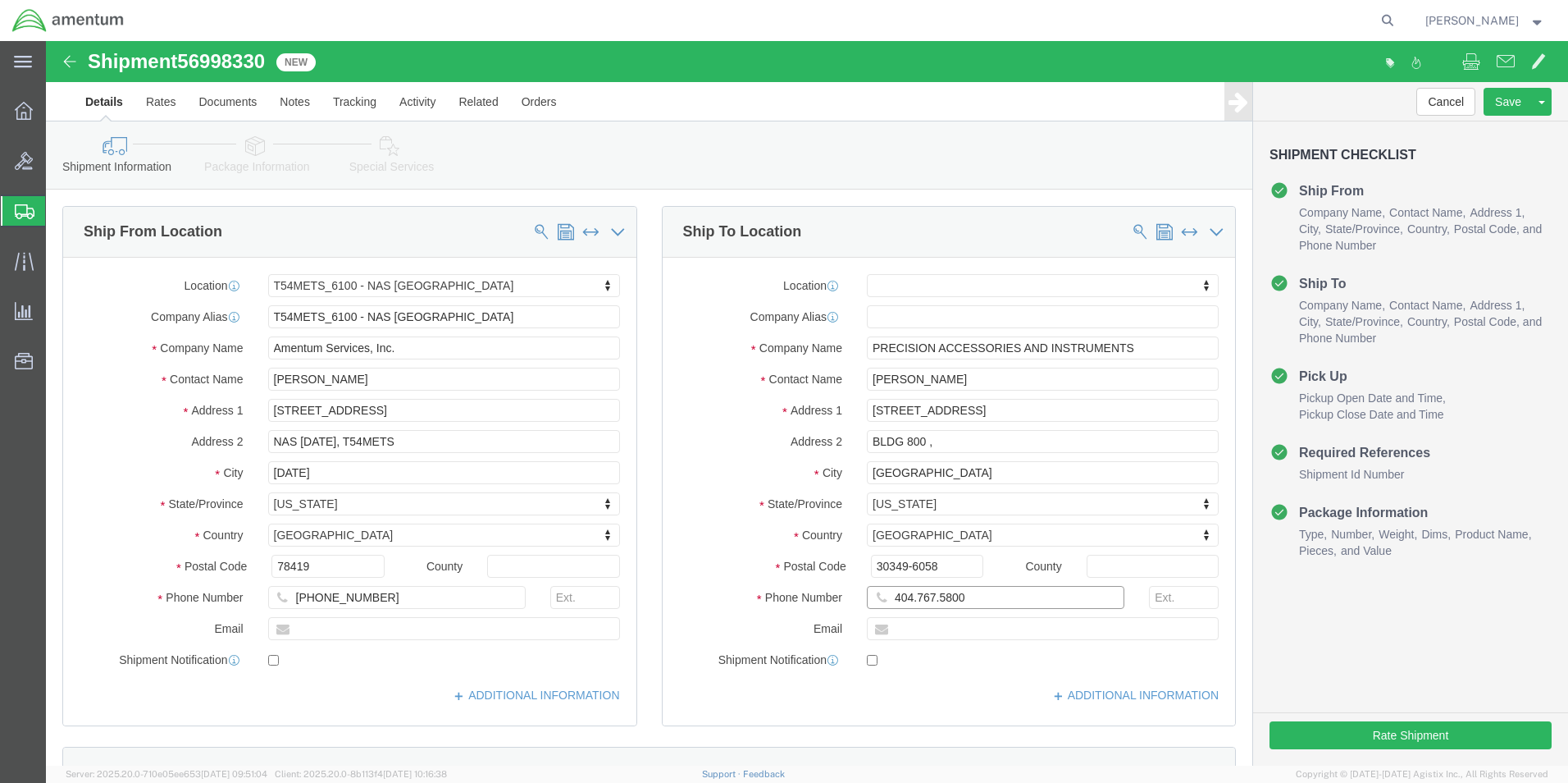
click input "404.767.5800"
click input "404-767.5800"
type input "[PHONE_NUMBER]"
click button "Rate Shipment"
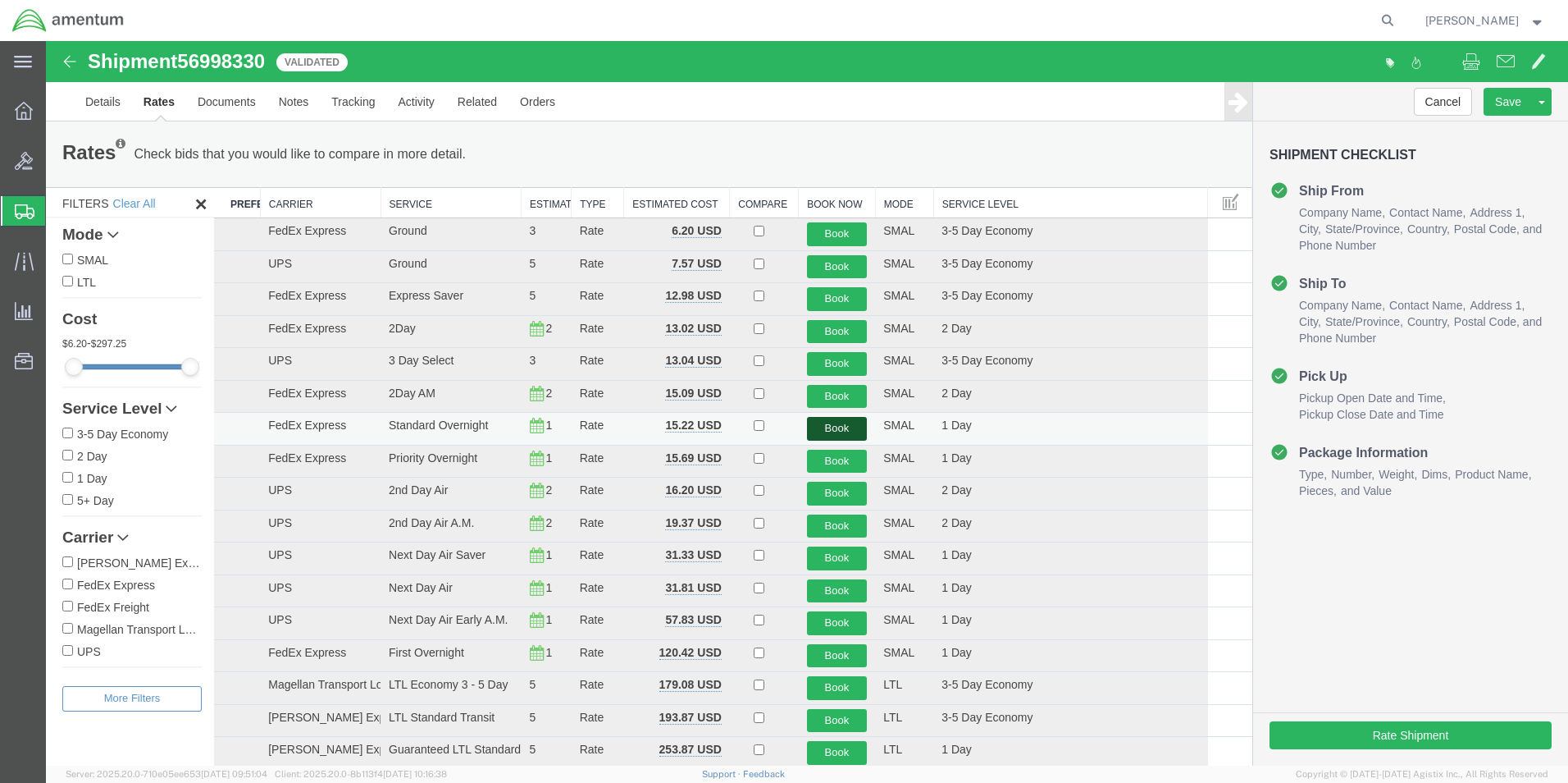
click at [832, 432] on button "Book" at bounding box center [837, 428] width 60 height 23
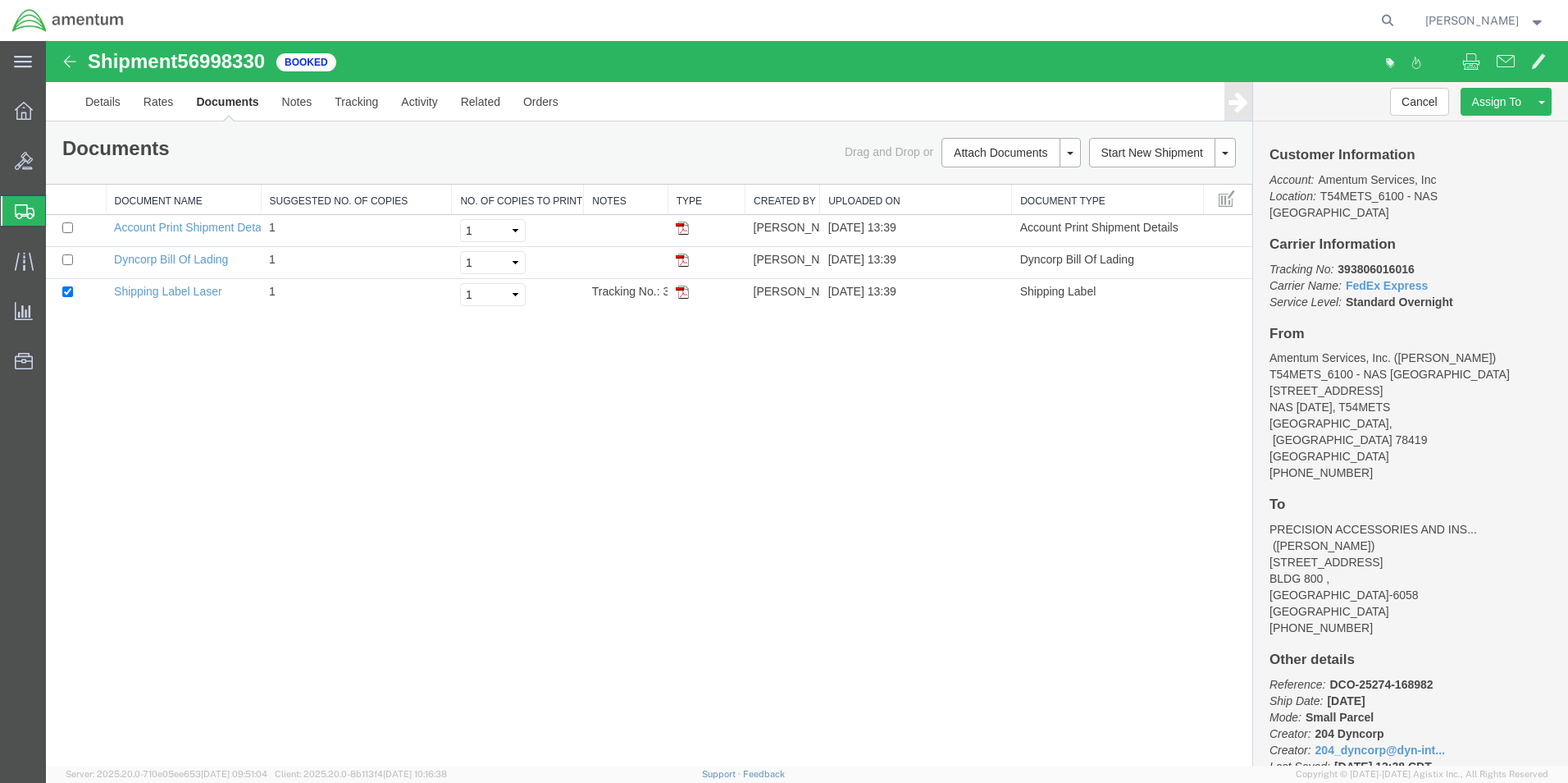
drag, startPoint x: 686, startPoint y: 294, endPoint x: 1248, endPoint y: 359, distance: 565.7
click at [686, 294] on img at bounding box center [682, 292] width 13 height 14
drag, startPoint x: 23, startPoint y: 213, endPoint x: 264, endPoint y: 2, distance: 320.3
click at [23, 212] on icon at bounding box center [24, 212] width 20 height 14
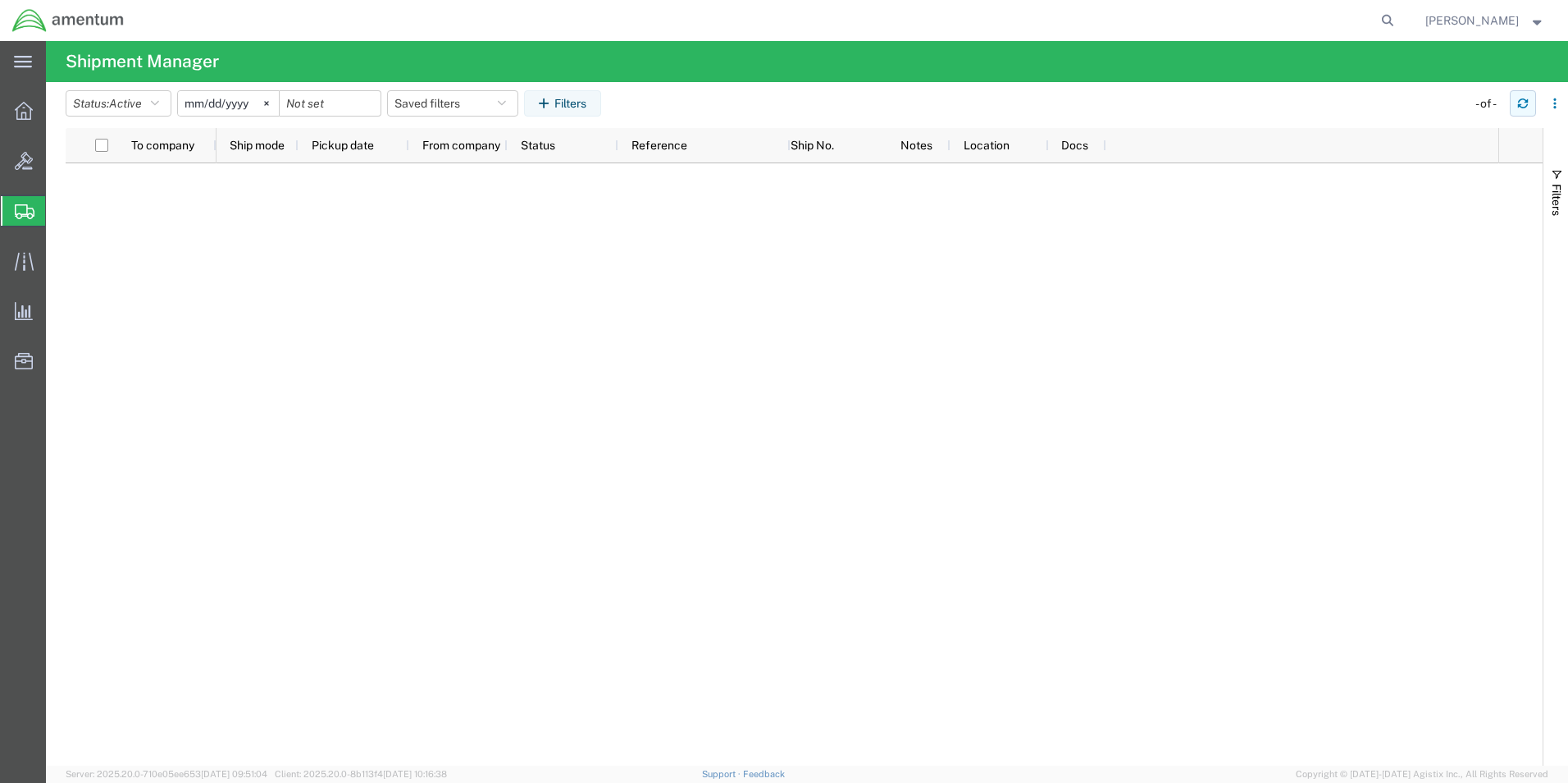
click at [1515, 104] on button "button" at bounding box center [1523, 103] width 26 height 26
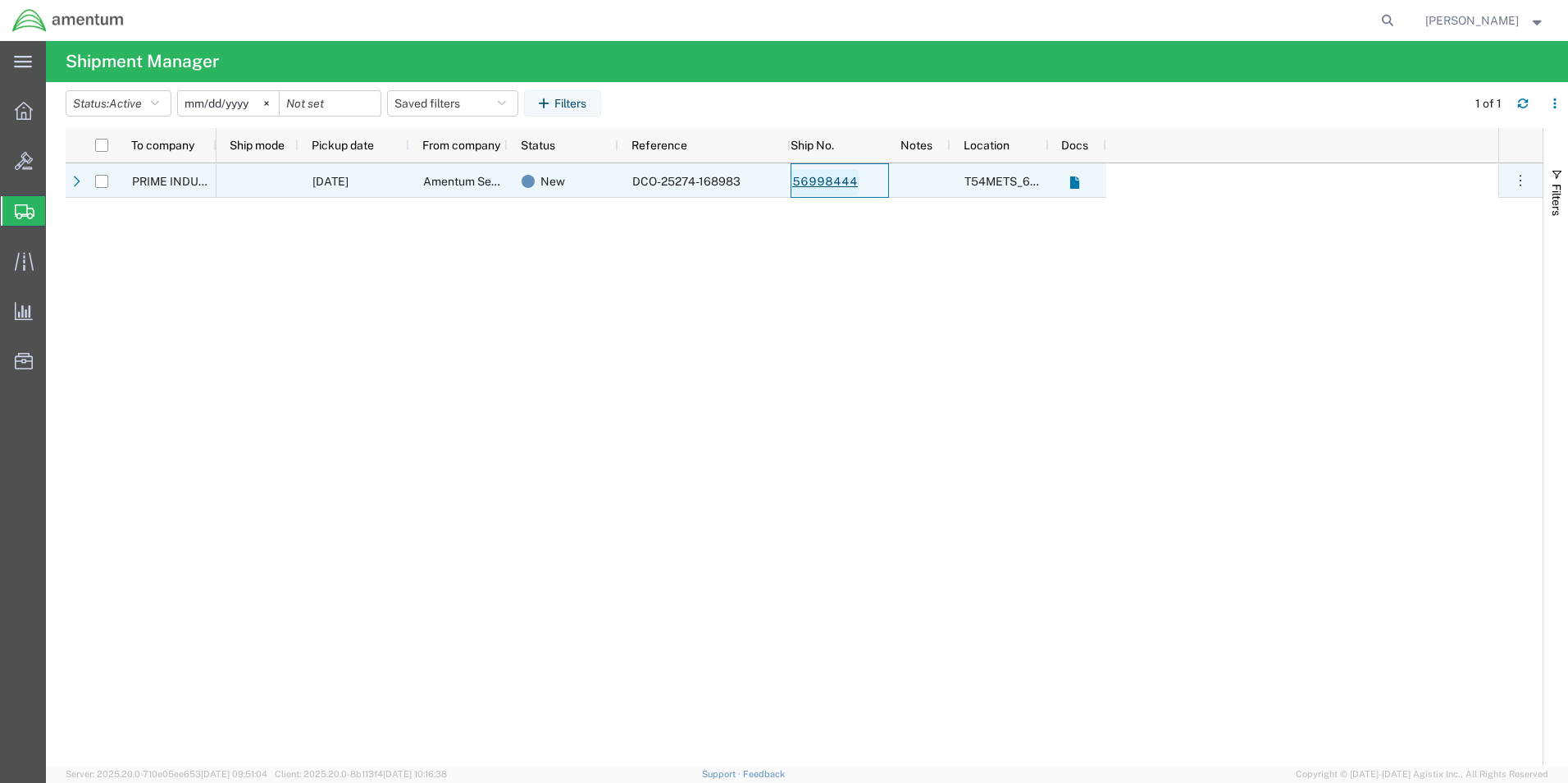
click at [830, 186] on link "56998444" at bounding box center [825, 182] width 67 height 26
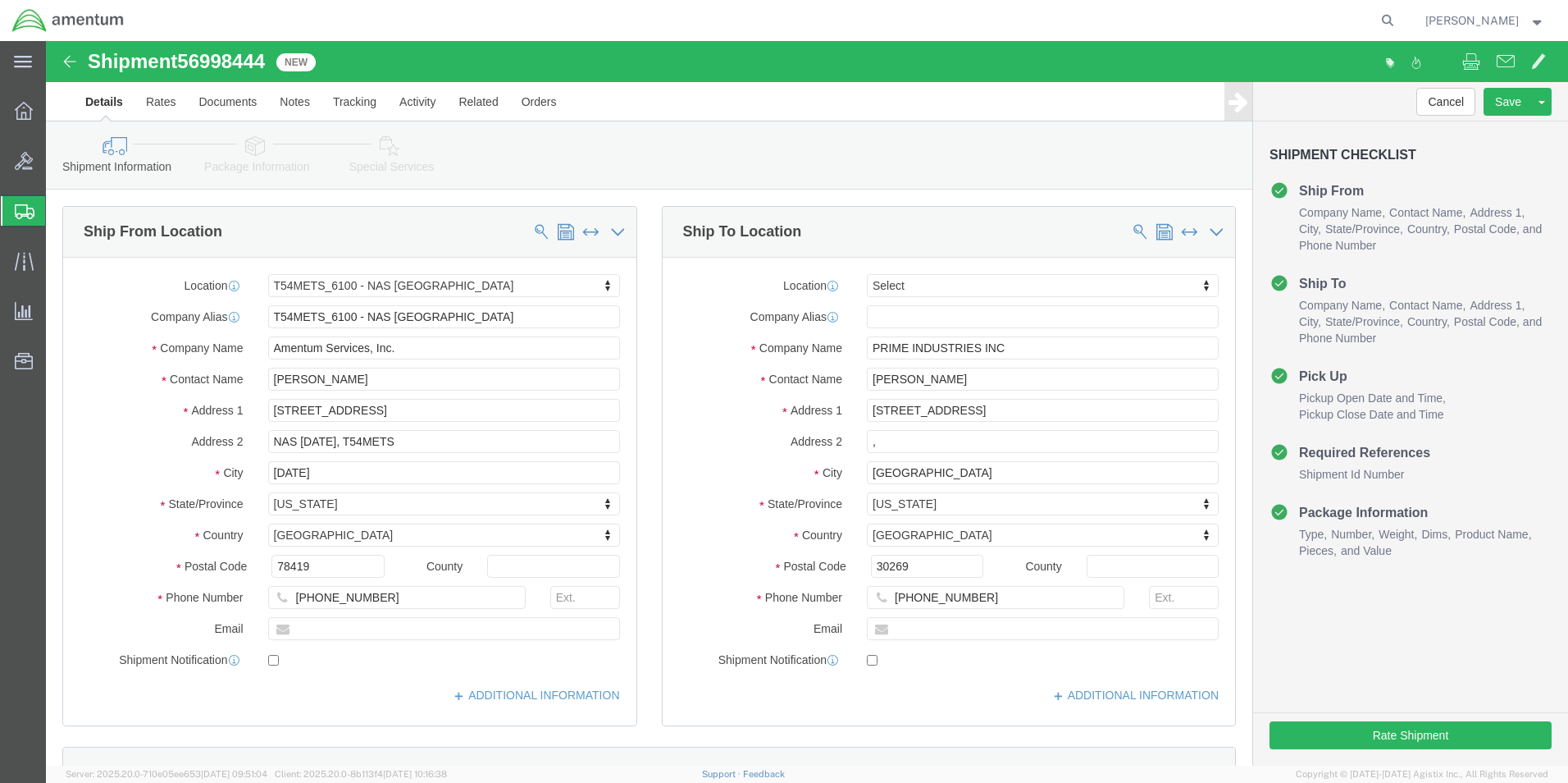
select select "67191"
select select
click button "Rate Shipment"
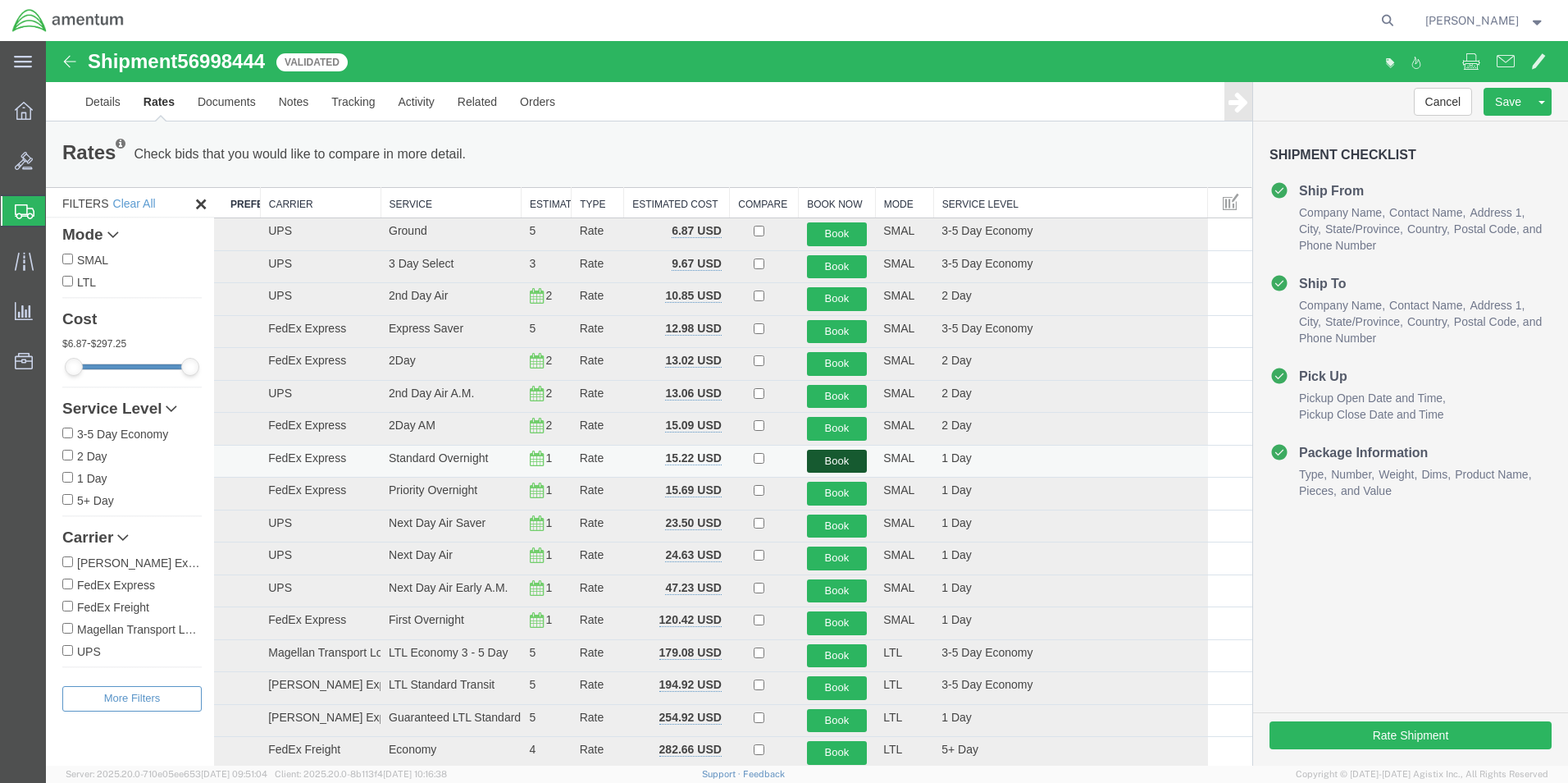
click at [826, 462] on button "Book" at bounding box center [837, 462] width 60 height 23
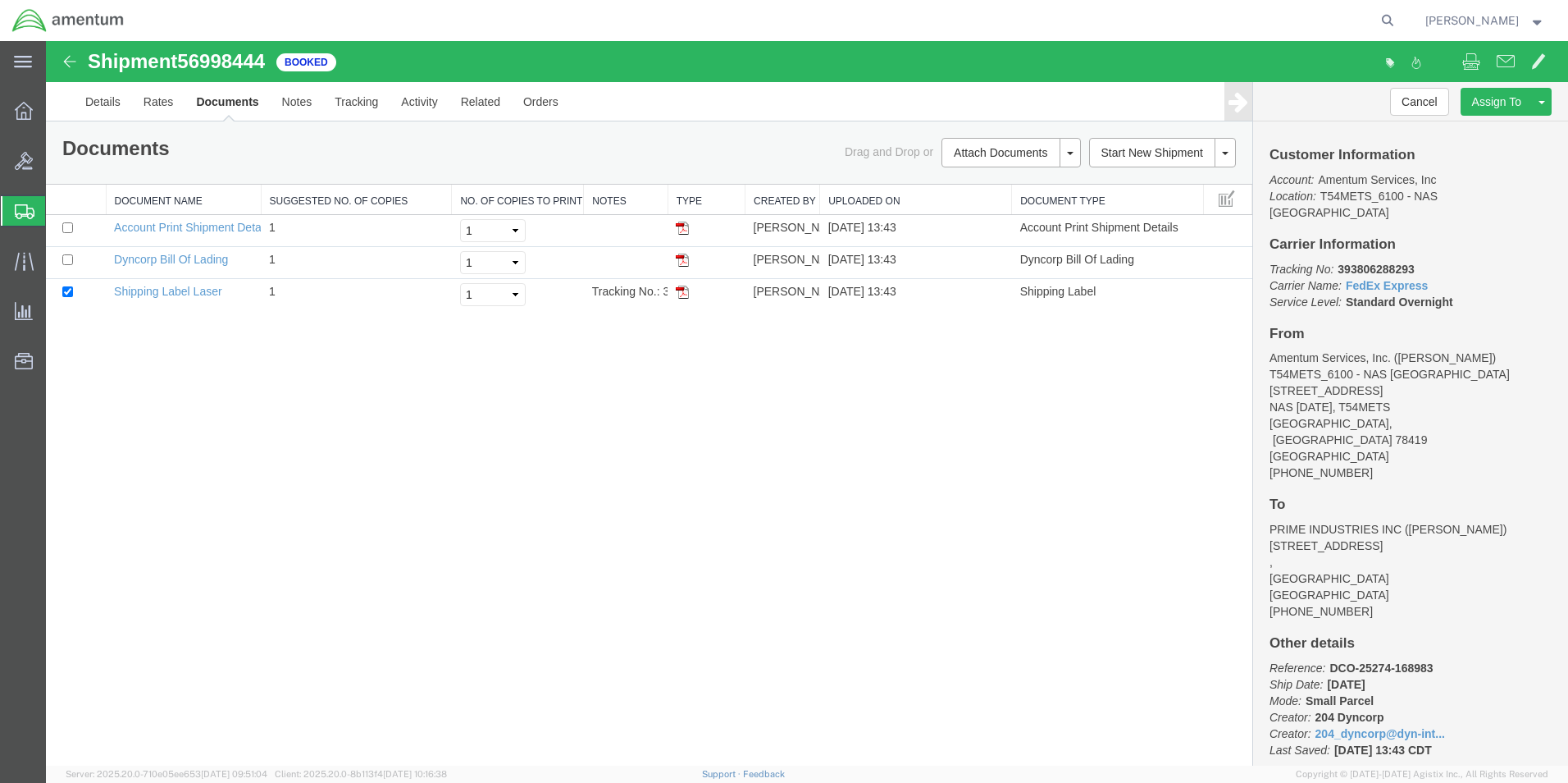
drag, startPoint x: 797, startPoint y: 407, endPoint x: 657, endPoint y: 354, distance: 149.7
click at [685, 293] on img at bounding box center [682, 292] width 13 height 14
click at [23, 211] on icon at bounding box center [24, 212] width 20 height 14
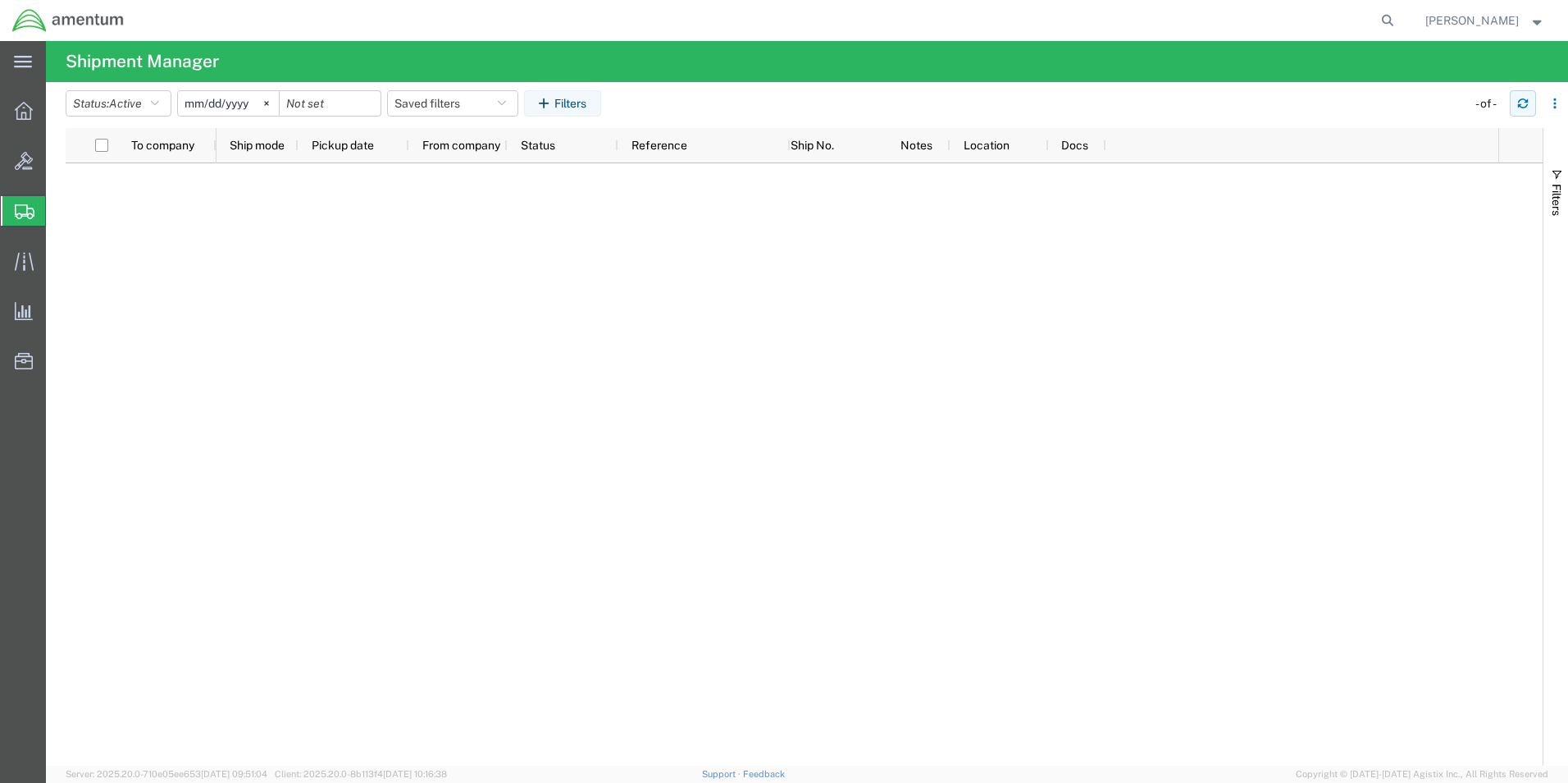
click at [1528, 106] on icon "button" at bounding box center [1523, 104] width 12 height 12
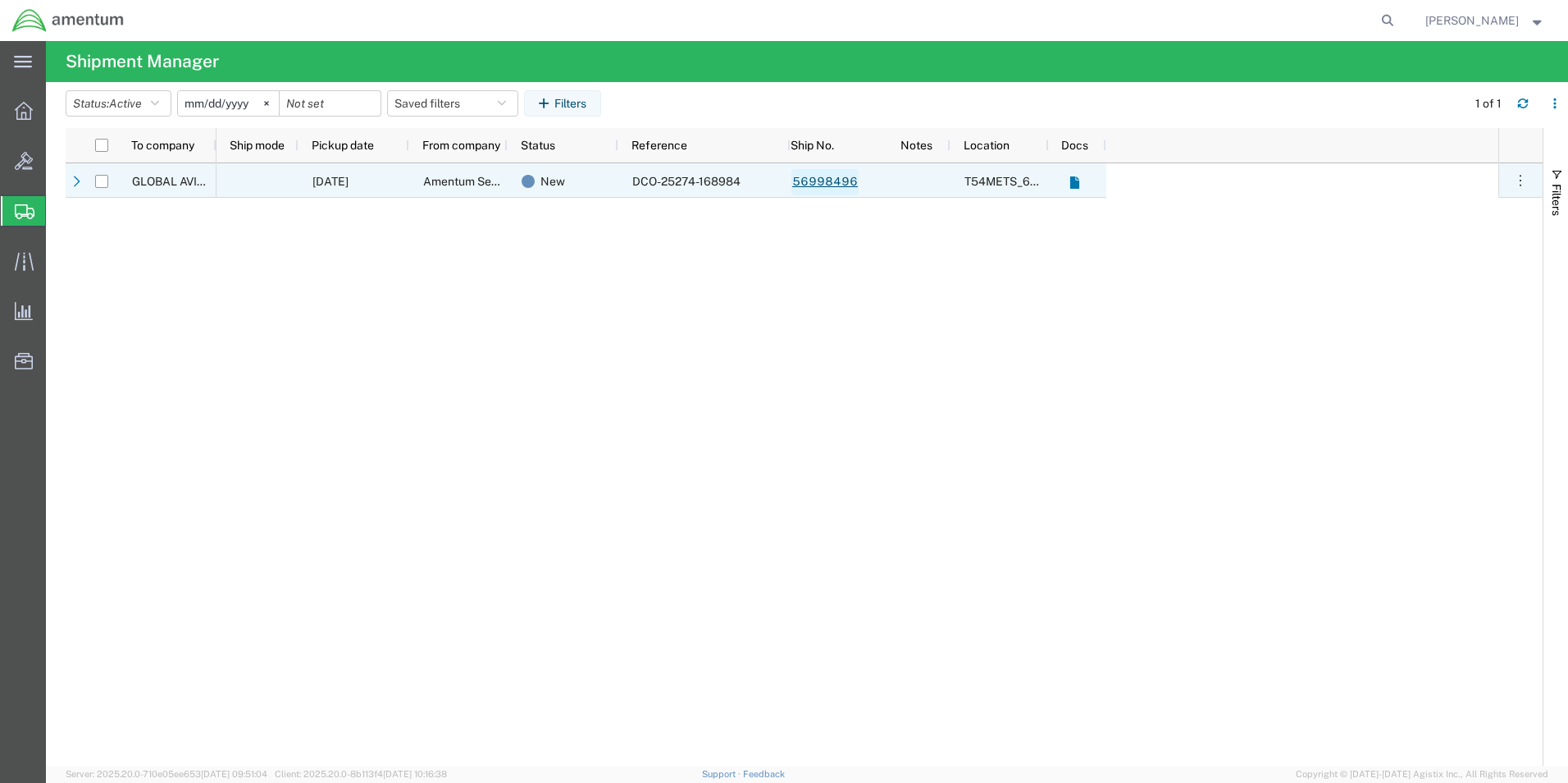
click at [842, 184] on link "56998496" at bounding box center [825, 182] width 67 height 26
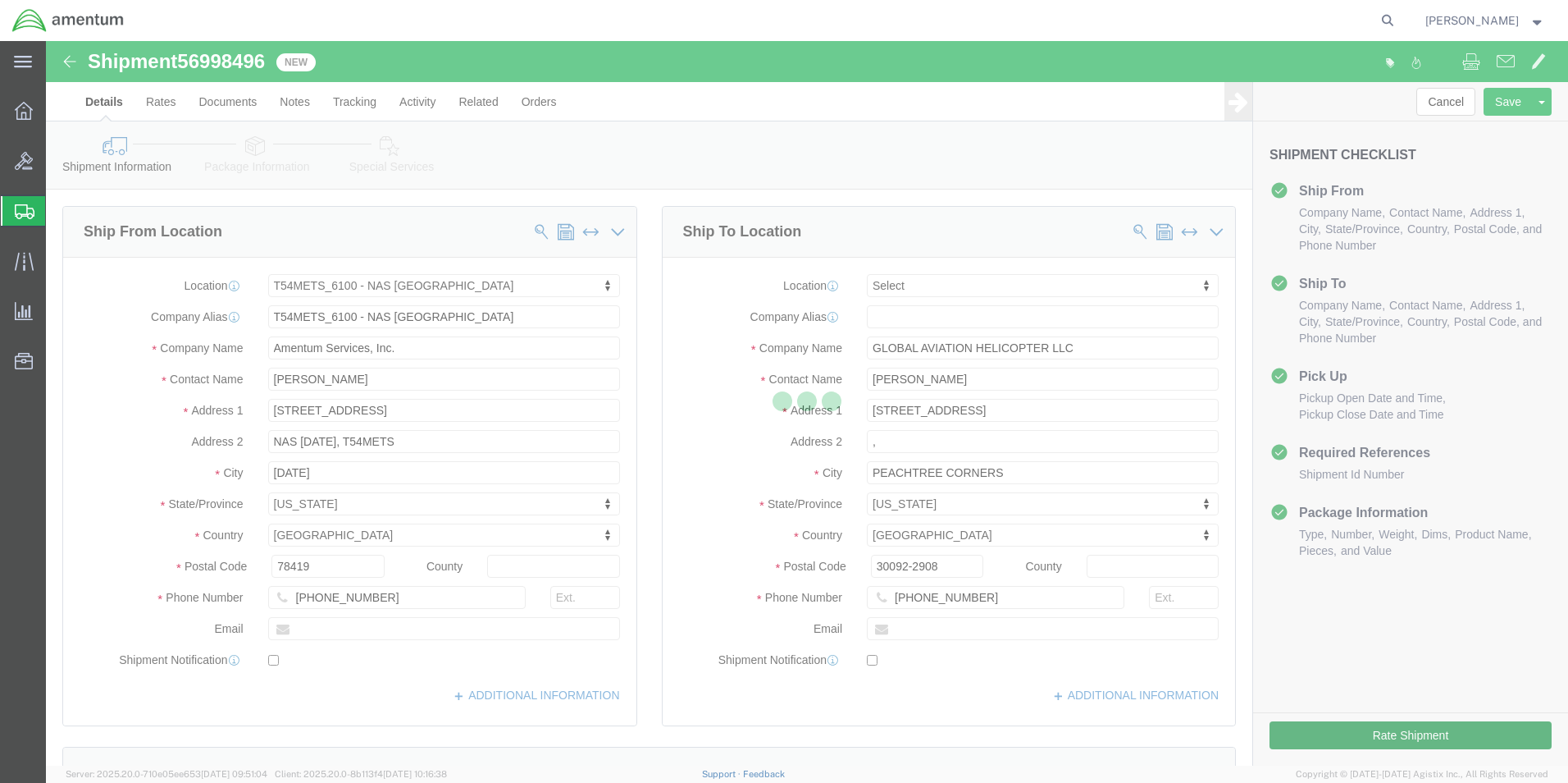
select select "67191"
select select
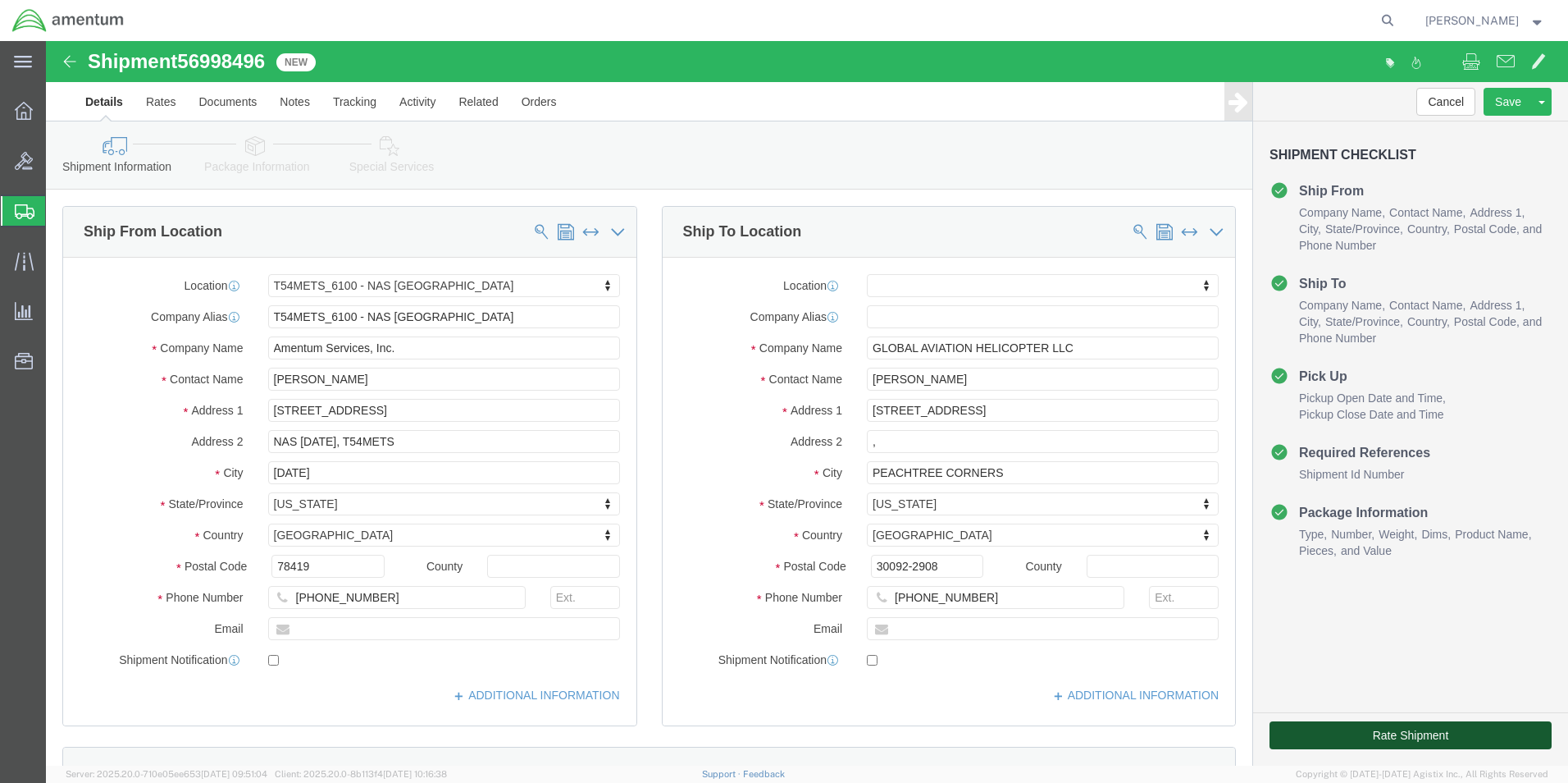
click button "Rate Shipment"
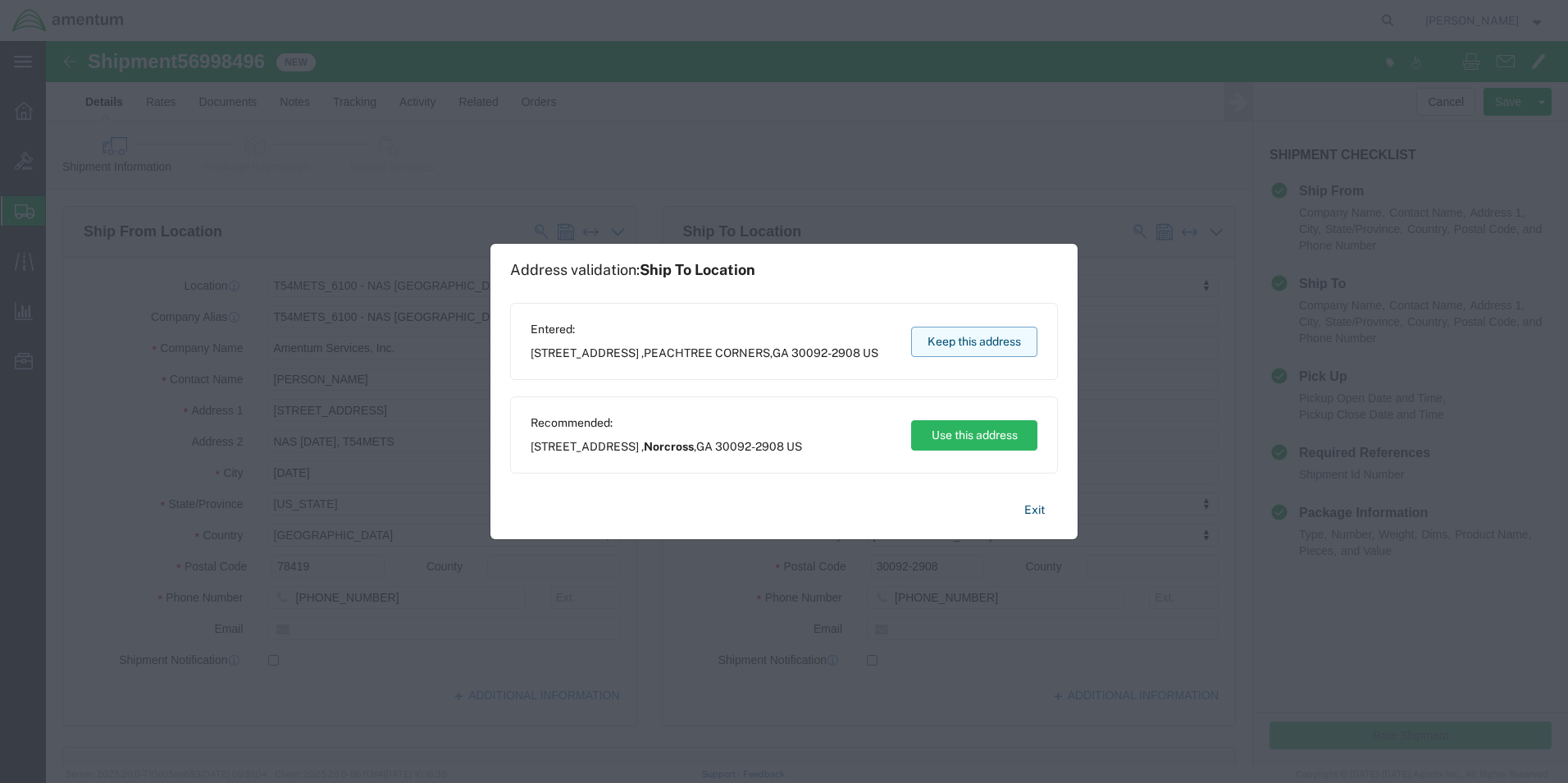
click at [984, 346] on button "Keep this address" at bounding box center [974, 342] width 126 height 31
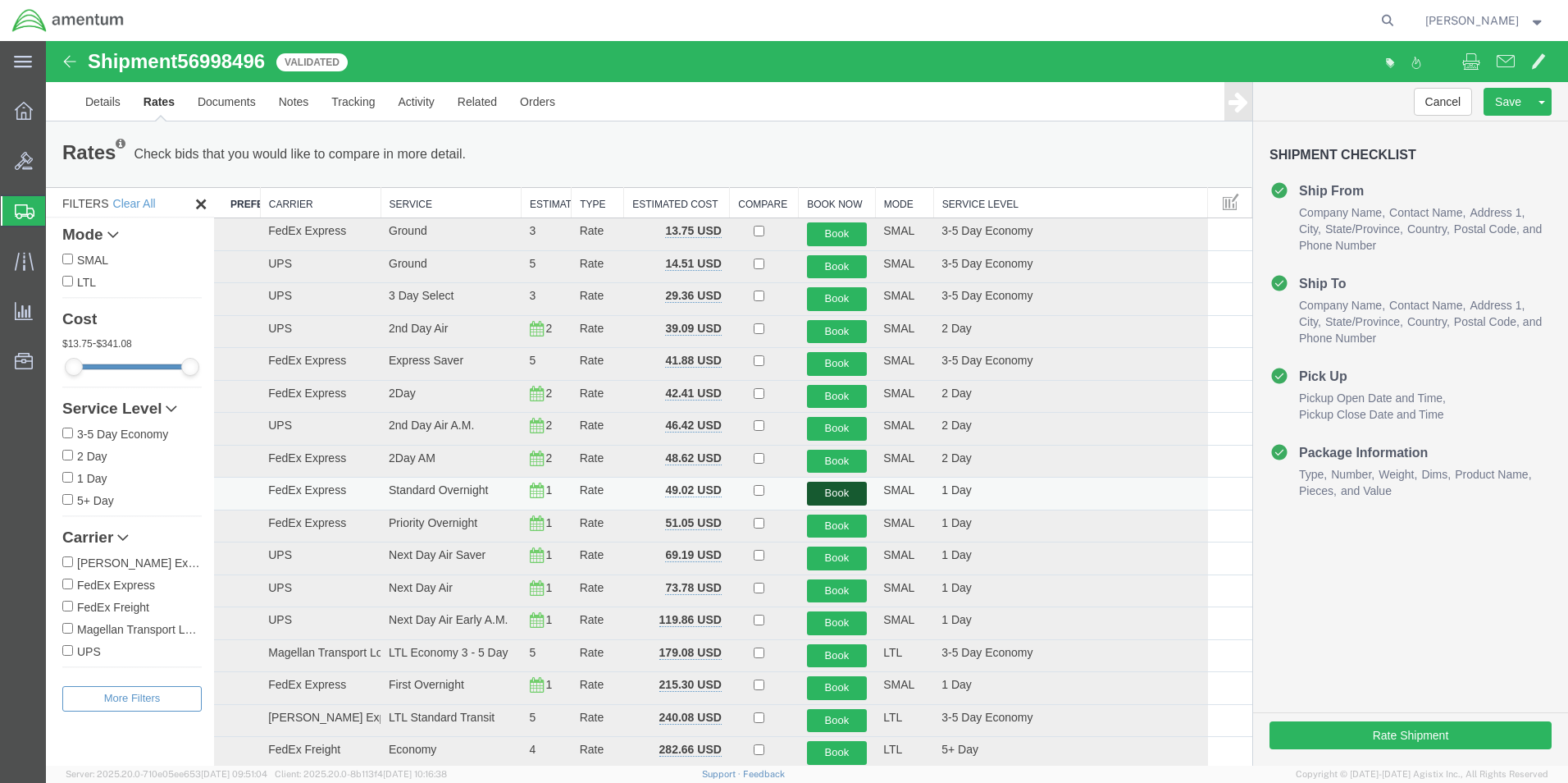
click at [833, 494] on button "Book" at bounding box center [837, 493] width 60 height 23
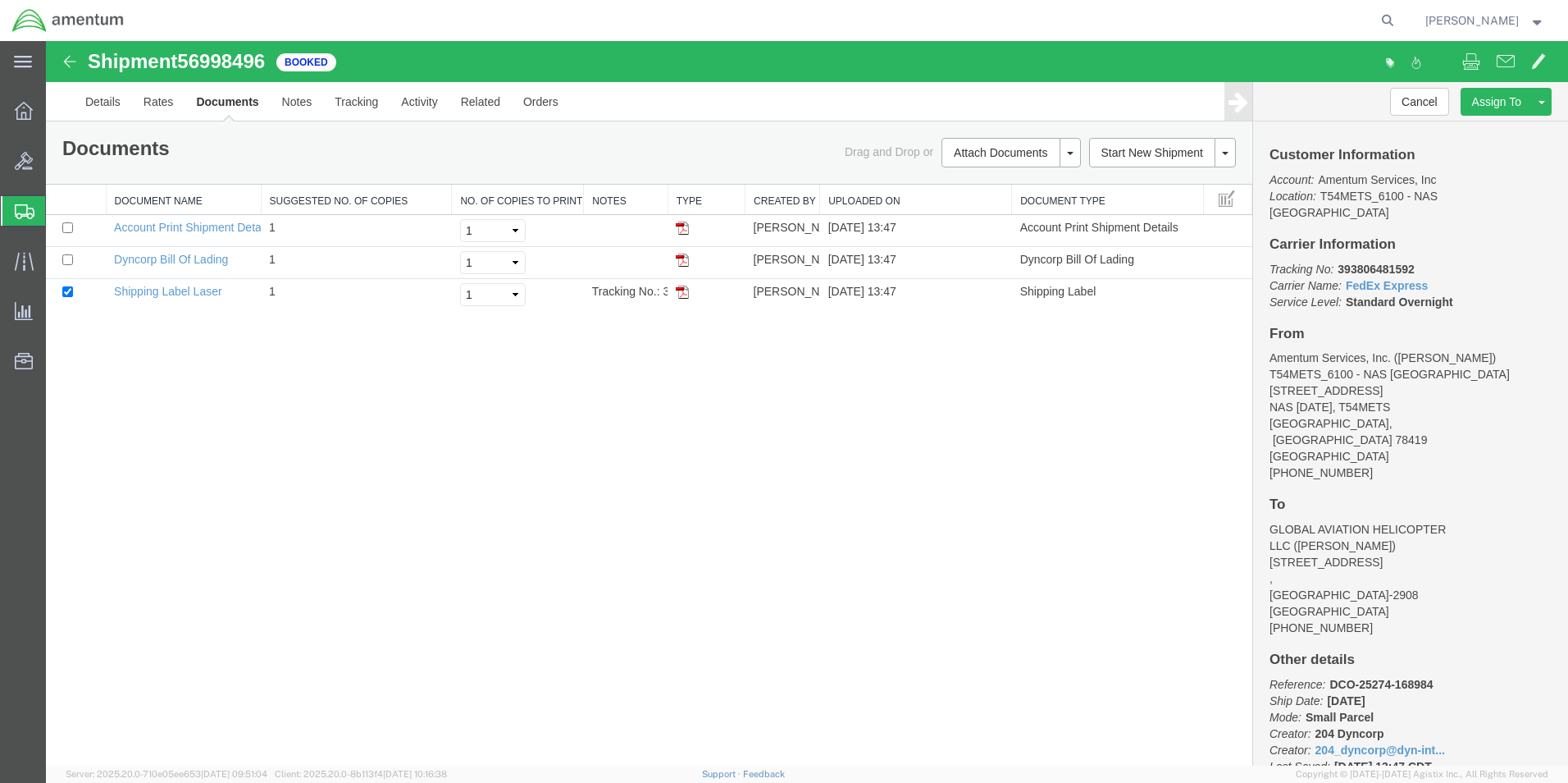
drag, startPoint x: 684, startPoint y: 292, endPoint x: 759, endPoint y: 331, distance: 84.5
click at [684, 292] on img at bounding box center [682, 292] width 13 height 14
click at [22, 216] on icon at bounding box center [24, 212] width 20 height 14
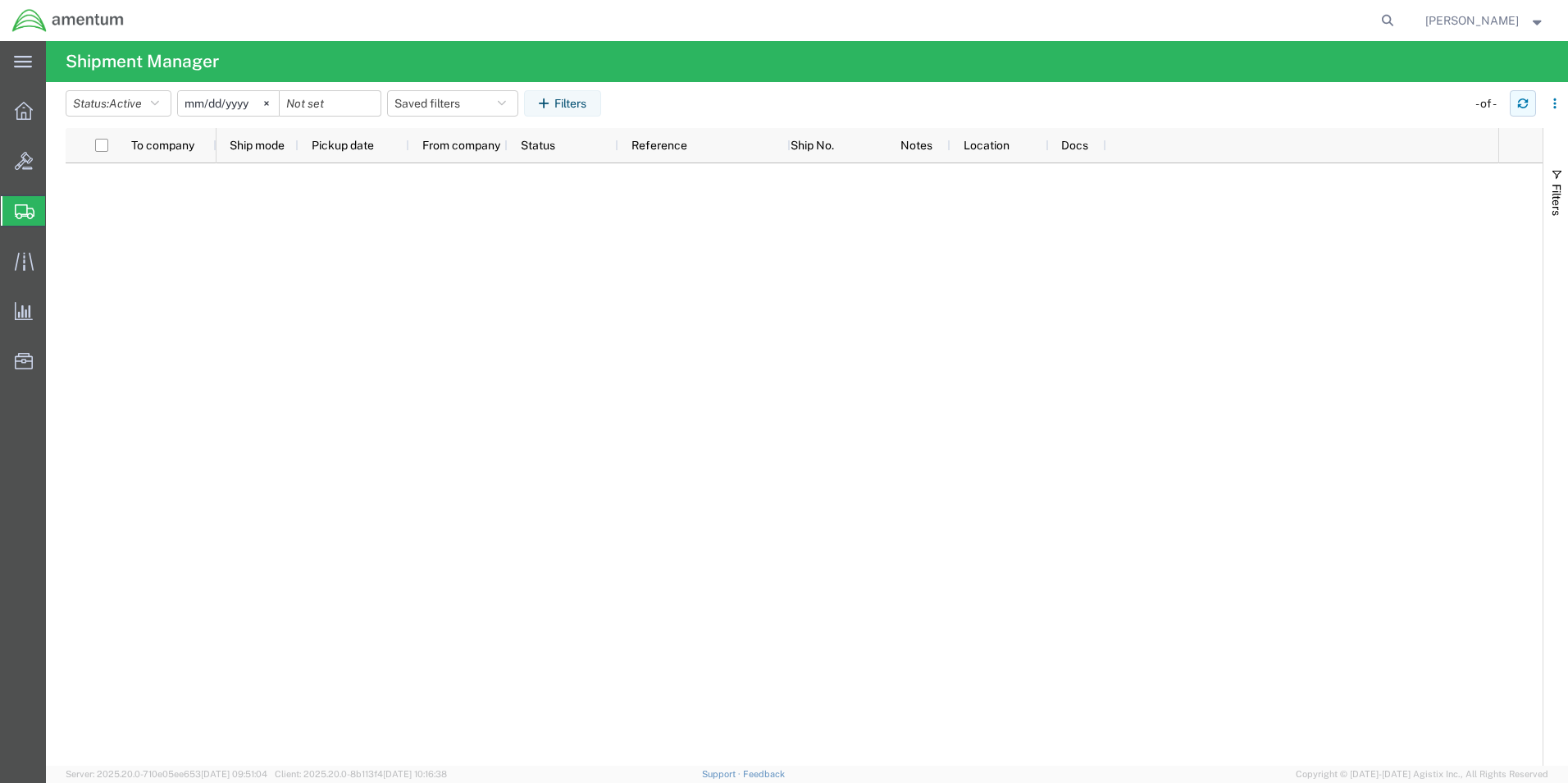
click at [1526, 104] on icon "button" at bounding box center [1523, 104] width 12 height 12
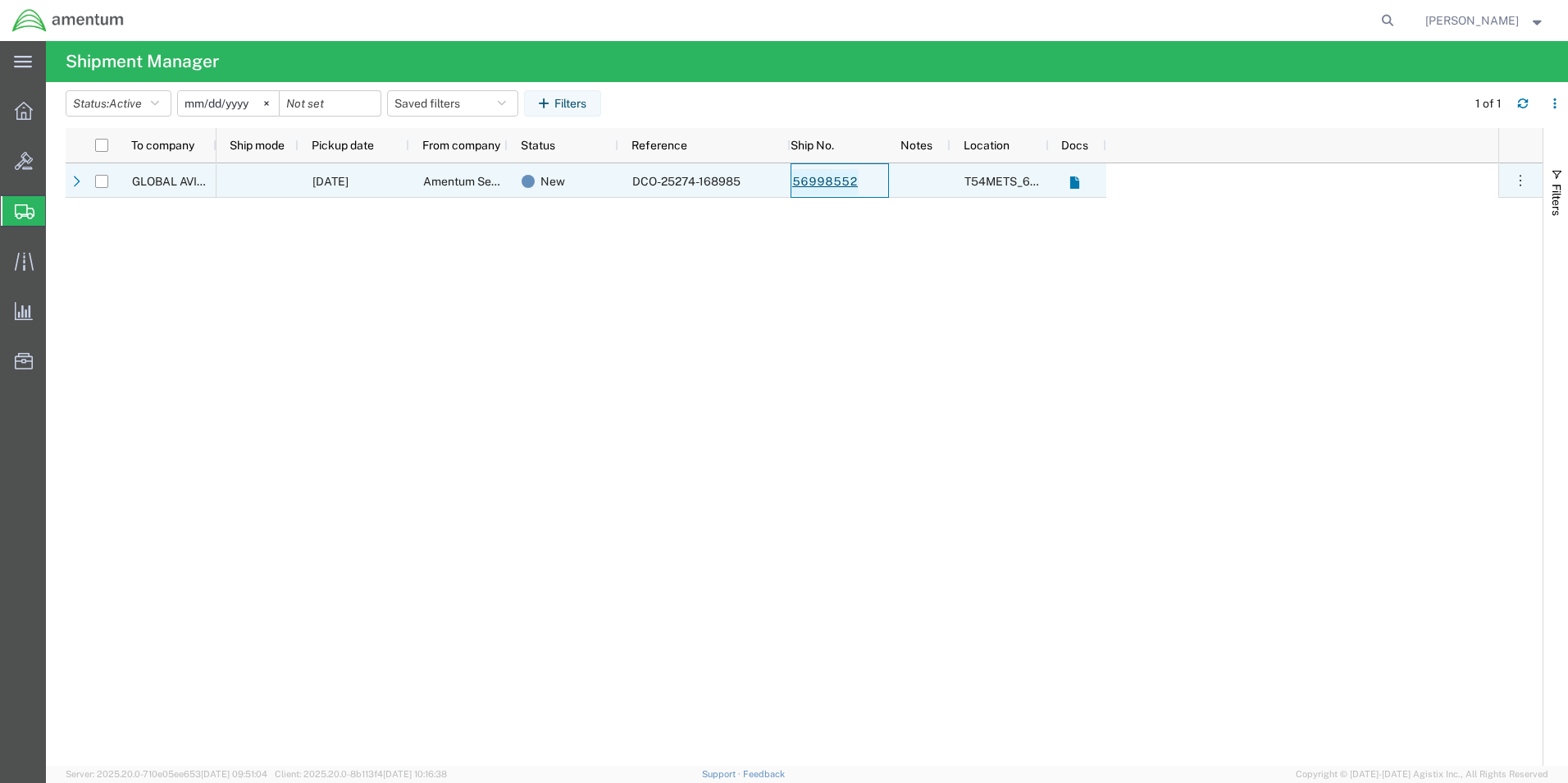
click at [827, 181] on link "56998552" at bounding box center [825, 182] width 67 height 26
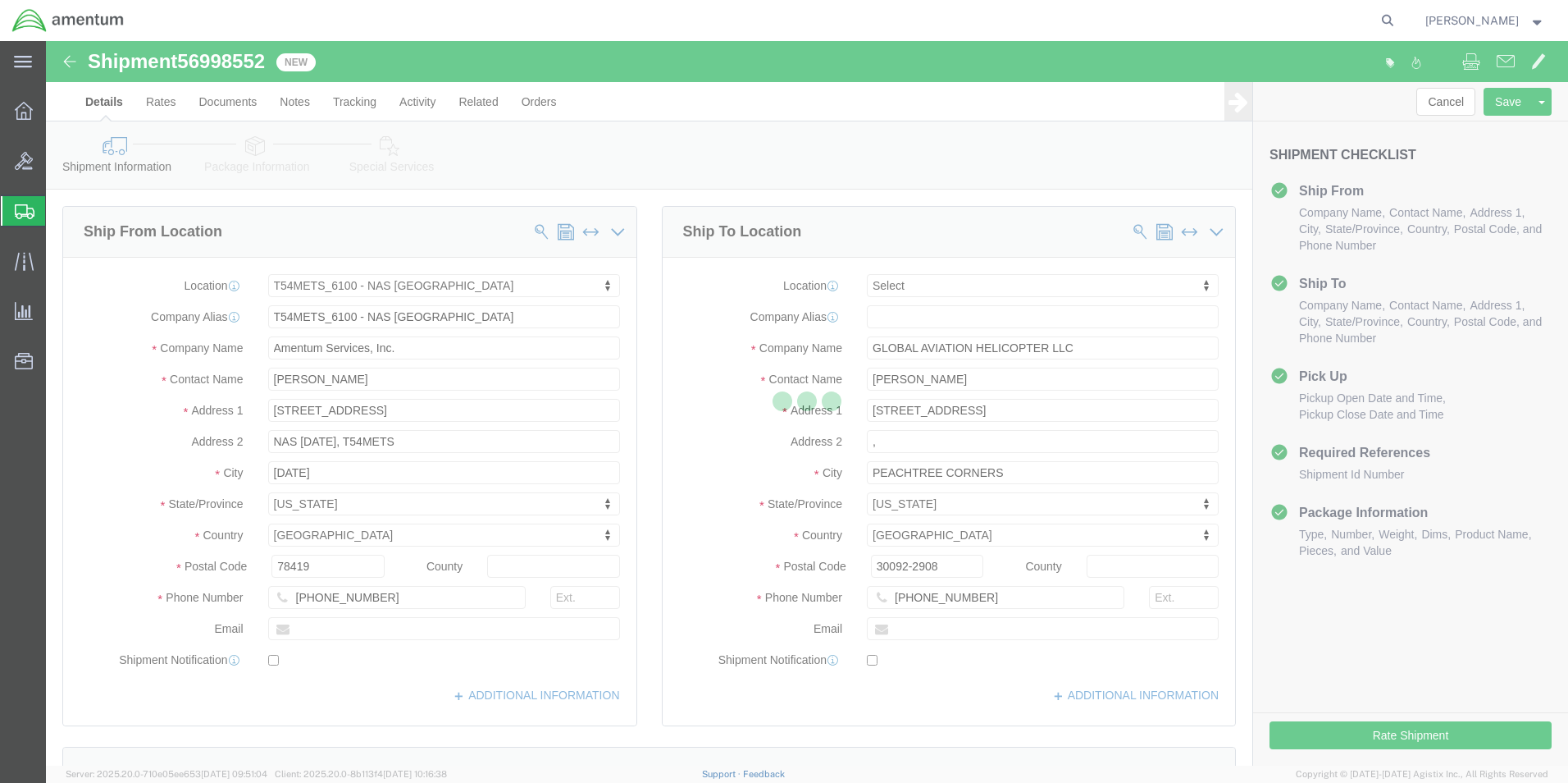
select select "67191"
select select
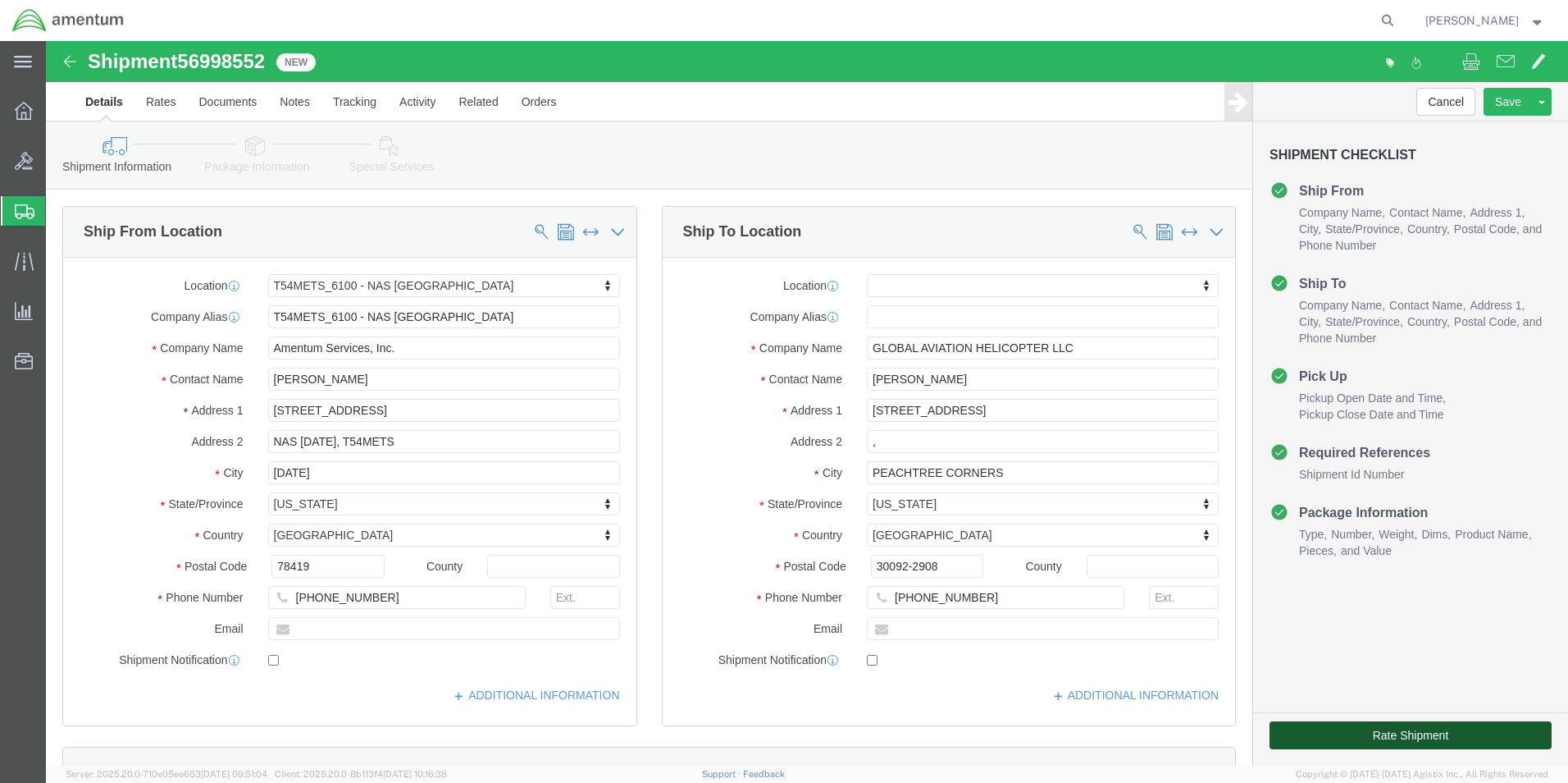
click button "Rate Shipment"
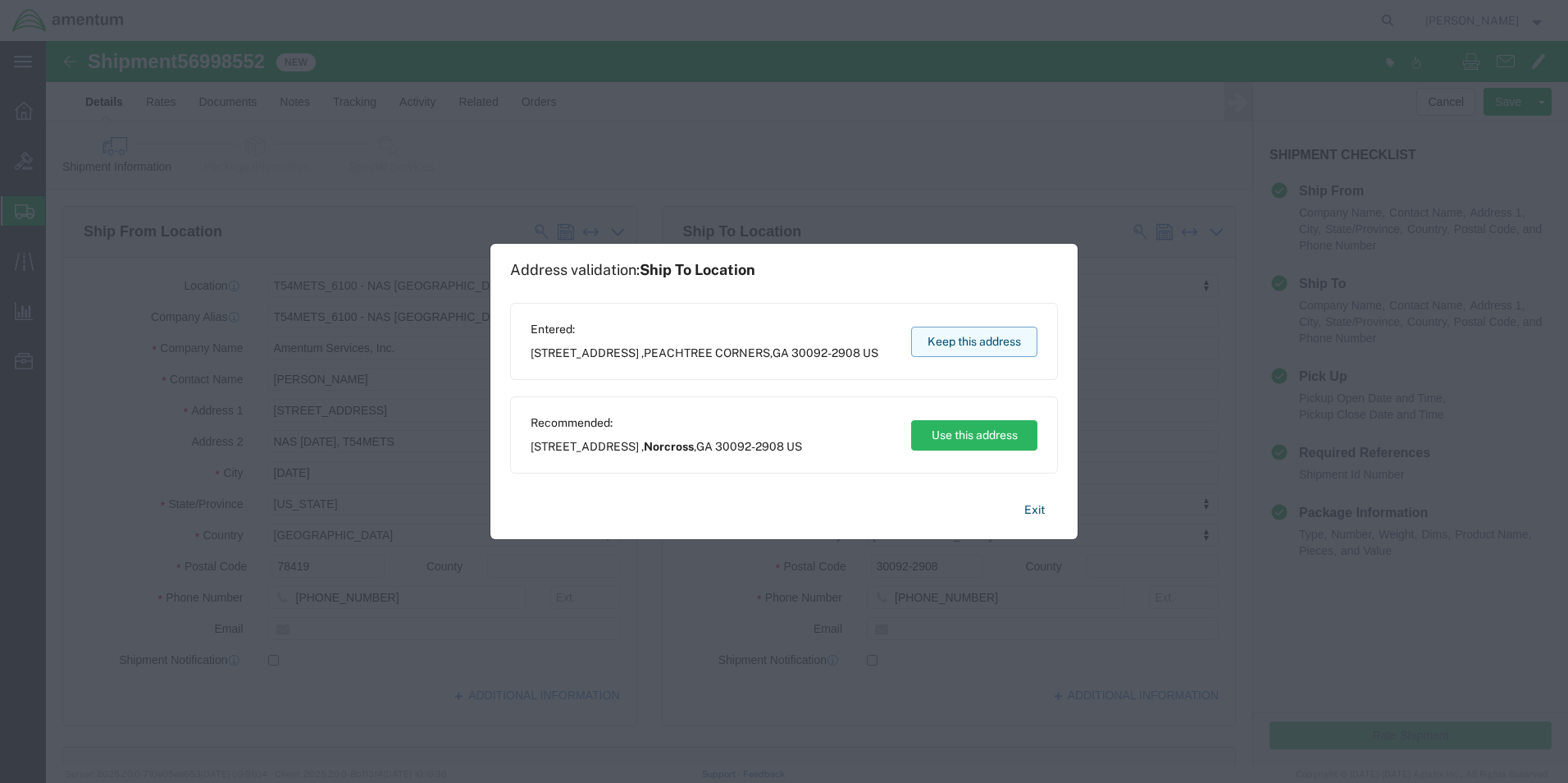
click at [998, 344] on button "Keep this address" at bounding box center [974, 342] width 126 height 31
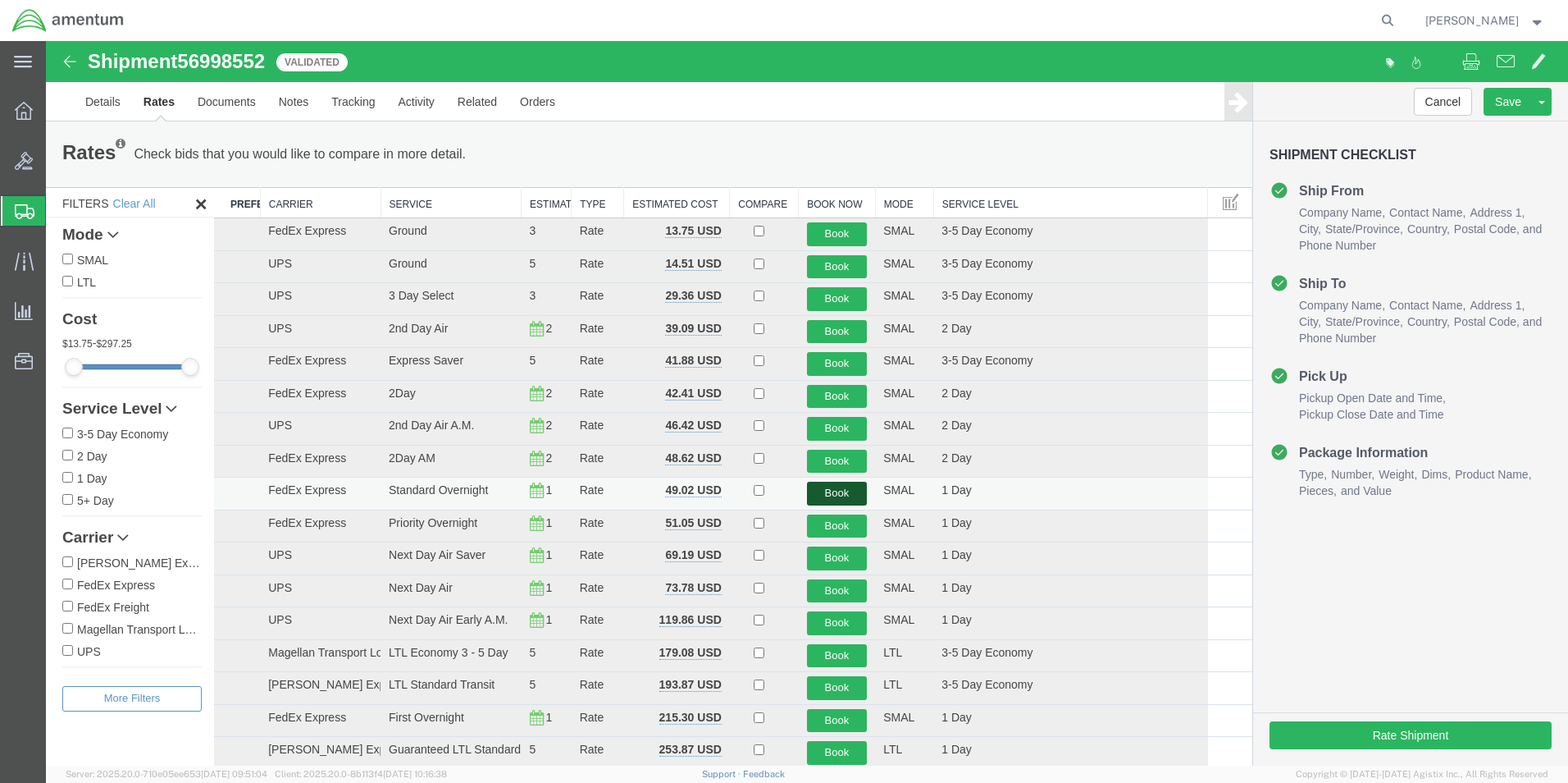
click at [827, 494] on button "Book" at bounding box center [837, 493] width 60 height 23
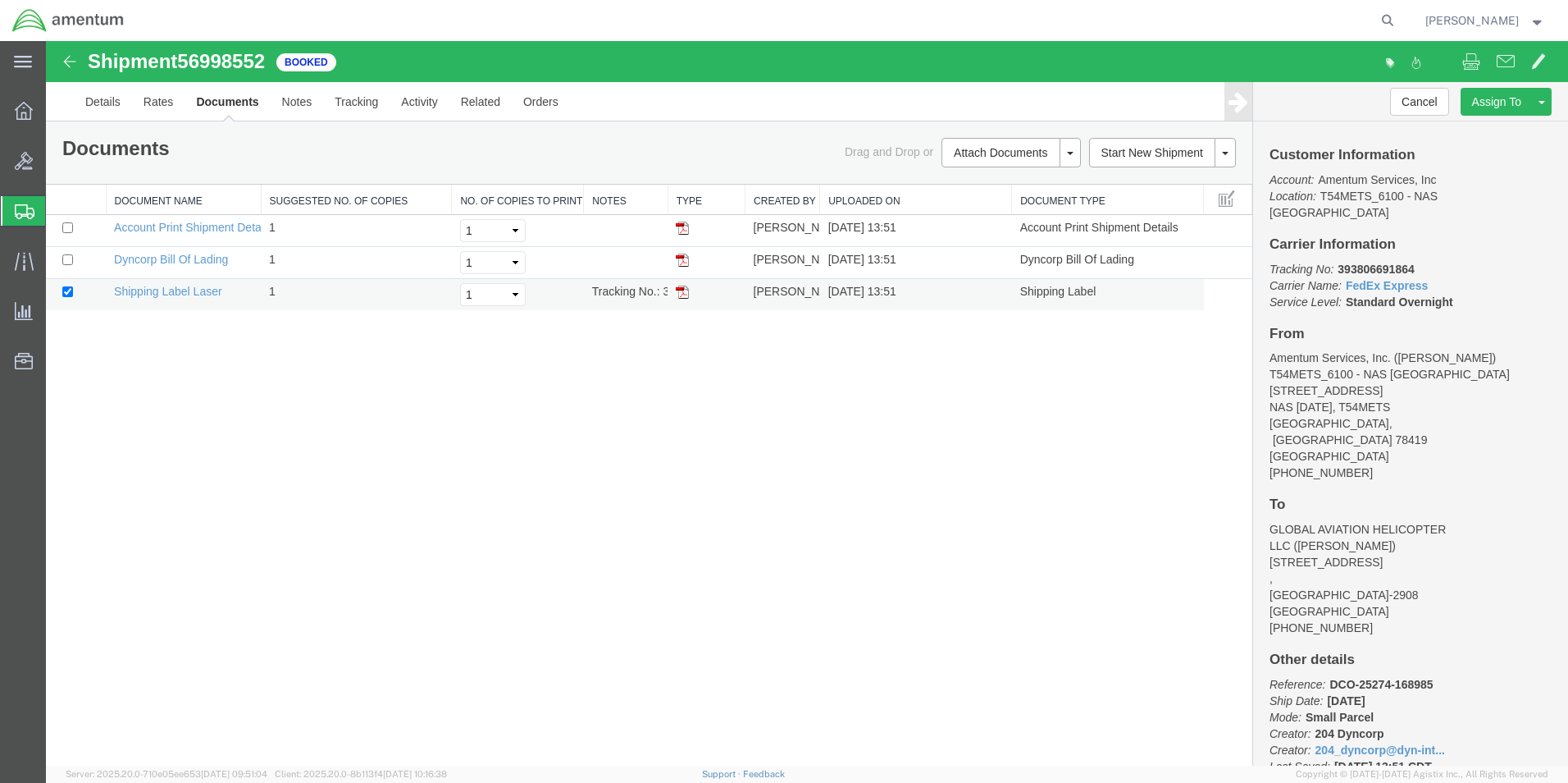
click at [684, 294] on img at bounding box center [682, 292] width 13 height 14
drag, startPoint x: 19, startPoint y: 211, endPoint x: 188, endPoint y: 5, distance: 266.5
click at [20, 210] on icon at bounding box center [24, 212] width 20 height 14
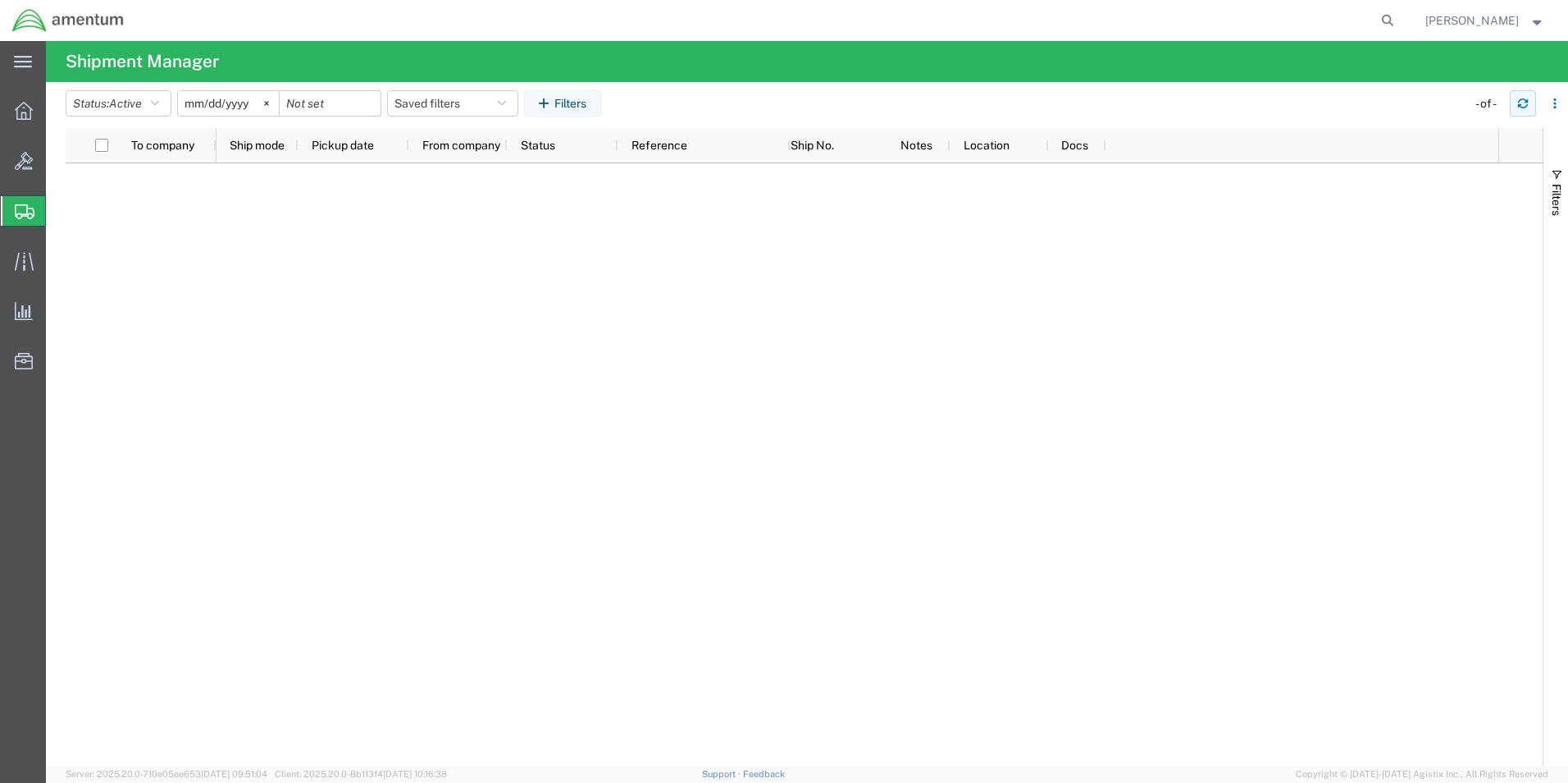
click at [1525, 106] on icon "button" at bounding box center [1523, 104] width 12 height 12
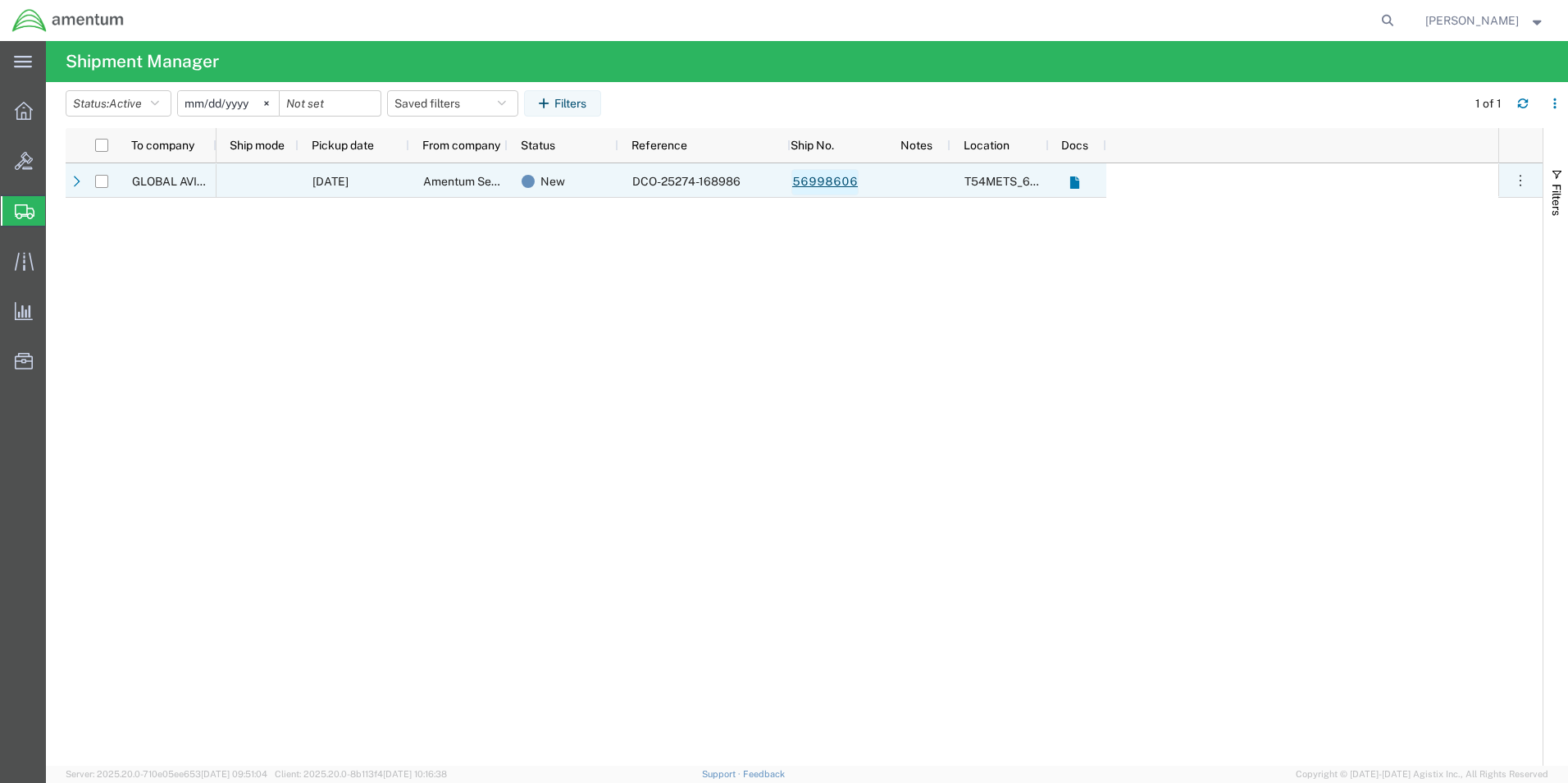
click at [818, 181] on link "56998606" at bounding box center [825, 182] width 67 height 26
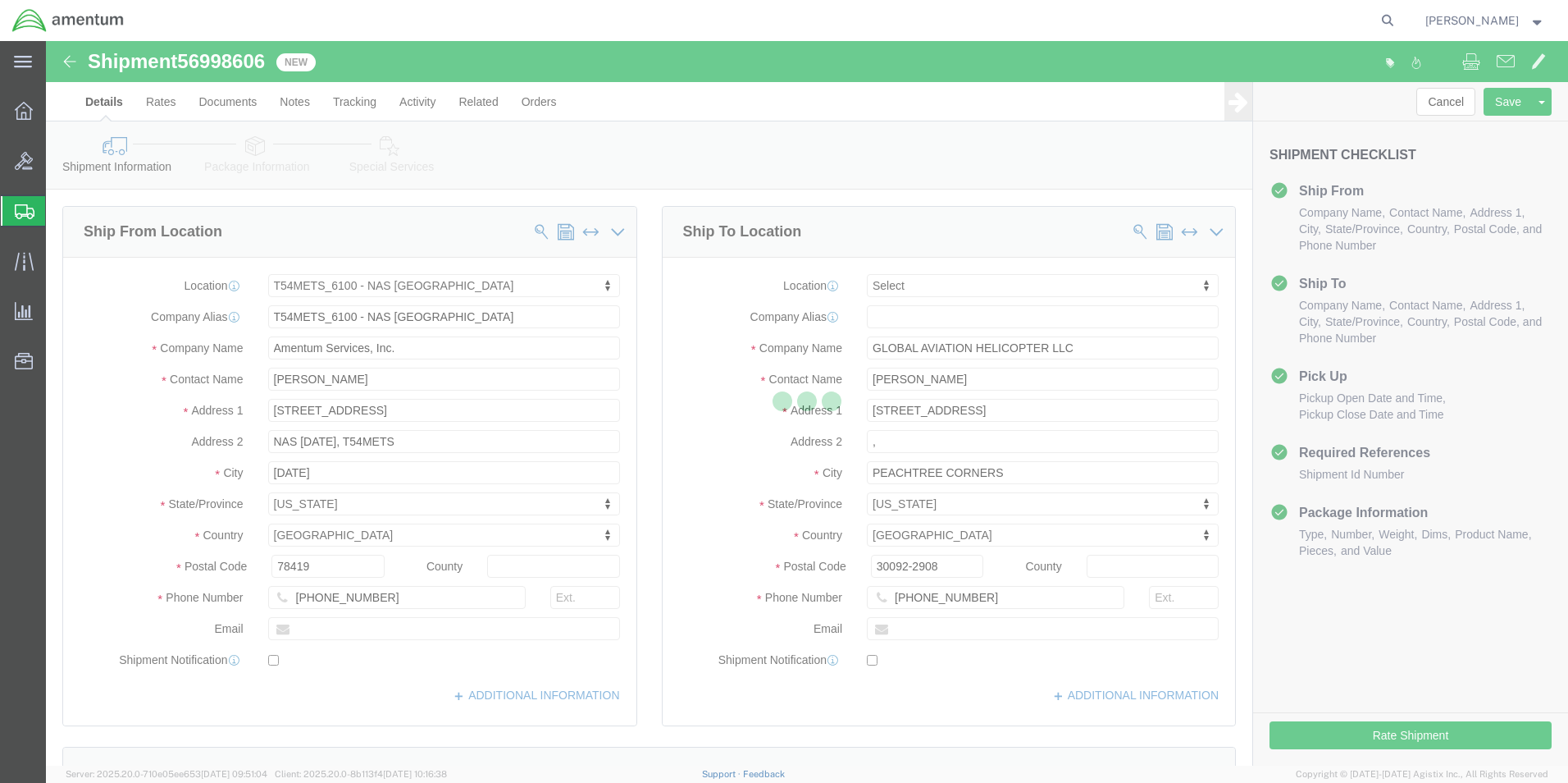
select select "67191"
select select
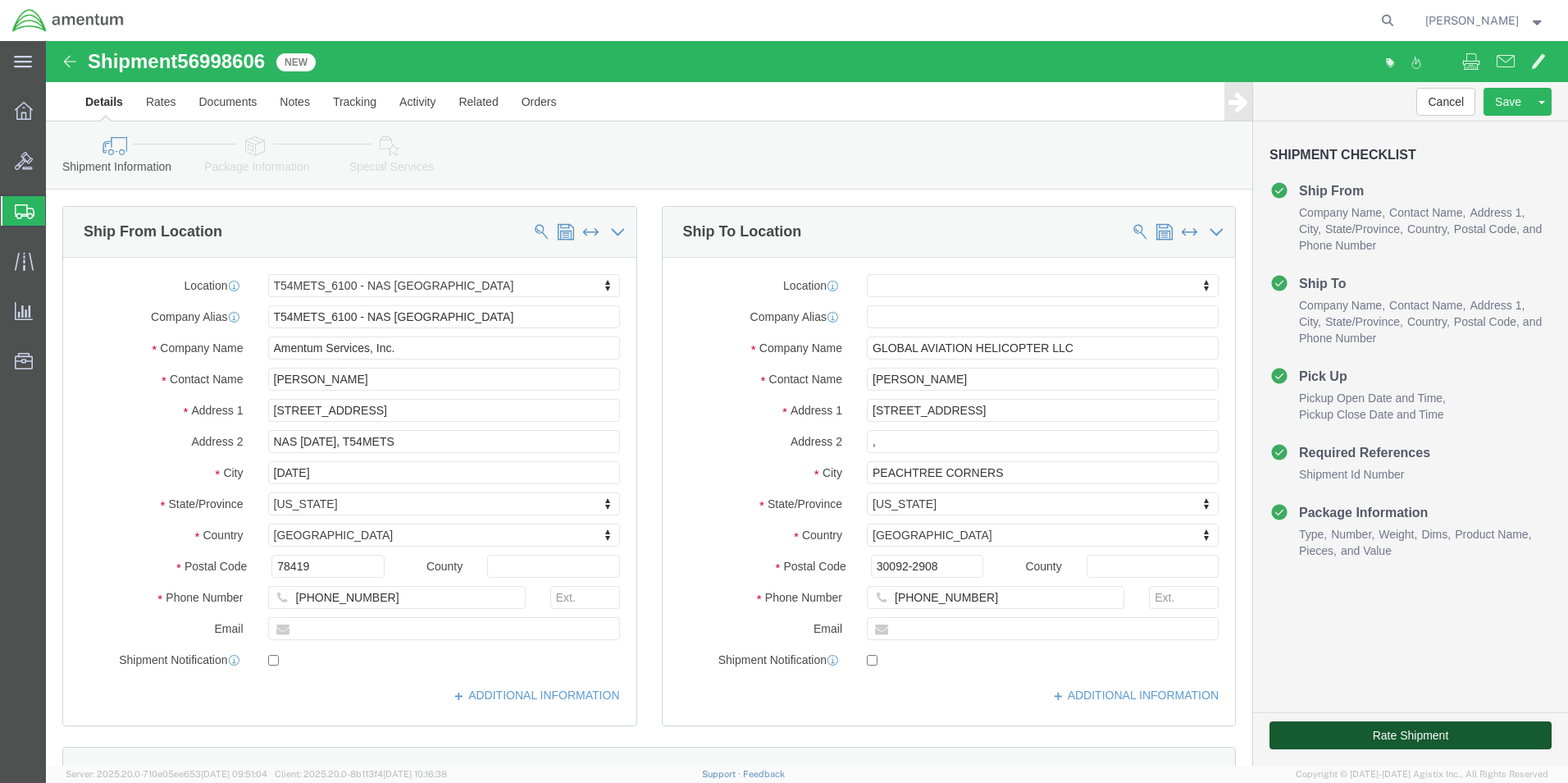
click button "Rate Shipment"
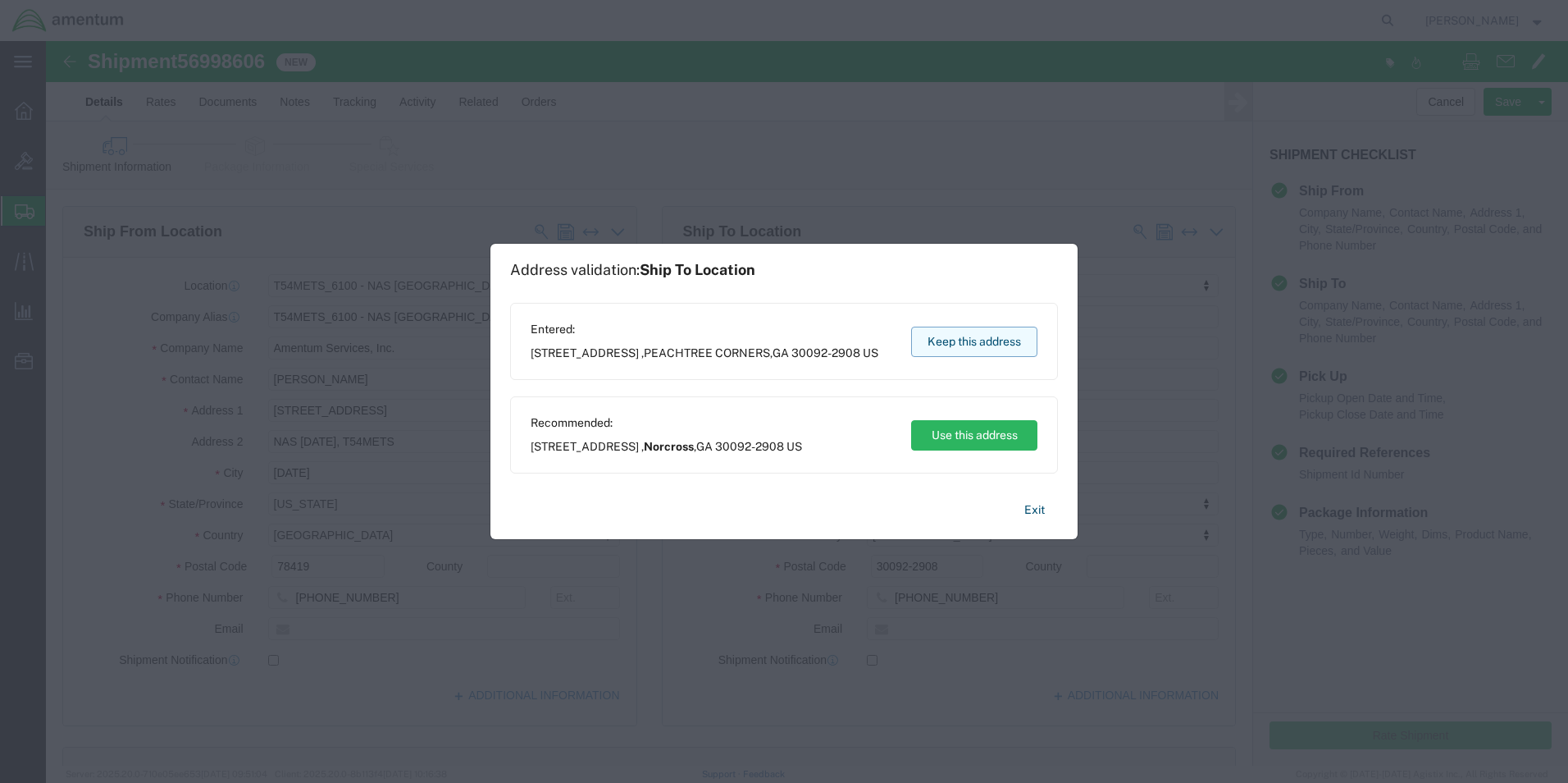
click at [947, 346] on button "Keep this address" at bounding box center [974, 342] width 126 height 31
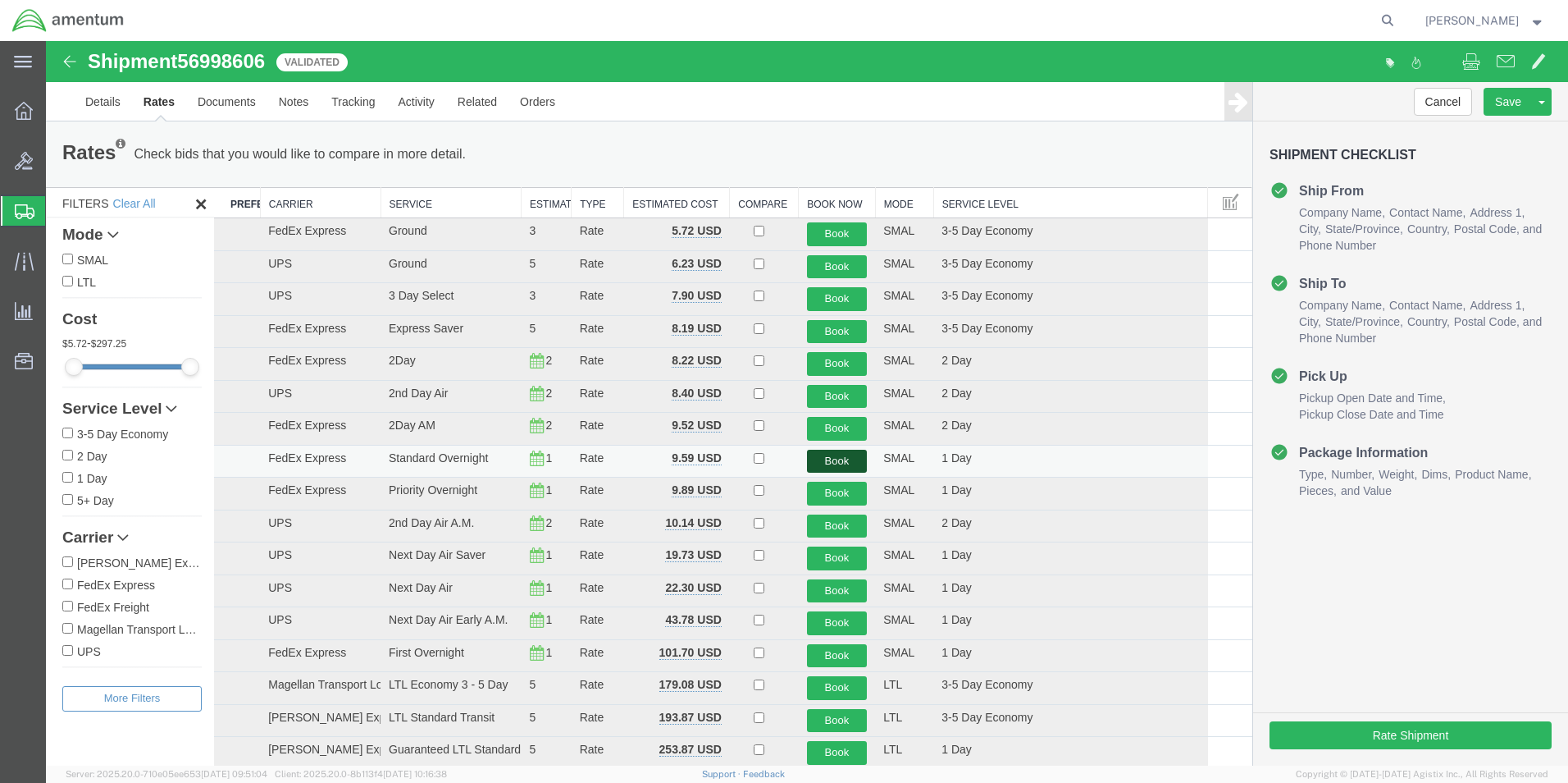
click at [847, 462] on button "Book" at bounding box center [837, 462] width 60 height 23
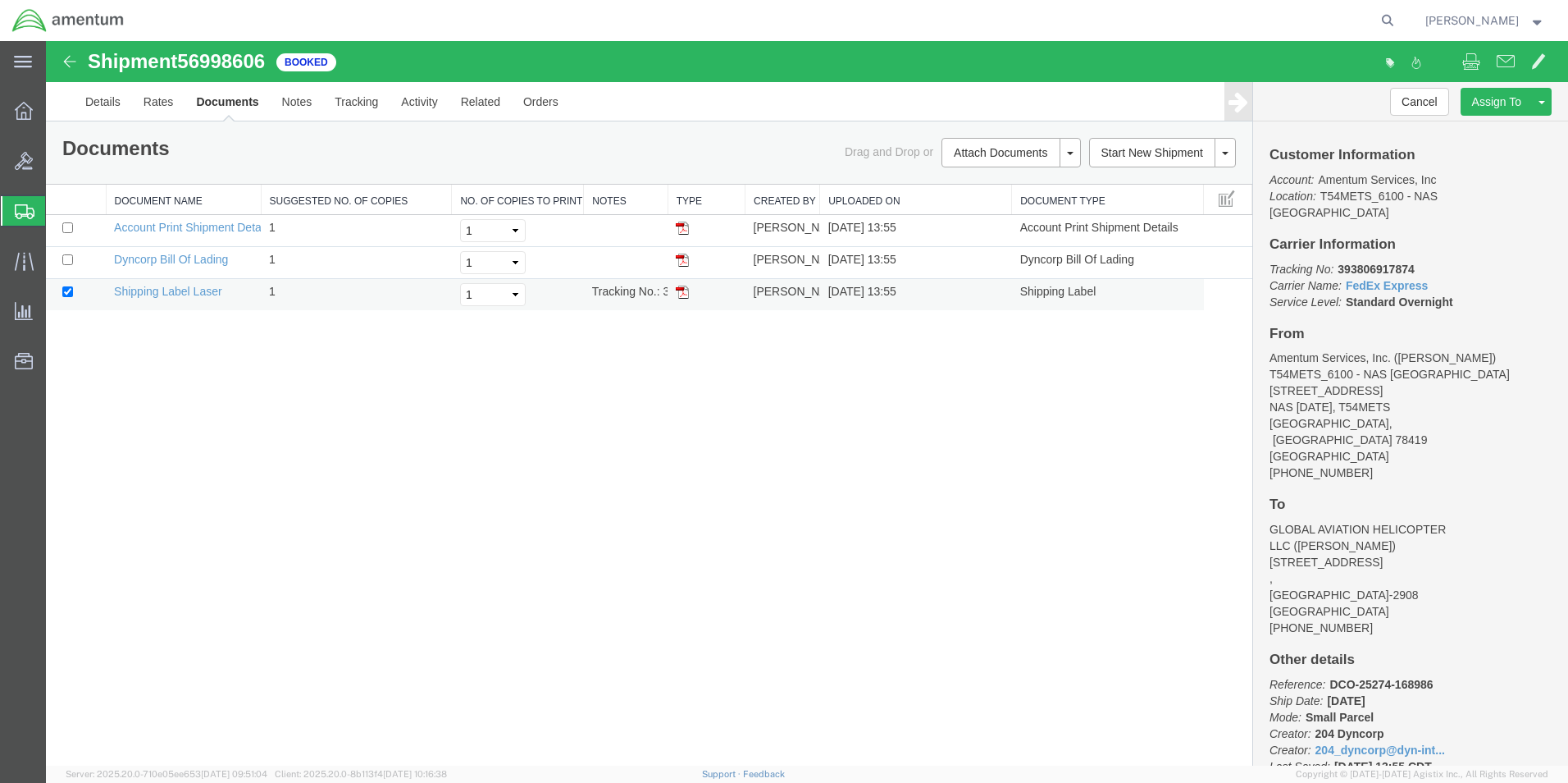
click at [676, 293] on img at bounding box center [682, 292] width 13 height 14
click at [24, 205] on icon at bounding box center [24, 212] width 20 height 14
